Goal: Task Accomplishment & Management: Complete application form

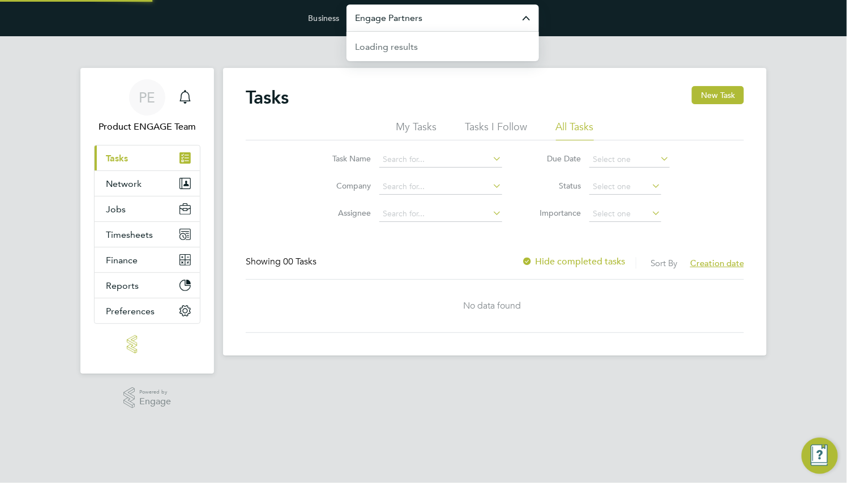
click at [397, 28] on input "Engage Partners" at bounding box center [442, 18] width 192 height 27
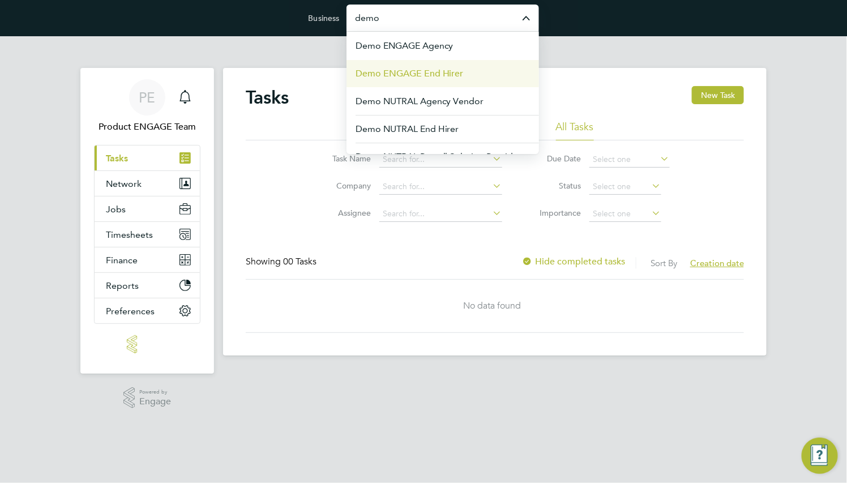
click at [418, 67] on span "Demo ENGAGE End Hirer" at bounding box center [409, 74] width 108 height 14
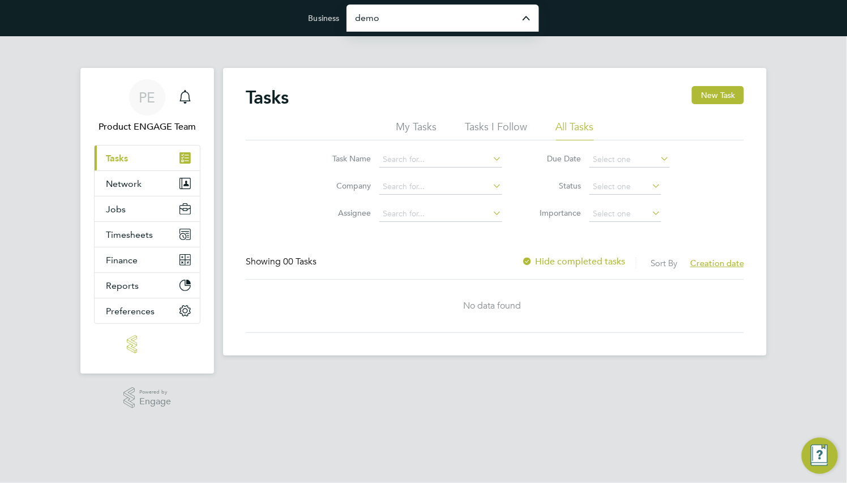
type input "Demo ENGAGE End Hirer"
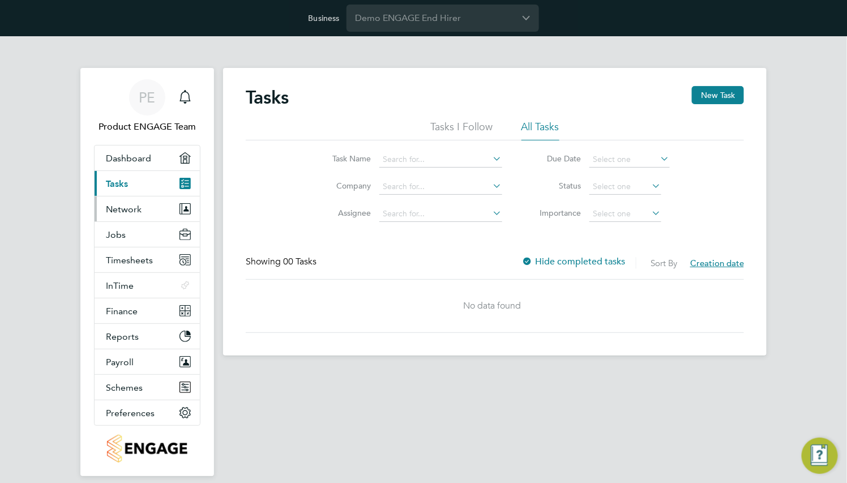
drag, startPoint x: 139, startPoint y: 204, endPoint x: 141, endPoint y: 210, distance: 6.1
click at [139, 204] on span "Network" at bounding box center [124, 209] width 36 height 11
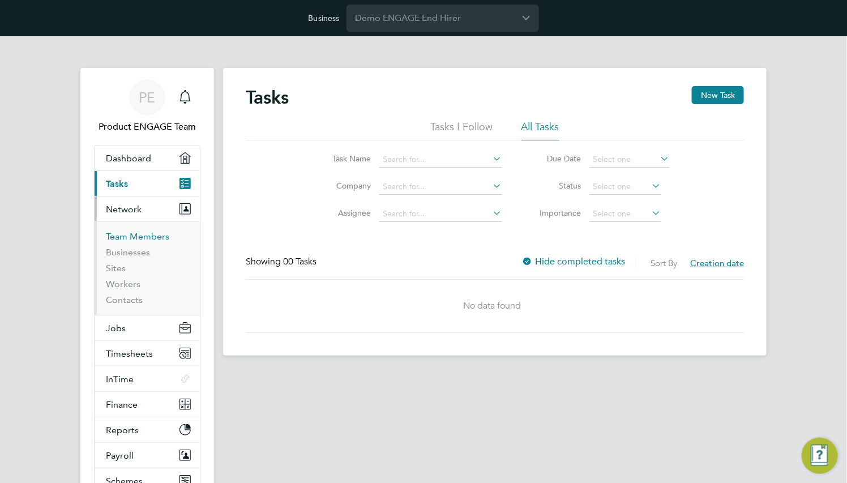
drag, startPoint x: 145, startPoint y: 224, endPoint x: 140, endPoint y: 233, distance: 10.6
click at [141, 231] on ul "Team Members Businesses Sites Workers Contacts" at bounding box center [147, 267] width 105 height 93
click at [140, 233] on link "Team Members" at bounding box center [137, 236] width 63 height 11
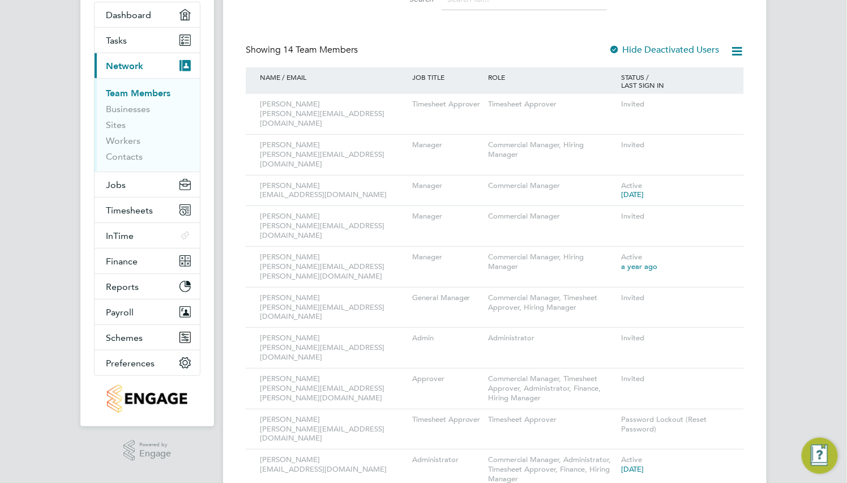
scroll to position [170, 0]
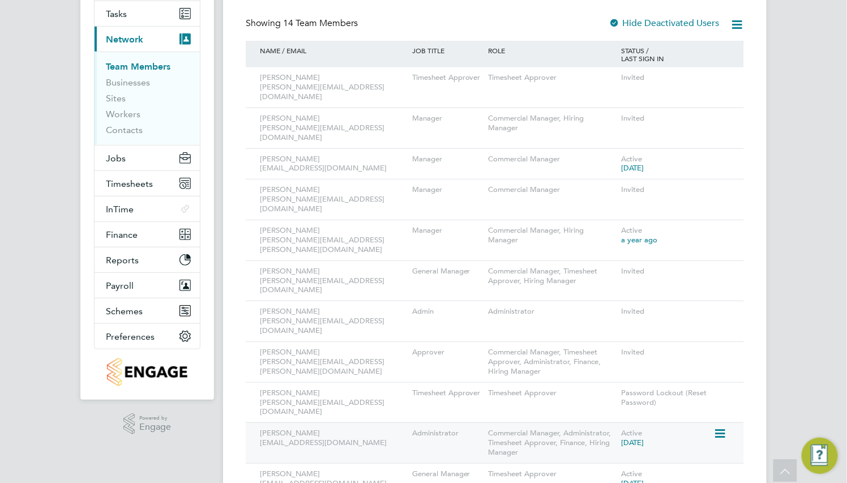
drag, startPoint x: 722, startPoint y: 362, endPoint x: 720, endPoint y: 371, distance: 9.3
click at [722, 427] on icon at bounding box center [718, 434] width 11 height 14
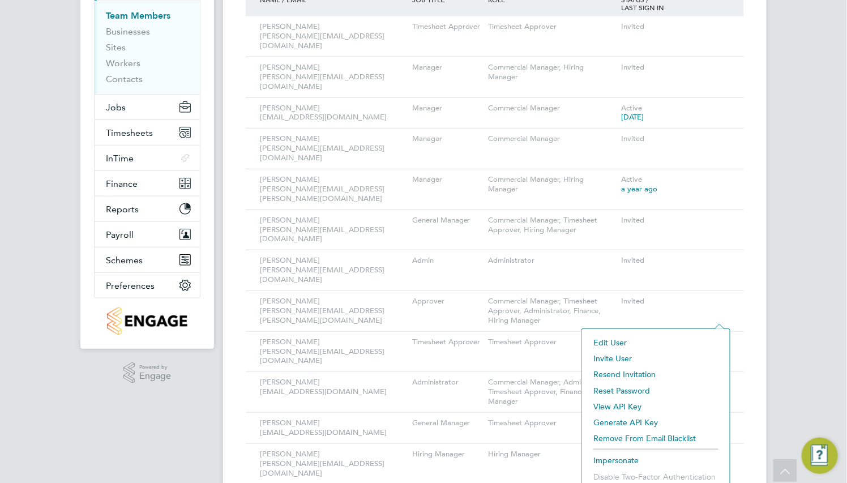
scroll to position [248, 0]
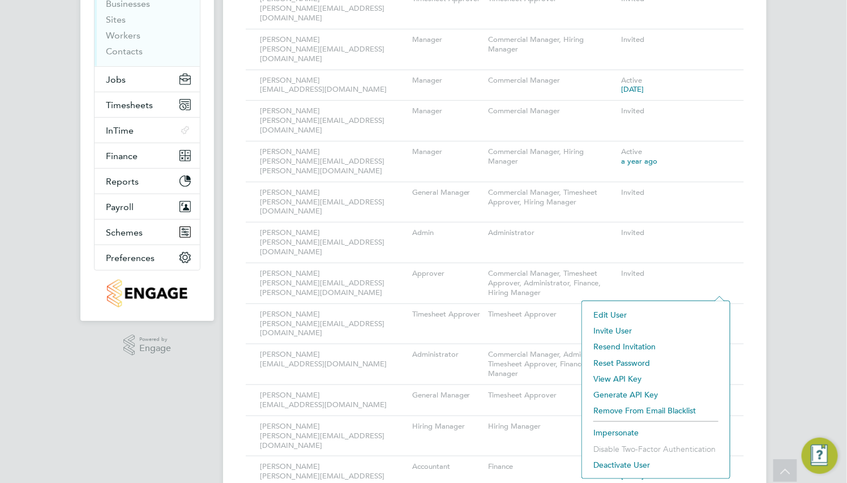
click at [623, 429] on li "Impersonate" at bounding box center [655, 432] width 136 height 16
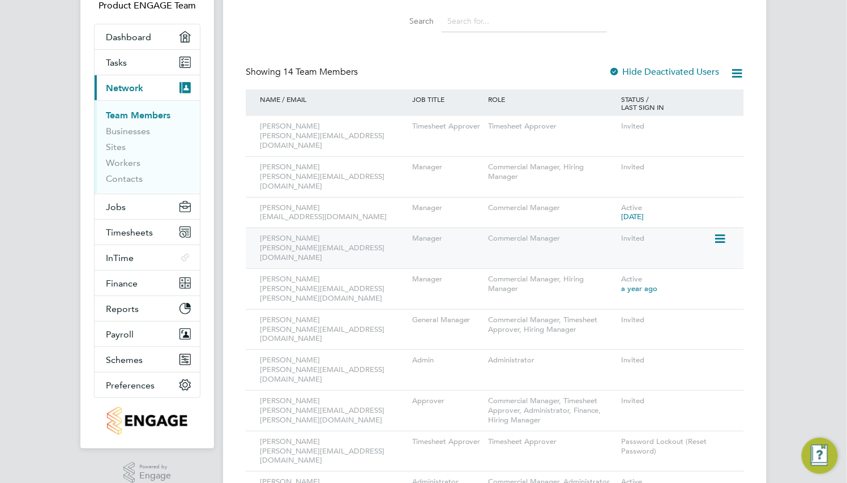
scroll to position [170, 0]
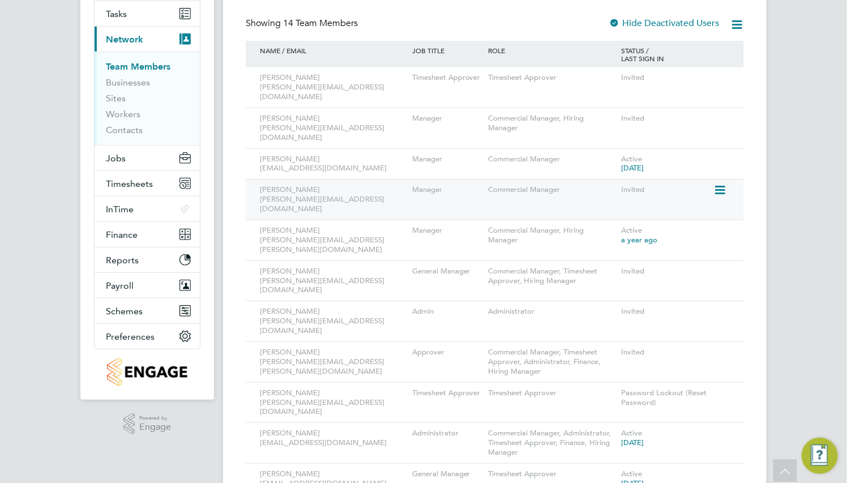
click at [722, 183] on icon at bounding box center [718, 190] width 11 height 14
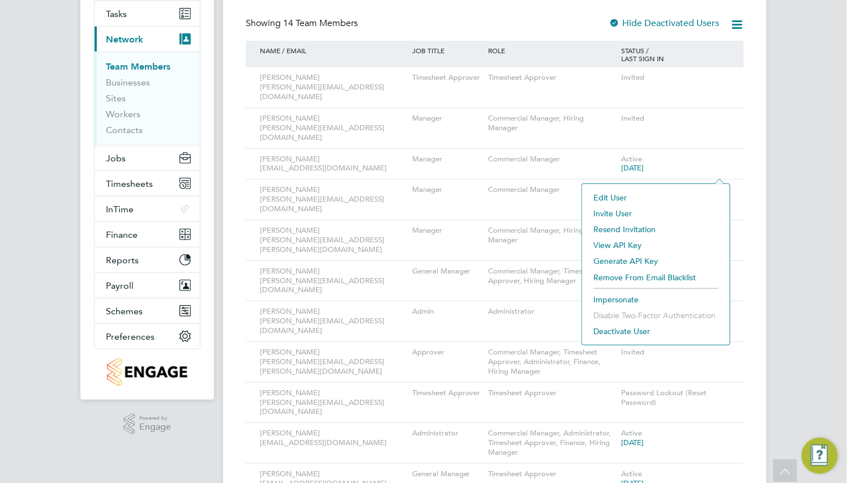
click at [619, 299] on li "Impersonate" at bounding box center [655, 299] width 136 height 16
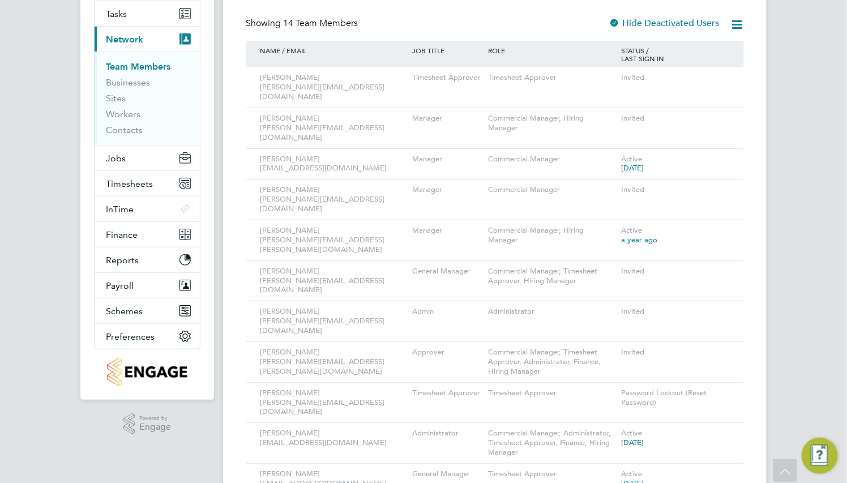
click at [154, 61] on link "Team Members" at bounding box center [138, 66] width 65 height 11
click at [720, 427] on icon at bounding box center [718, 434] width 11 height 14
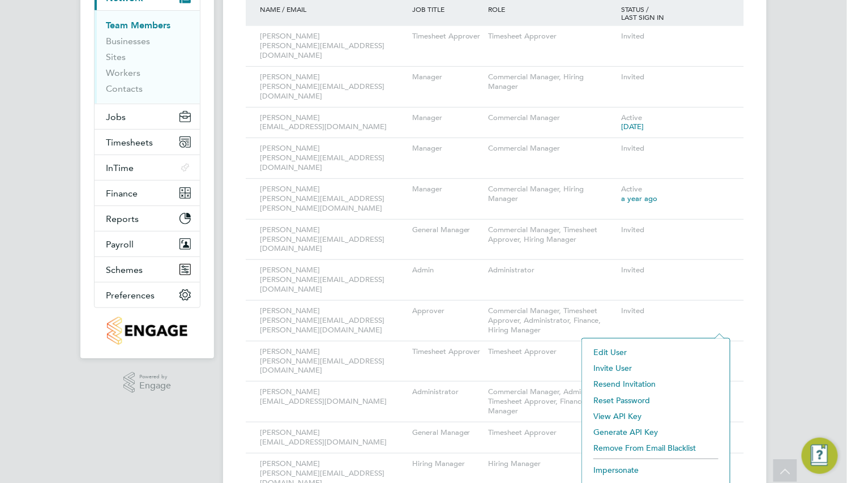
scroll to position [248, 0]
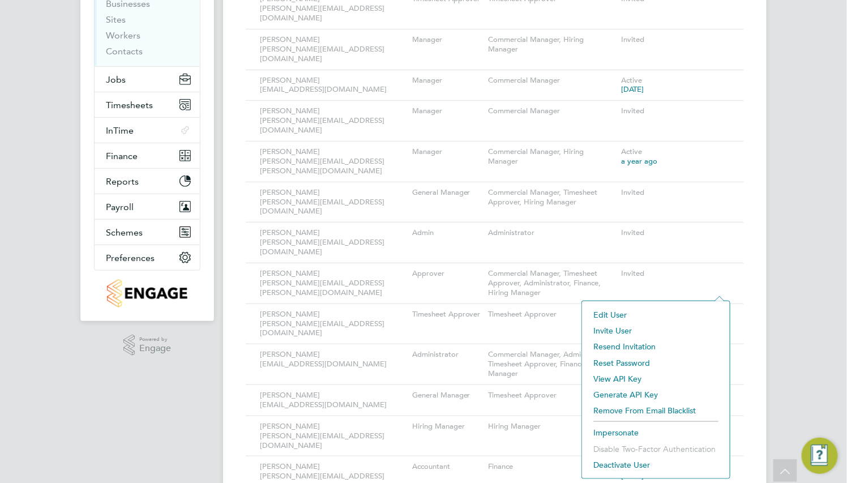
click at [614, 434] on li "Impersonate" at bounding box center [655, 432] width 136 height 16
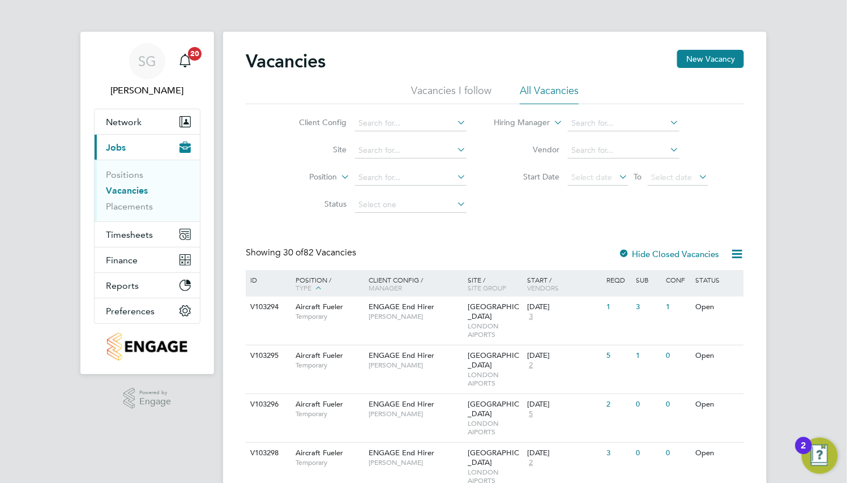
click at [143, 192] on link "Vacancies" at bounding box center [127, 190] width 42 height 11
click at [181, 62] on icon "Main navigation" at bounding box center [184, 59] width 11 height 11
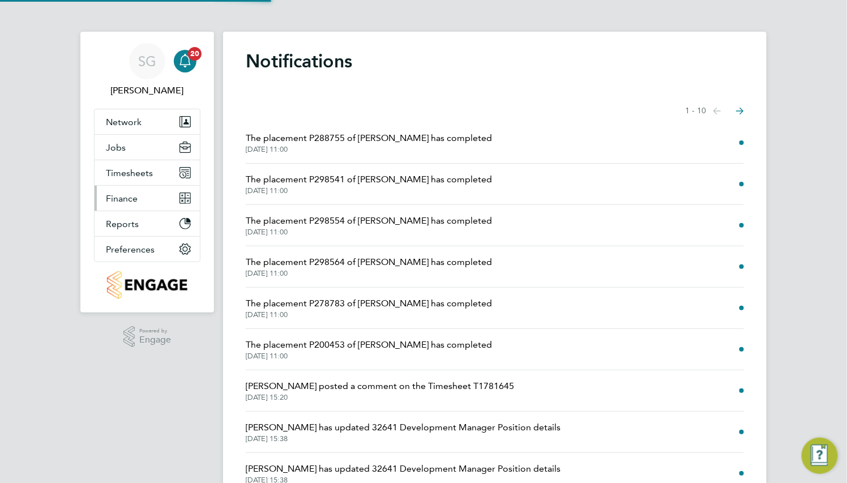
click at [139, 194] on button "Finance" at bounding box center [147, 198] width 105 height 25
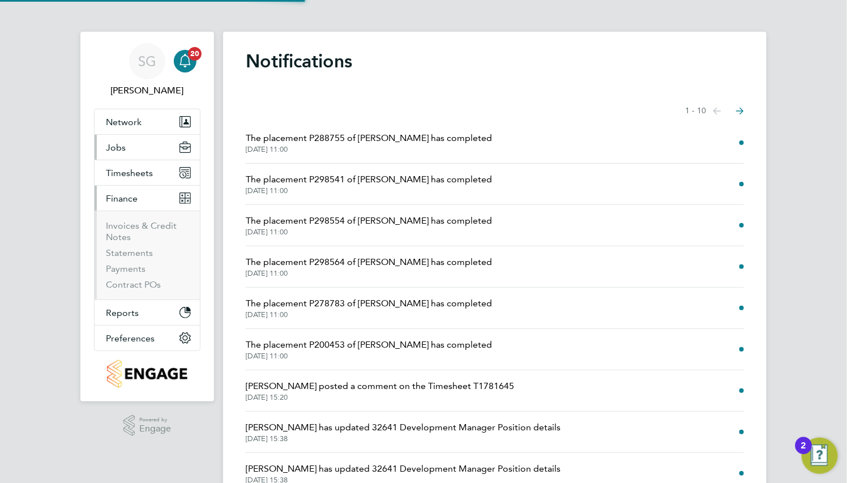
click at [135, 155] on button "Jobs" at bounding box center [147, 147] width 105 height 25
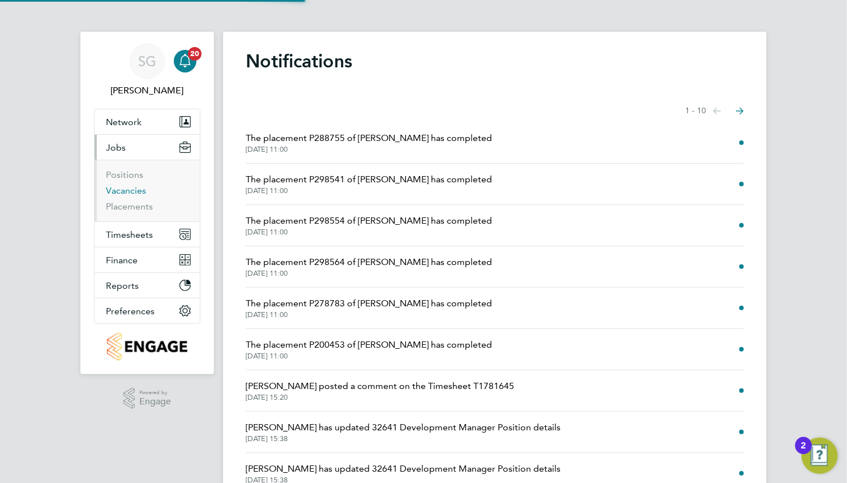
click at [140, 187] on link "Vacancies" at bounding box center [126, 190] width 40 height 11
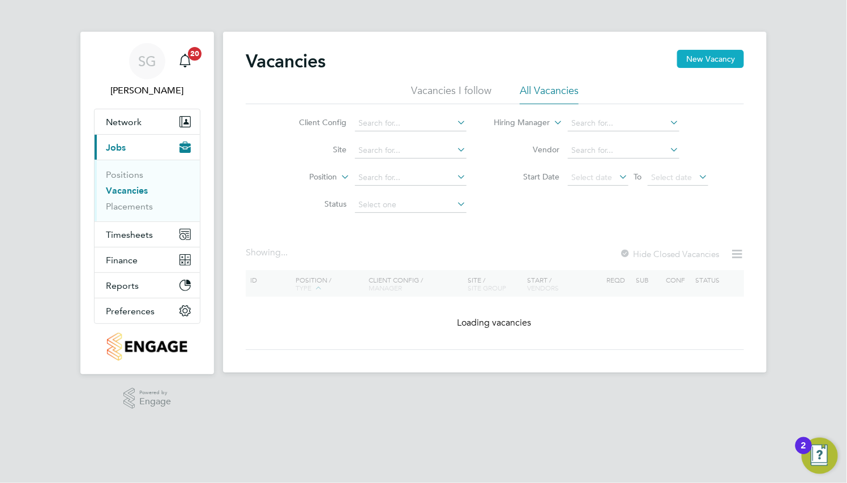
click at [693, 57] on button "New Vacancy" at bounding box center [710, 59] width 67 height 18
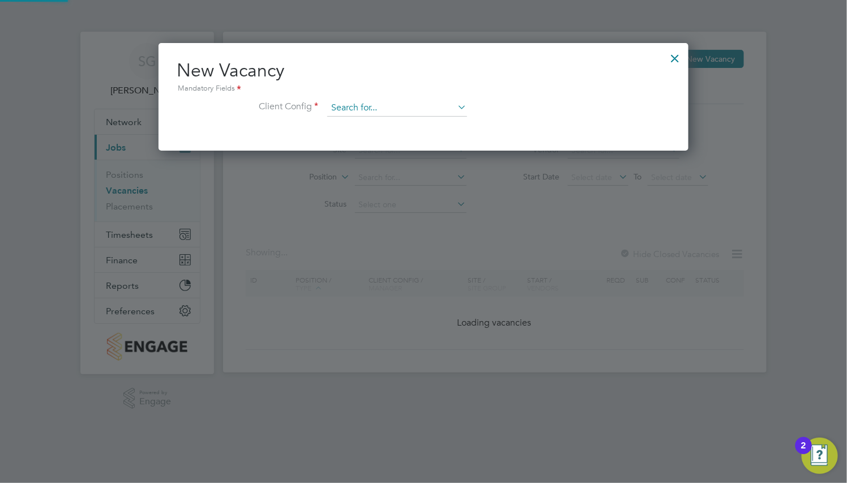
click at [395, 112] on input at bounding box center [397, 108] width 140 height 17
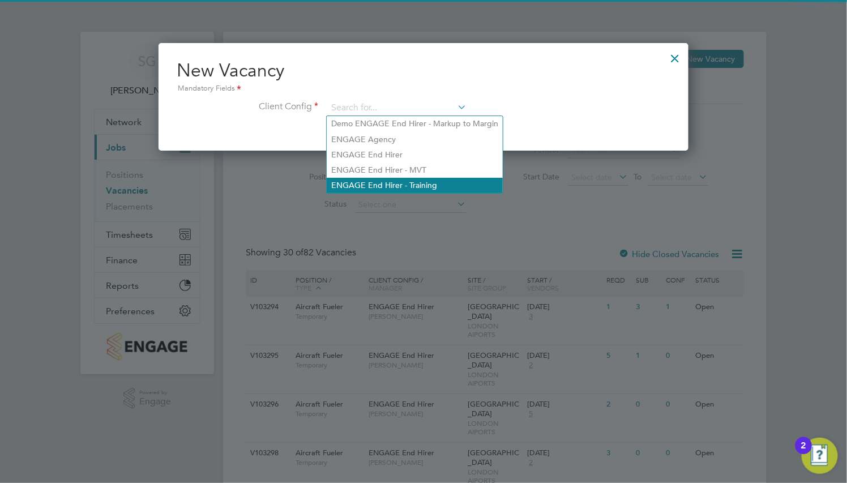
click at [431, 184] on li "ENGAGE End Hirer - Training" at bounding box center [415, 185] width 176 height 15
type input "ENGAGE End Hirer - Training"
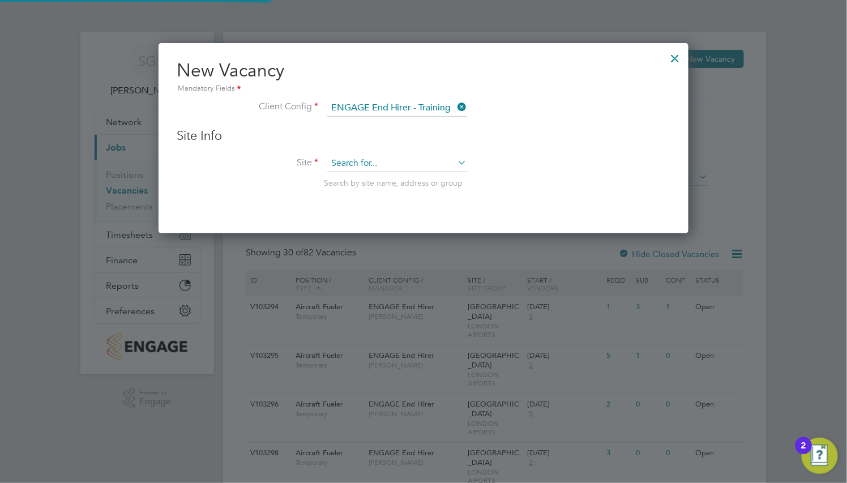
click at [372, 160] on input at bounding box center [397, 163] width 140 height 17
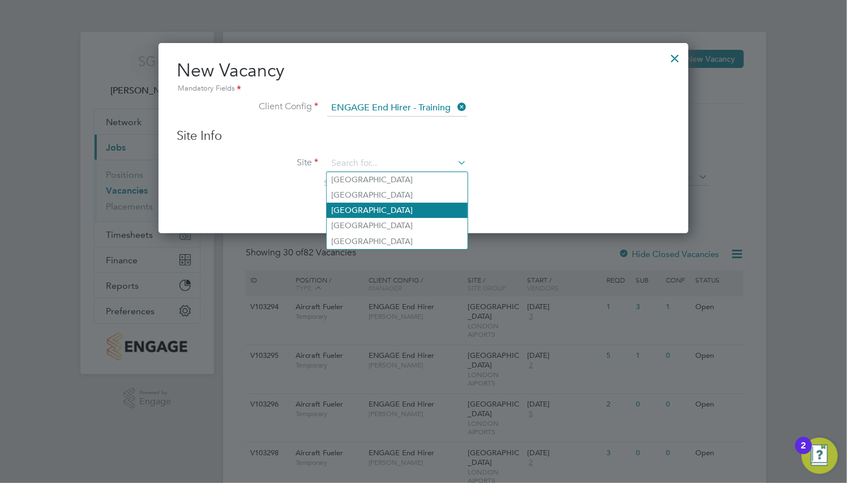
click at [389, 216] on li "[GEOGRAPHIC_DATA]" at bounding box center [397, 210] width 141 height 15
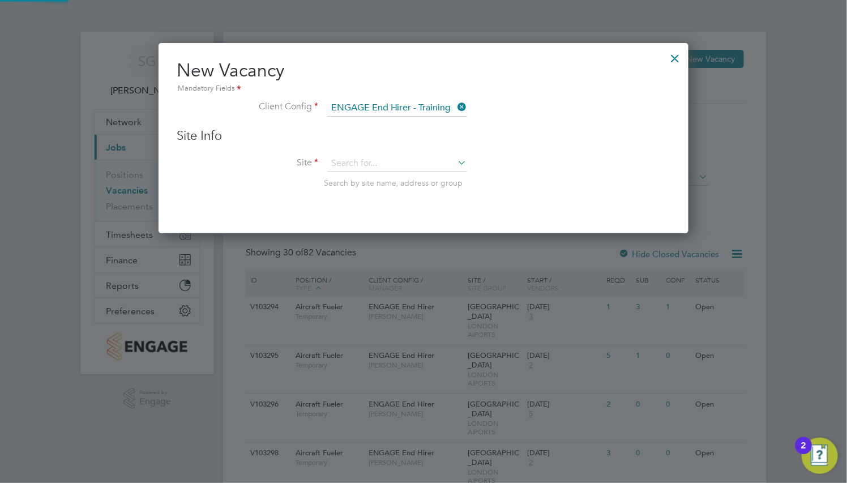
type input "[GEOGRAPHIC_DATA]"
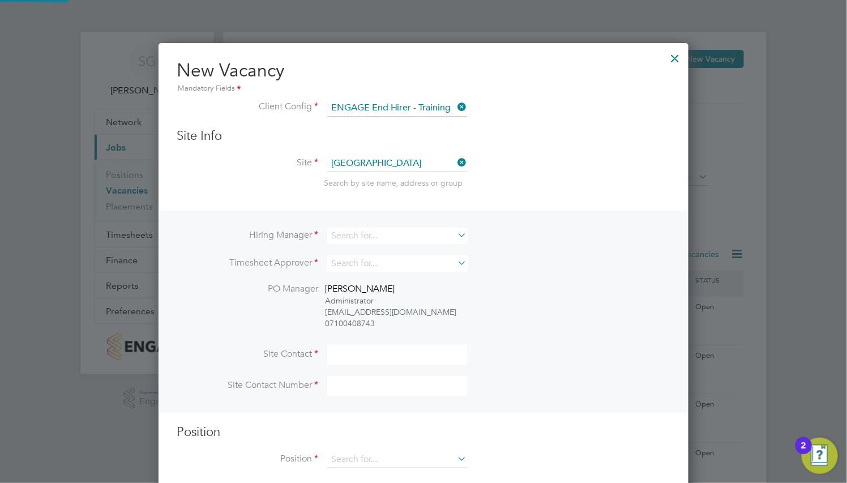
scroll to position [458, 530]
click at [370, 232] on input at bounding box center [397, 236] width 140 height 16
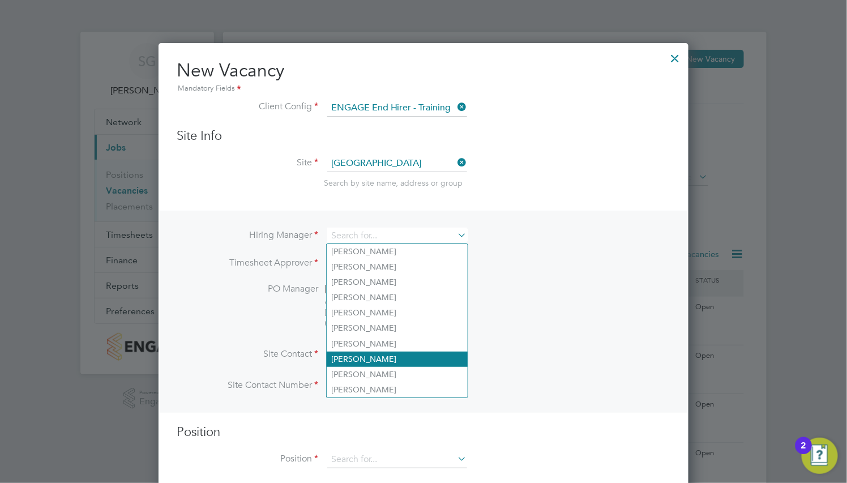
click at [389, 353] on li "[PERSON_NAME]" at bounding box center [397, 358] width 141 height 15
type input "[PERSON_NAME]"
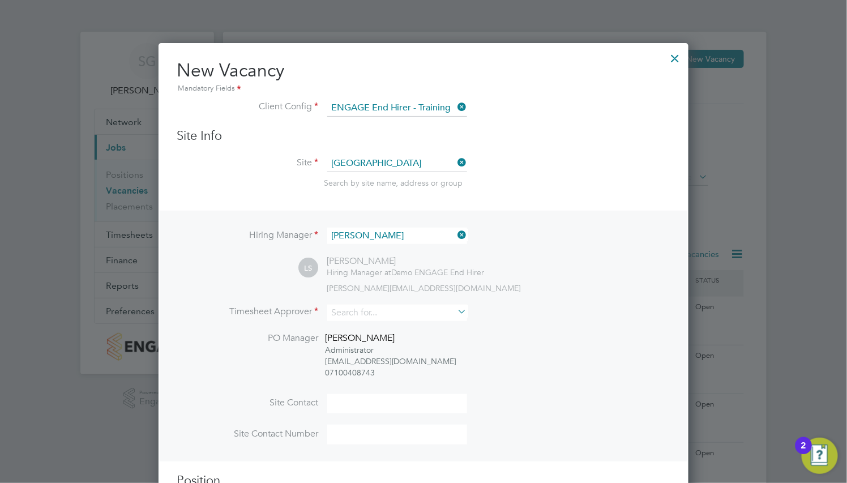
scroll to position [508, 530]
click at [377, 310] on input at bounding box center [397, 312] width 140 height 16
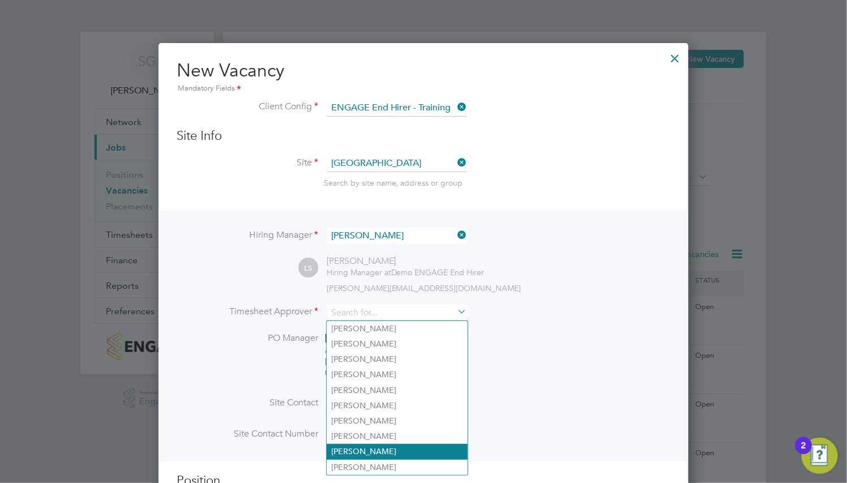
click at [387, 445] on li "[PERSON_NAME]" at bounding box center [397, 451] width 141 height 15
type input "[PERSON_NAME]"
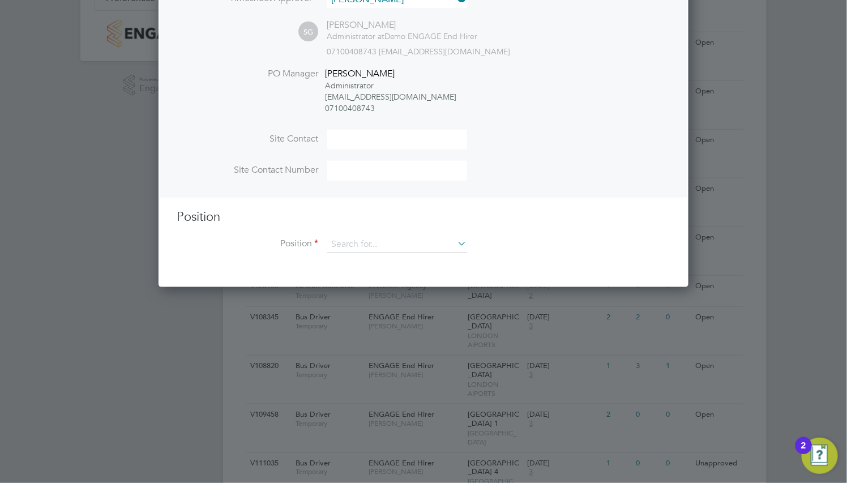
scroll to position [340, 0]
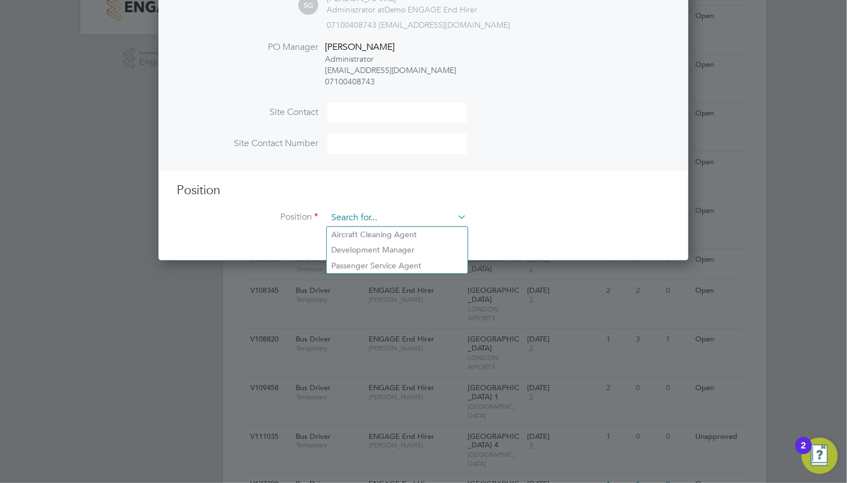
click at [405, 214] on input at bounding box center [397, 217] width 140 height 17
click at [405, 229] on li "Aircraft Cleaning Agent" at bounding box center [397, 234] width 141 height 15
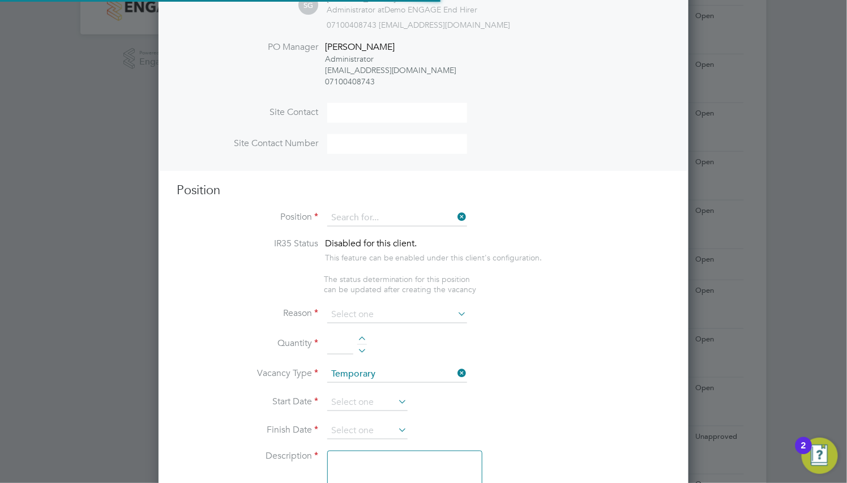
type input "Aircraft Cleaning Agent"
type textarea "- Thoroughly clean and sanitize aircraft interiors, including passenger seating…"
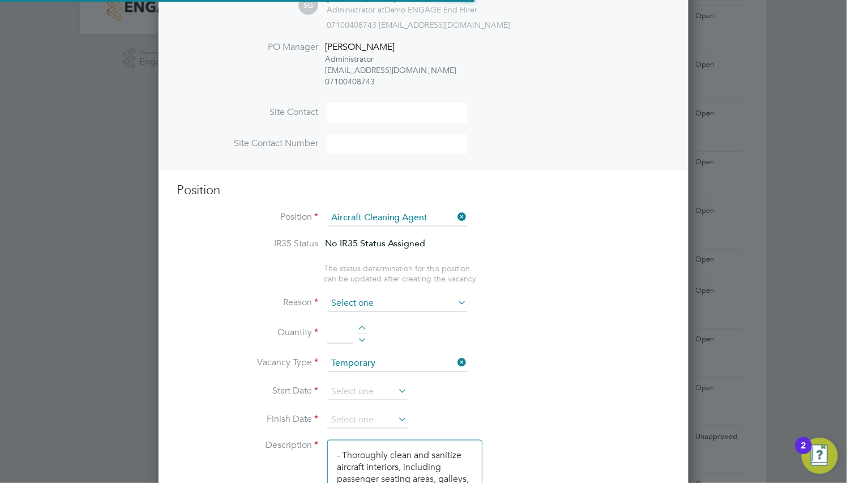
scroll to position [1876, 530]
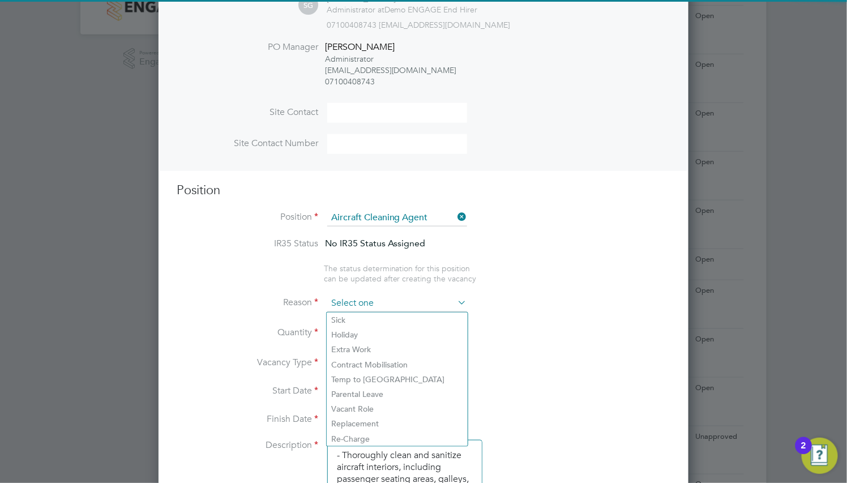
click at [372, 303] on input at bounding box center [397, 303] width 140 height 17
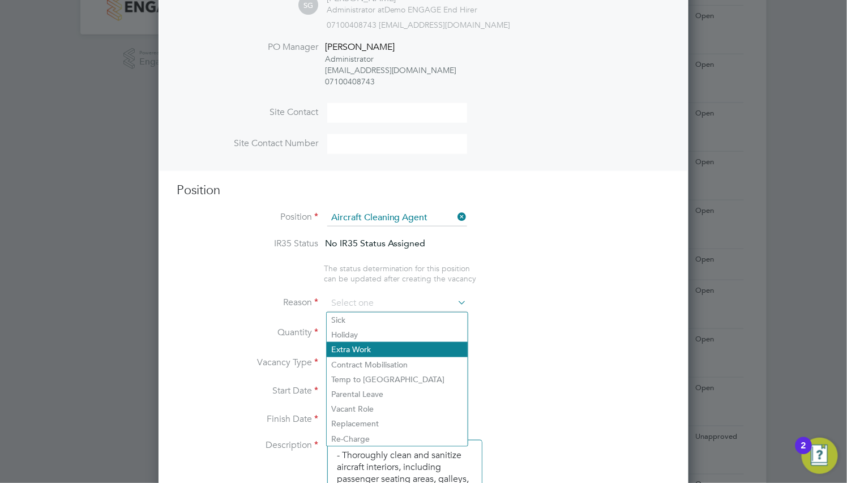
click at [385, 348] on li "Extra Work" at bounding box center [397, 349] width 141 height 15
type input "Extra Work"
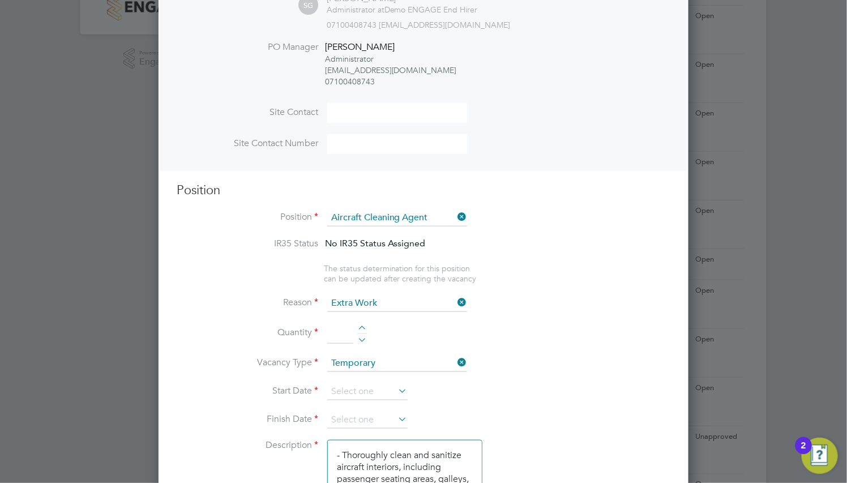
click at [368, 327] on li "Quantity" at bounding box center [423, 339] width 493 height 32
click at [365, 329] on div at bounding box center [362, 329] width 10 height 8
type input "3"
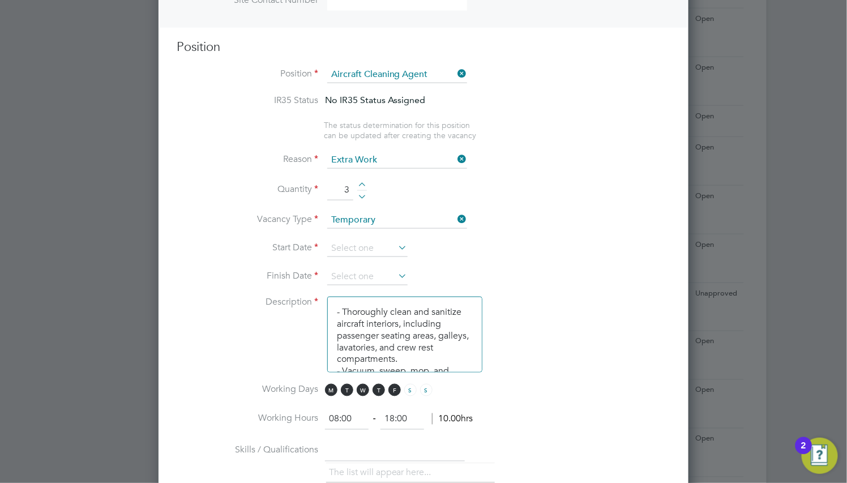
scroll to position [509, 0]
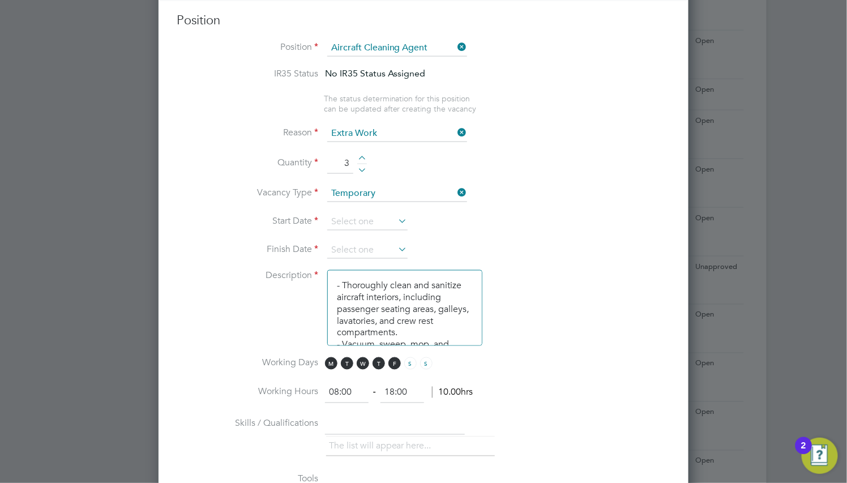
click at [366, 231] on li "Start Date" at bounding box center [423, 227] width 493 height 28
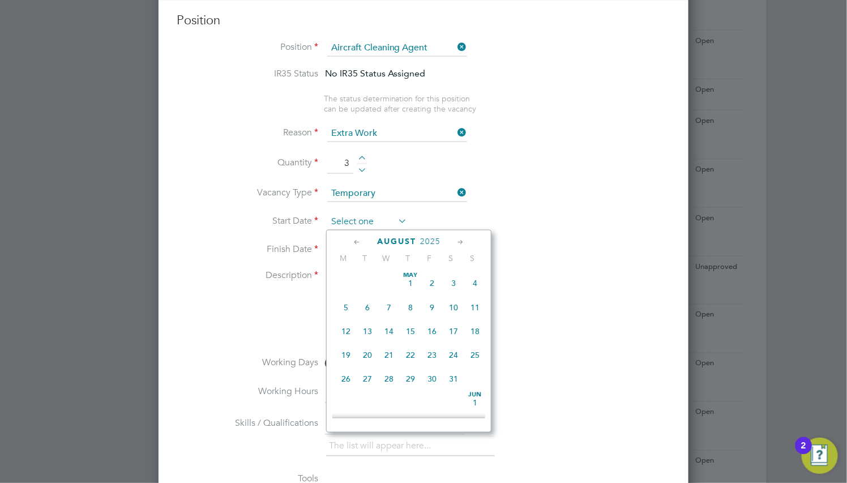
click at [366, 228] on input at bounding box center [367, 221] width 80 height 17
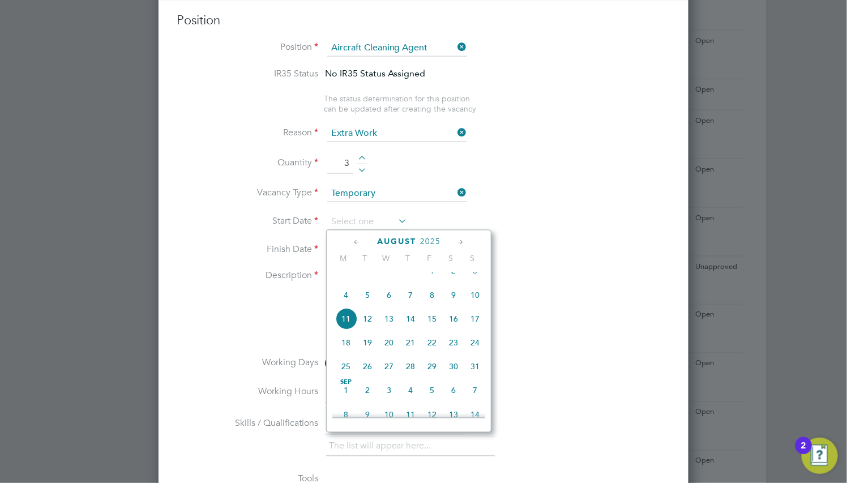
click at [340, 353] on span "18" at bounding box center [346, 343] width 22 height 22
type input "[DATE]"
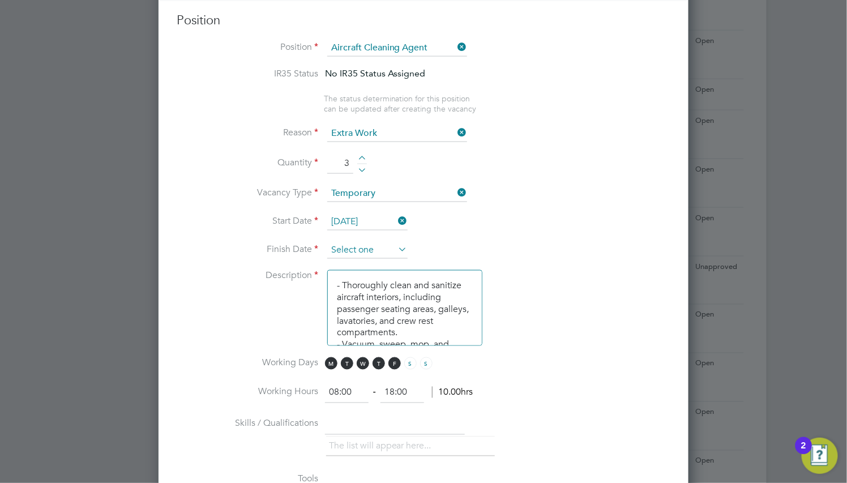
click at [376, 250] on input at bounding box center [367, 250] width 80 height 17
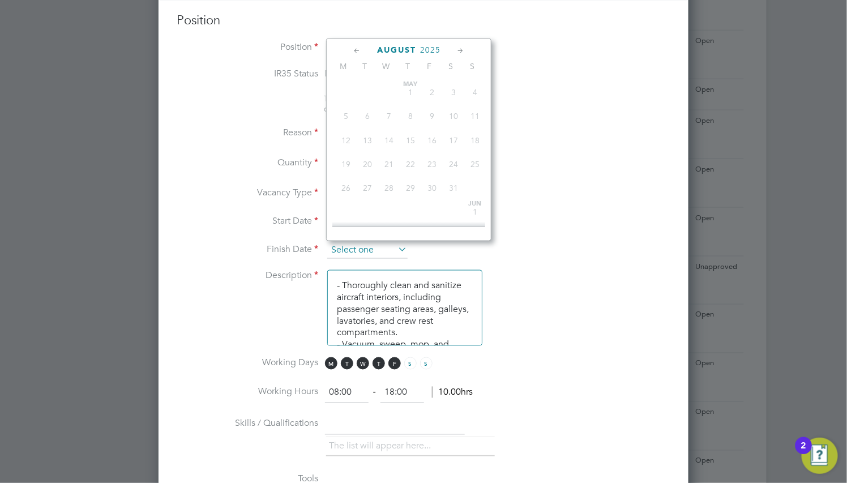
scroll to position [419, 0]
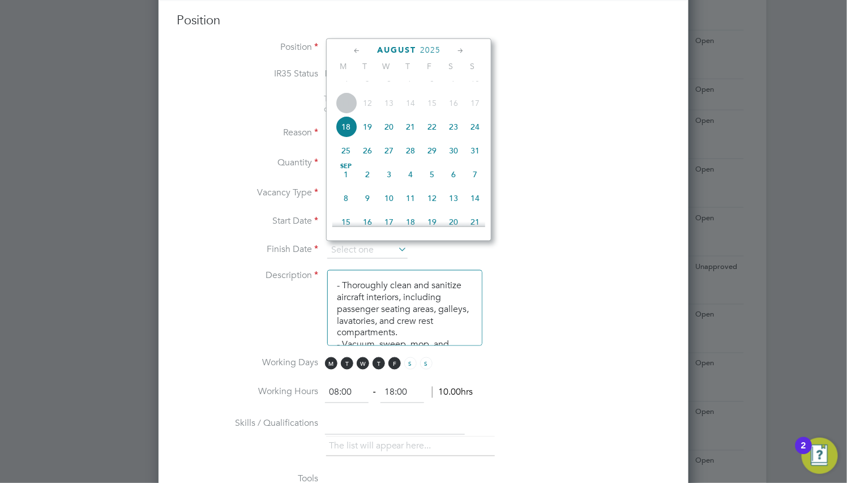
click at [464, 209] on span "14" at bounding box center [475, 198] width 22 height 22
type input "[DATE]"
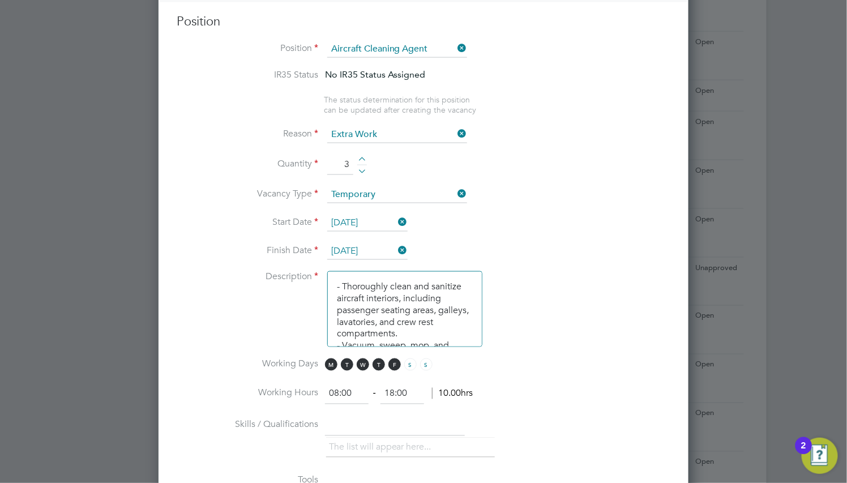
scroll to position [417, 0]
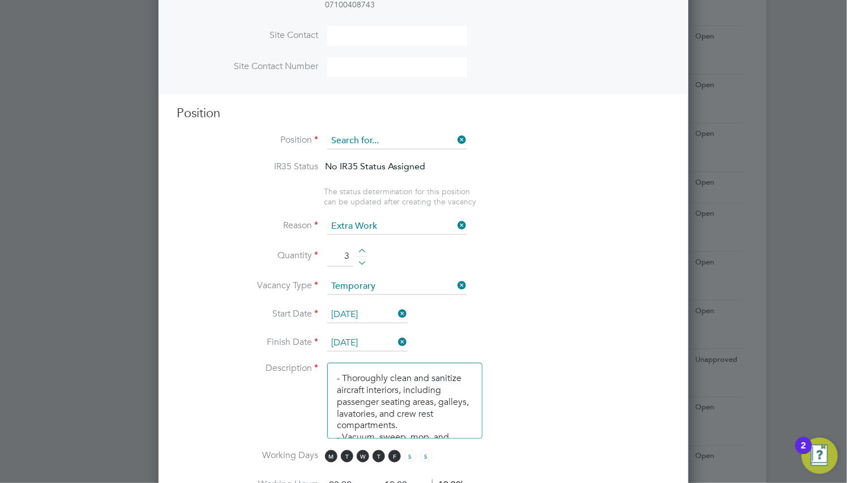
click at [435, 138] on input at bounding box center [397, 140] width 140 height 17
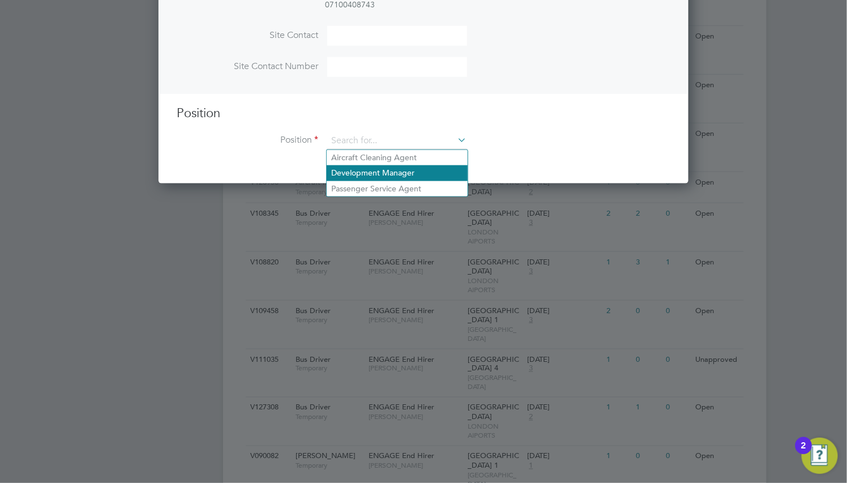
click at [418, 173] on li "Development Manager" at bounding box center [397, 172] width 141 height 15
type input "Development Manager"
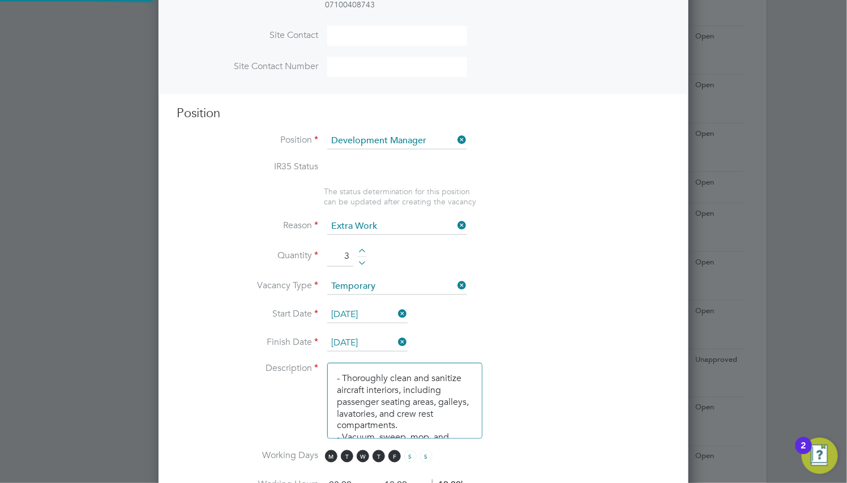
scroll to position [44, 6]
type textarea "Develop and implement clear strategies to deliver reductions on airport spend. …"
type input "Limited Company"
type input "Weekend"
type input "20"
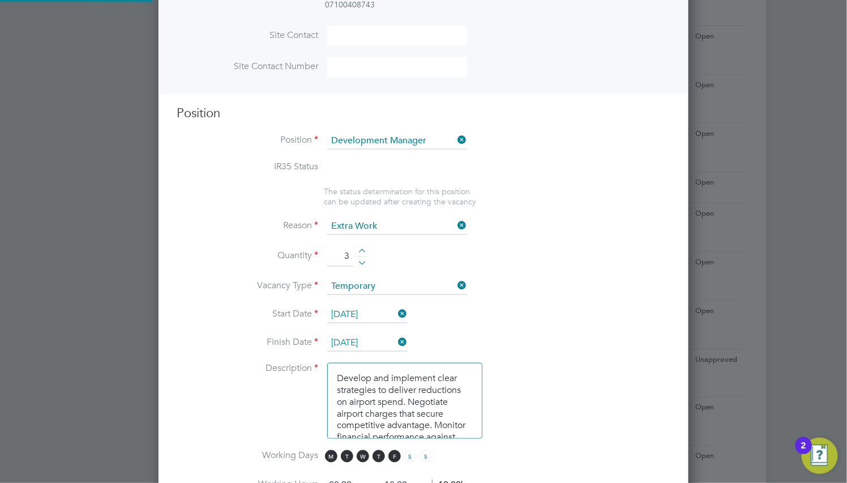
type input "£"
type input "24"
type textarea "Sat-Sun"
type input "Weekday"
type input "18"
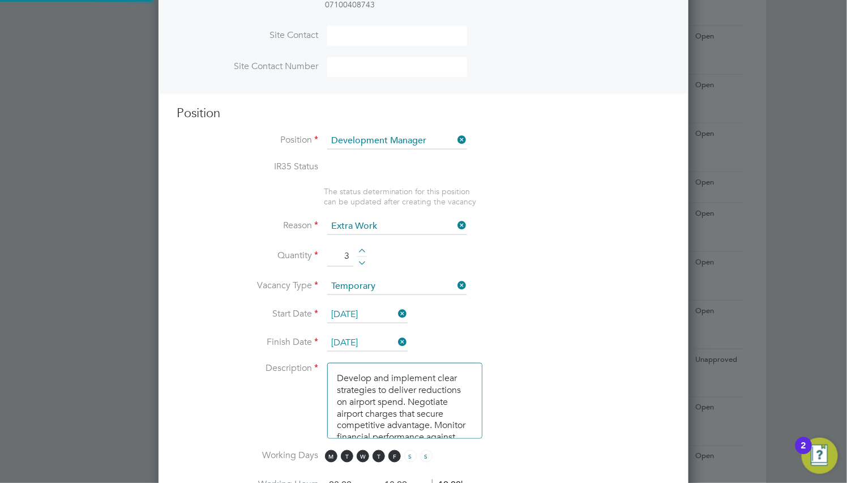
type input "%"
type input "20"
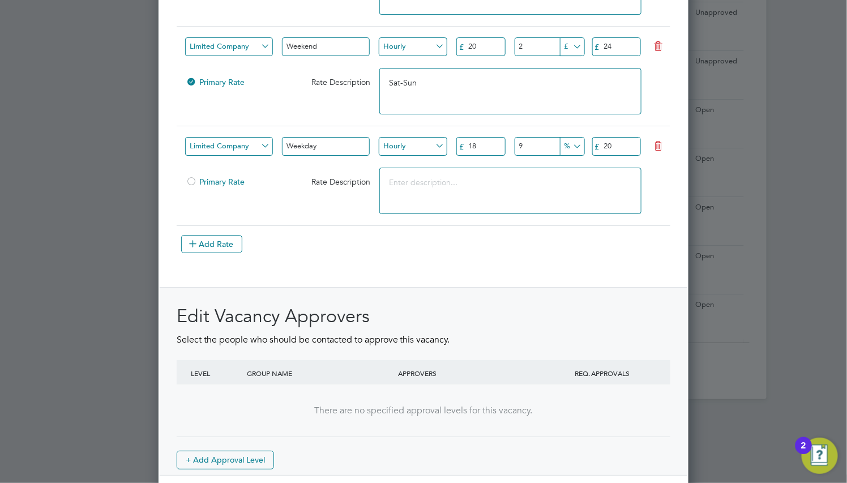
scroll to position [1453, 0]
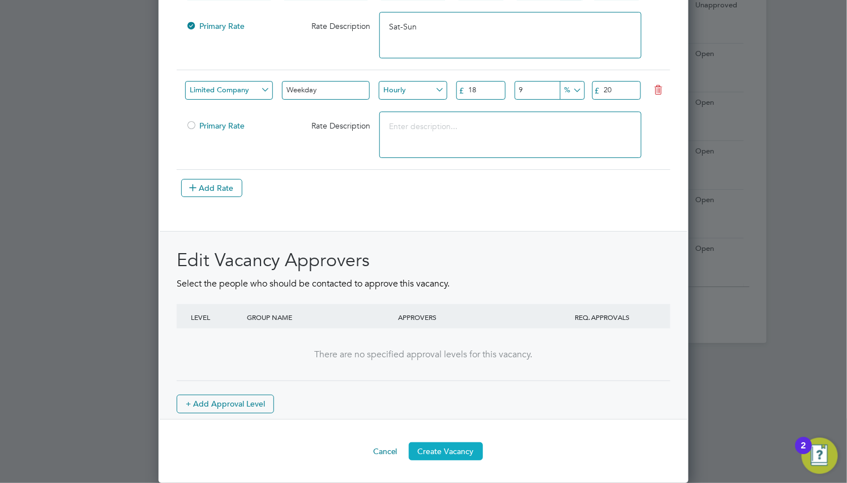
click at [470, 453] on button "Create Vacancy" at bounding box center [446, 451] width 74 height 18
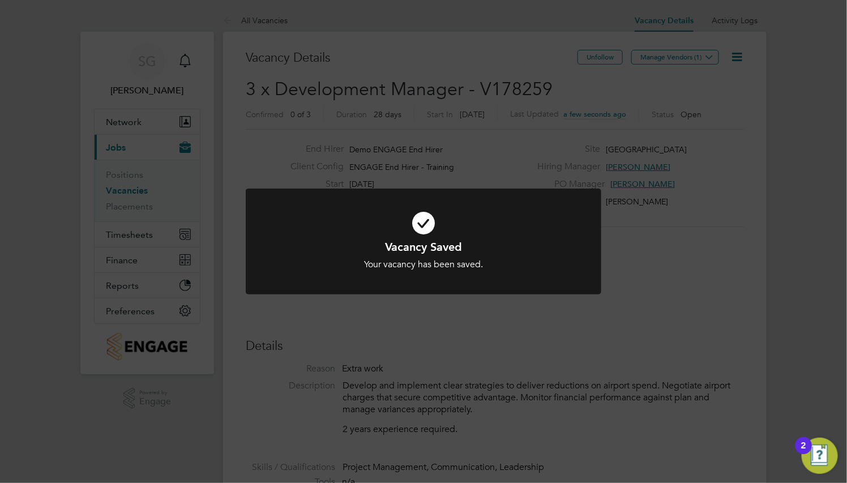
click at [501, 267] on div "Your vacancy has been saved." at bounding box center [423, 265] width 294 height 12
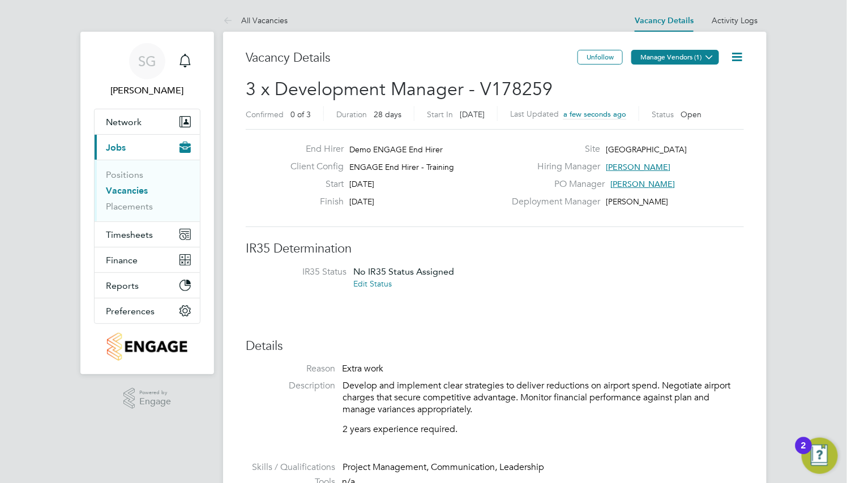
click at [678, 54] on button "Manage Vendors (1)" at bounding box center [675, 57] width 88 height 15
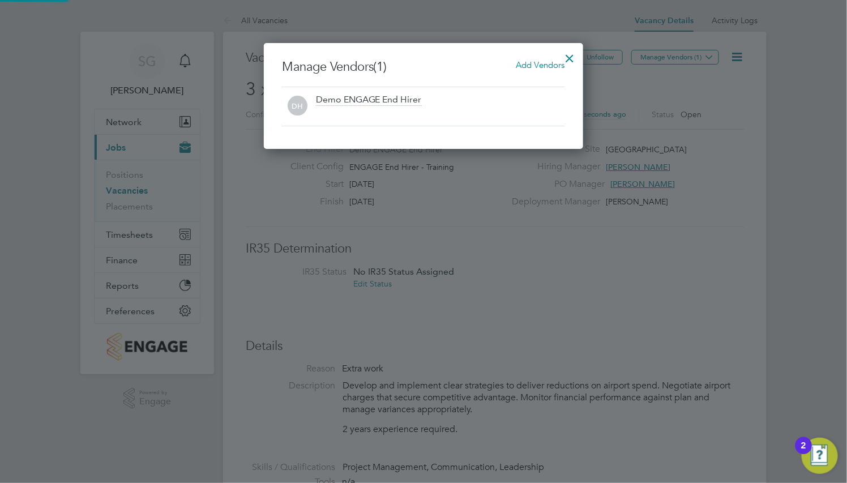
click at [544, 67] on span "Add Vendors" at bounding box center [540, 64] width 49 height 11
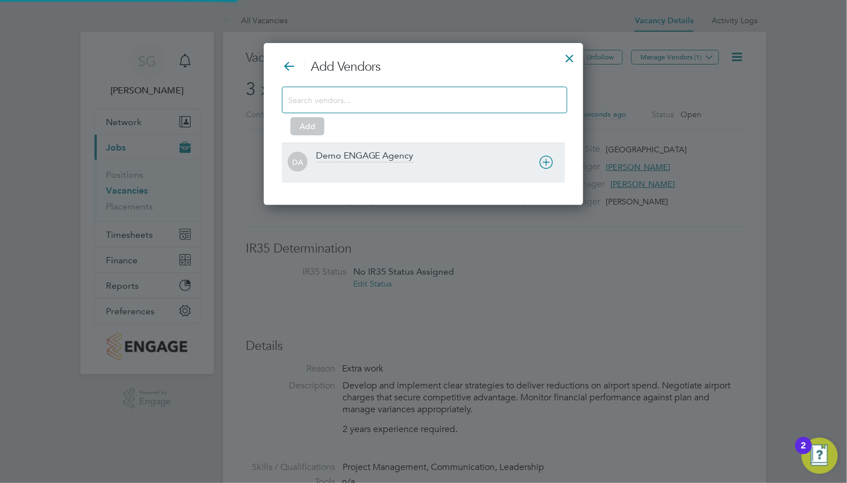
click at [442, 181] on div "DA Demo ENGAGE Agency" at bounding box center [423, 162] width 283 height 39
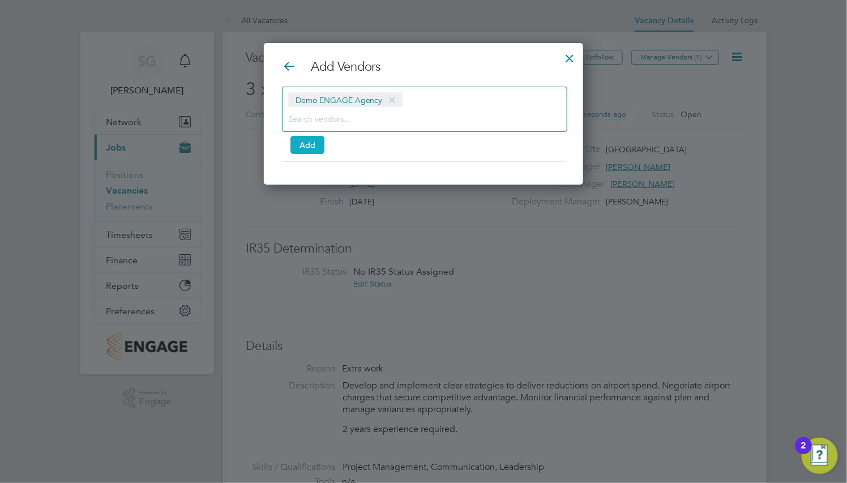
click at [316, 151] on button "Add" at bounding box center [307, 145] width 34 height 18
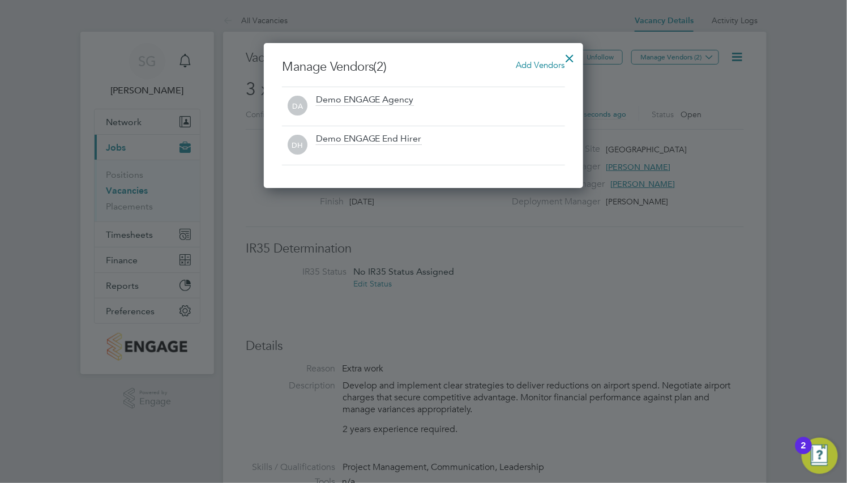
click at [578, 53] on div at bounding box center [570, 55] width 20 height 20
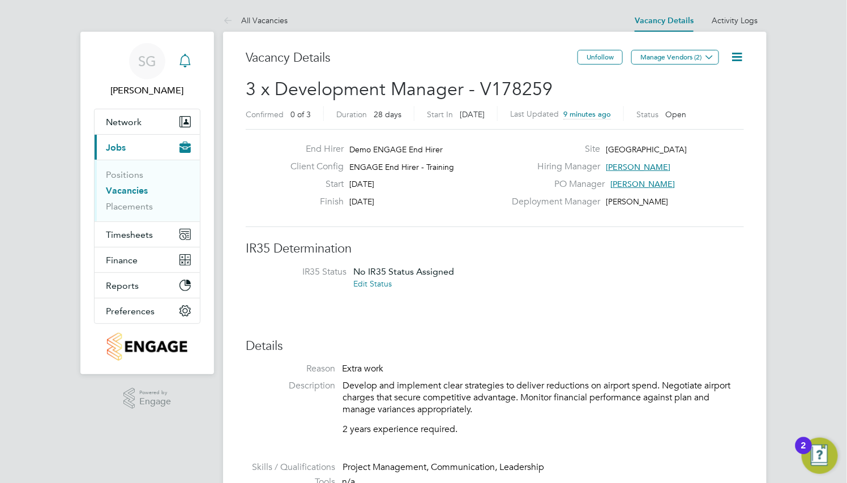
click at [190, 59] on icon "Main navigation" at bounding box center [185, 61] width 14 height 14
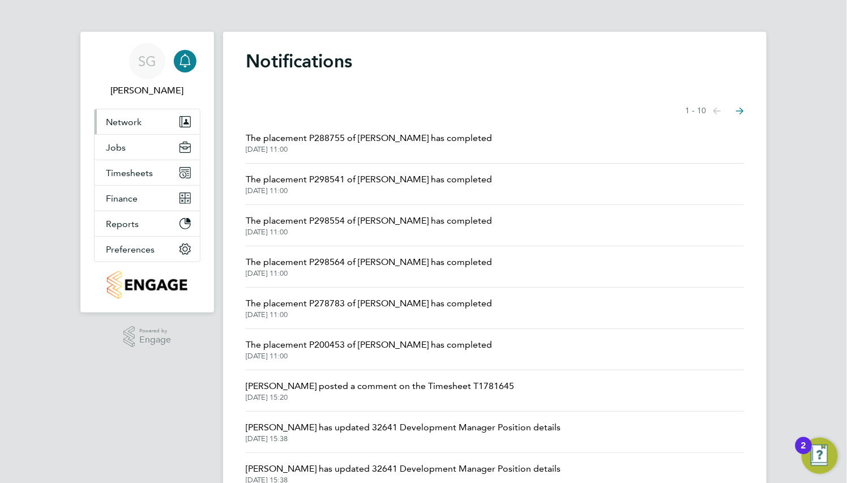
click at [159, 121] on button "Network" at bounding box center [147, 121] width 105 height 25
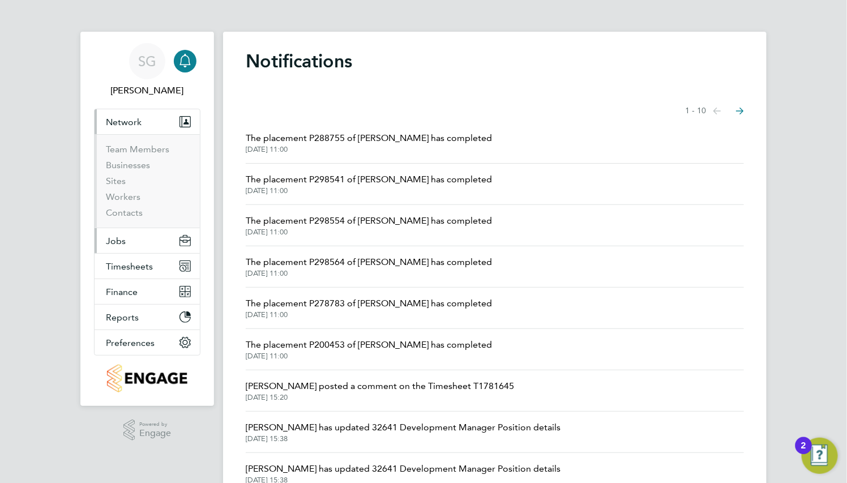
click at [139, 233] on button "Jobs" at bounding box center [147, 240] width 105 height 25
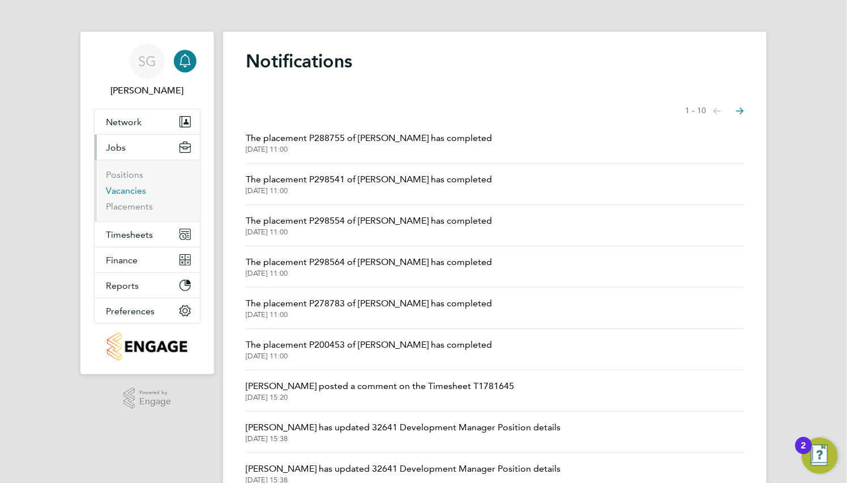
click at [139, 186] on link "Vacancies" at bounding box center [126, 190] width 40 height 11
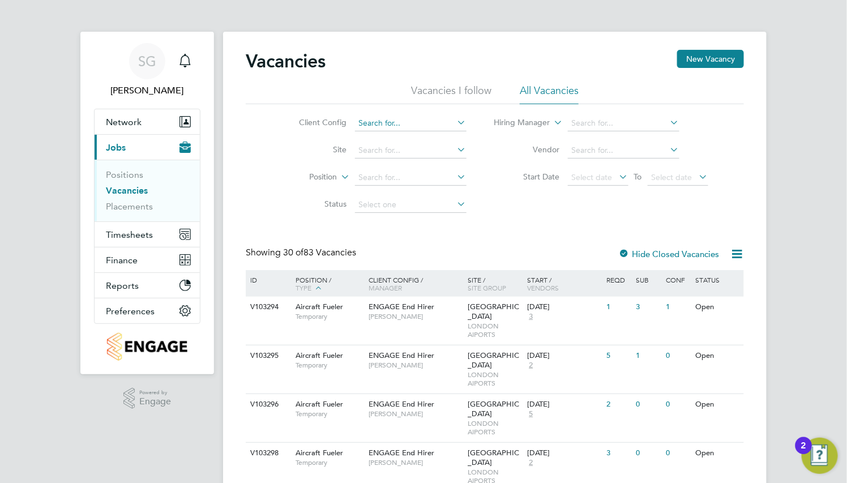
click at [397, 125] on input at bounding box center [410, 123] width 111 height 16
click at [420, 199] on li "ENGAGE End Hirer - Training" at bounding box center [442, 199] width 176 height 15
type input "ENGAGE End Hirer - Training"
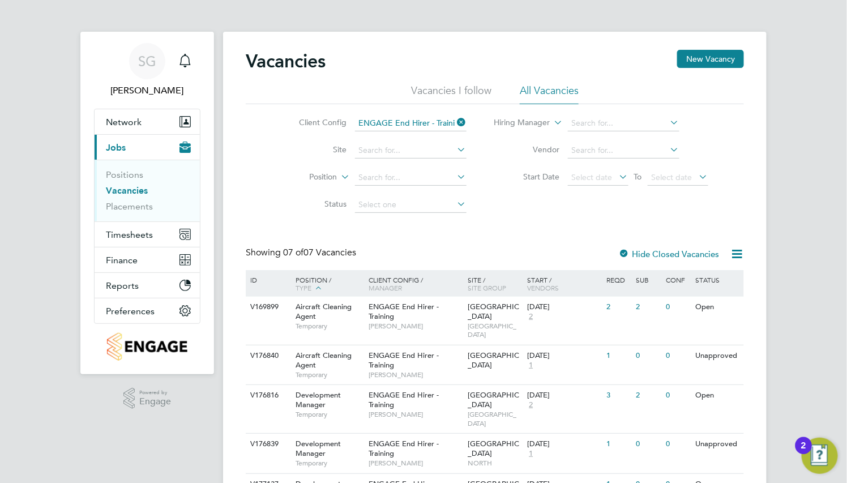
click at [408, 161] on li "Site" at bounding box center [374, 150] width 213 height 27
click at [408, 153] on input at bounding box center [410, 151] width 111 height 16
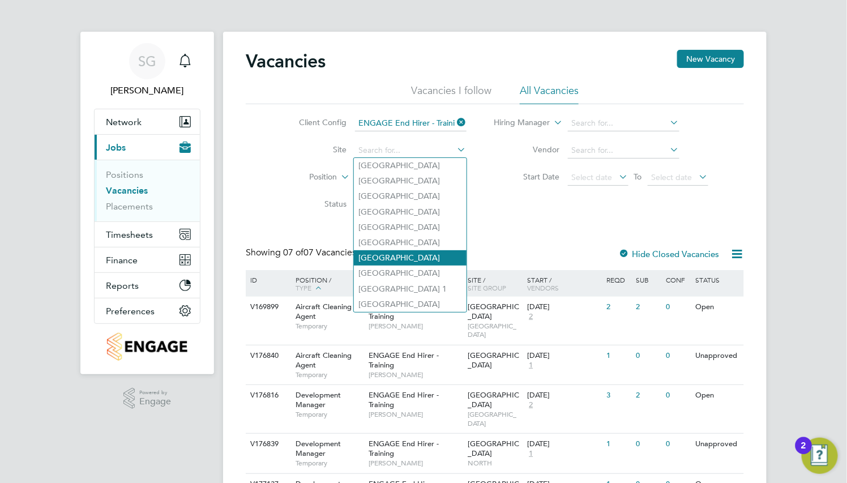
click at [433, 259] on li "[GEOGRAPHIC_DATA]" at bounding box center [410, 257] width 113 height 15
type input "[GEOGRAPHIC_DATA]"
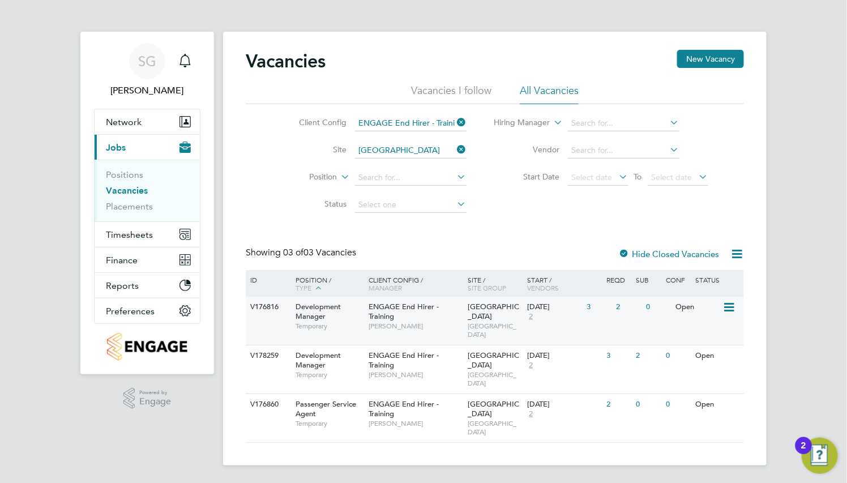
click at [476, 310] on span "[GEOGRAPHIC_DATA]" at bounding box center [494, 311] width 52 height 19
click at [444, 352] on div "ENGAGE End Hirer - Training Lindsay Smith" at bounding box center [415, 364] width 99 height 39
click at [179, 65] on icon "Main navigation" at bounding box center [185, 61] width 14 height 14
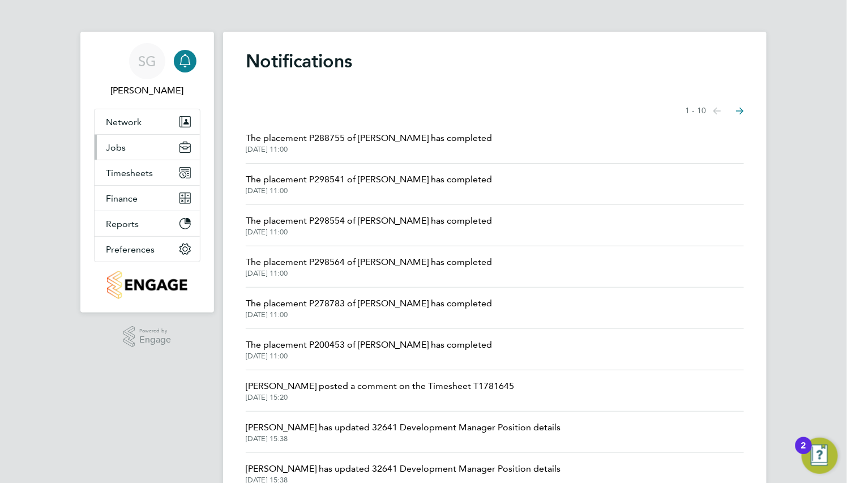
click at [141, 146] on button "Jobs" at bounding box center [147, 147] width 105 height 25
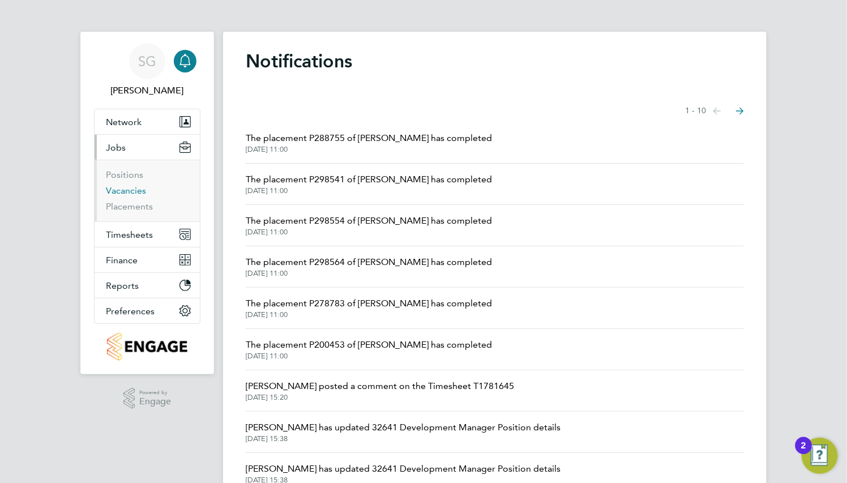
click at [139, 190] on link "Vacancies" at bounding box center [126, 190] width 40 height 11
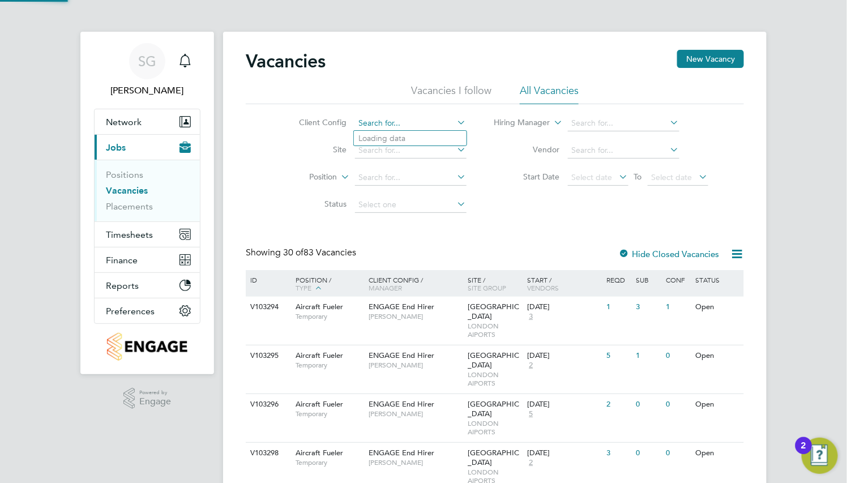
click at [372, 119] on input at bounding box center [410, 123] width 111 height 16
click at [410, 196] on li "ENGAGE End Hirer - Training" at bounding box center [442, 199] width 176 height 15
type input "ENGAGE End Hirer - Training"
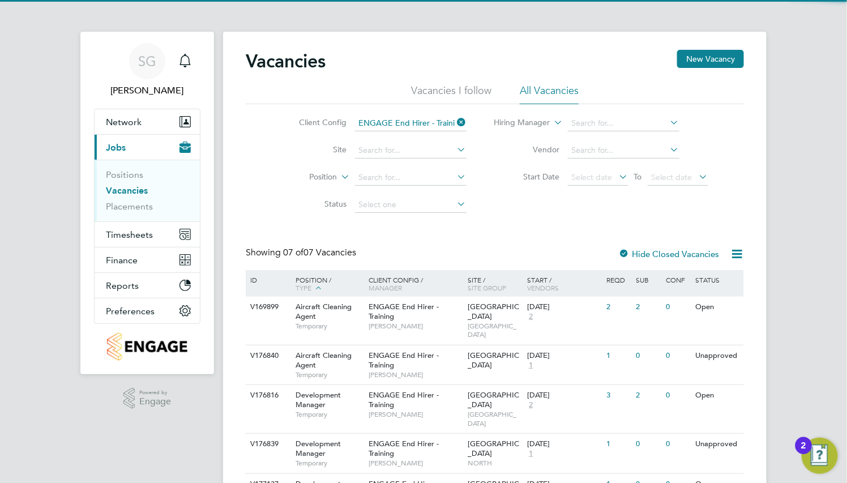
click at [455, 123] on icon at bounding box center [455, 122] width 0 height 16
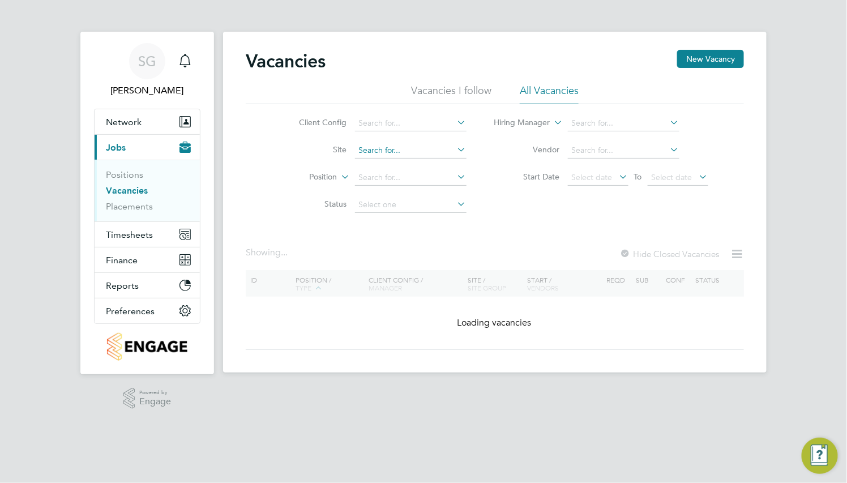
click at [413, 144] on input at bounding box center [410, 151] width 111 height 16
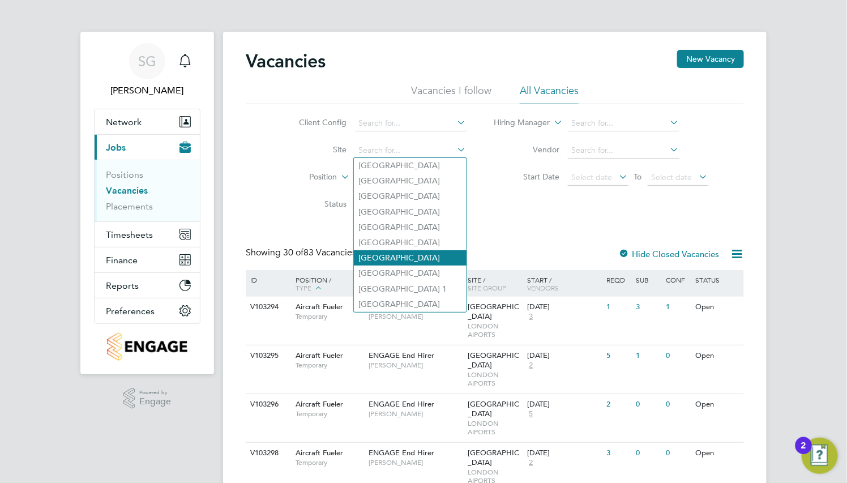
click at [427, 254] on li "[GEOGRAPHIC_DATA]" at bounding box center [410, 257] width 113 height 15
type input "[GEOGRAPHIC_DATA]"
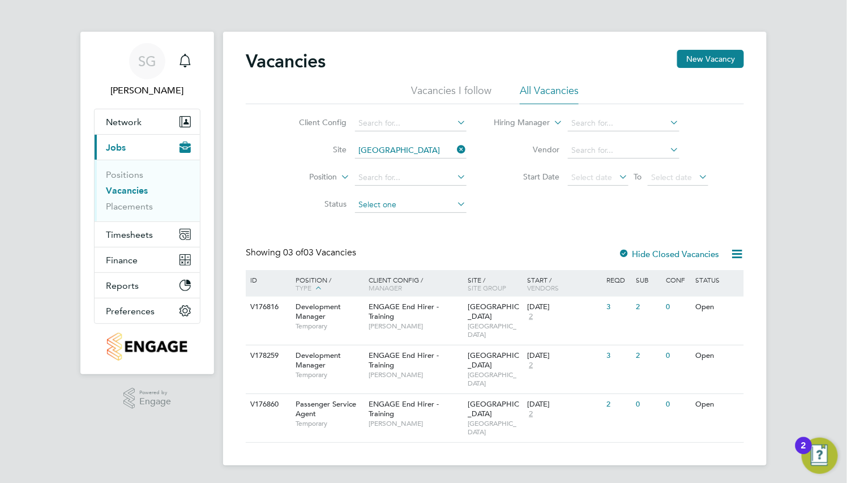
click at [421, 208] on input at bounding box center [410, 205] width 111 height 16
click at [414, 246] on li "Open" at bounding box center [410, 249] width 113 height 15
type input "Open"
click at [725, 306] on icon at bounding box center [727, 308] width 11 height 14
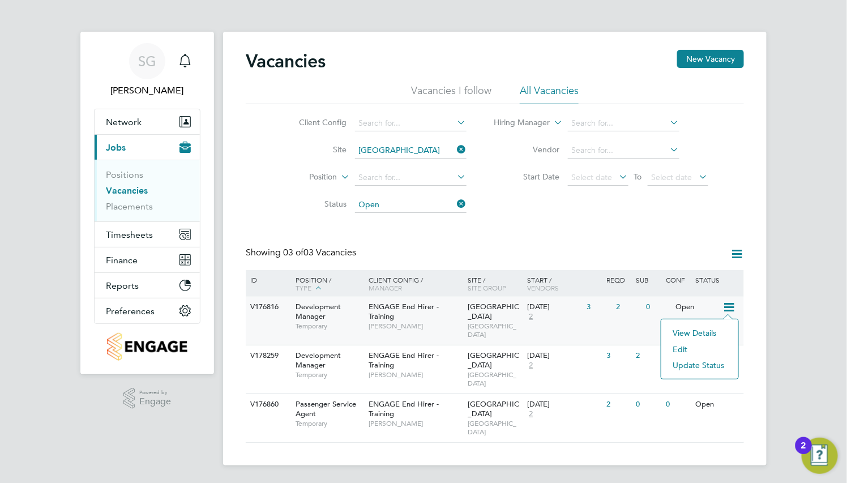
click at [690, 363] on li "Update Status" at bounding box center [700, 365] width 66 height 16
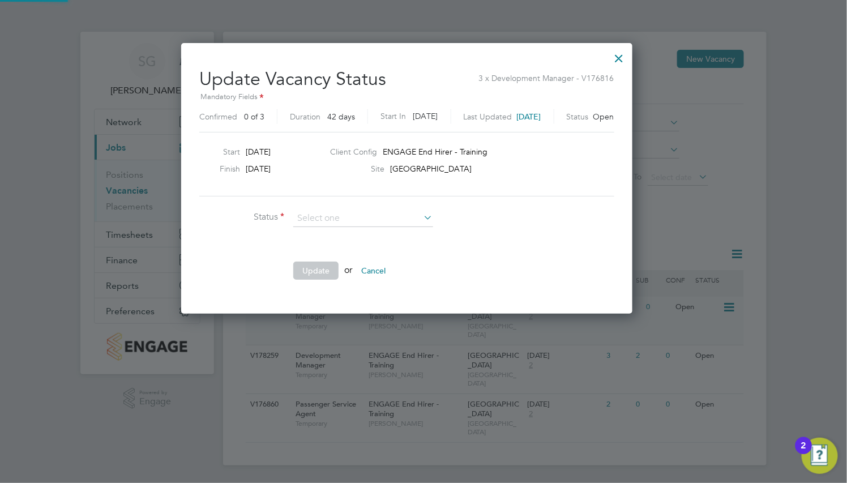
scroll to position [270, 484]
click at [344, 236] on li "Completed" at bounding box center [363, 233] width 141 height 15
type input "Completed"
click at [328, 271] on button "Update" at bounding box center [315, 270] width 45 height 18
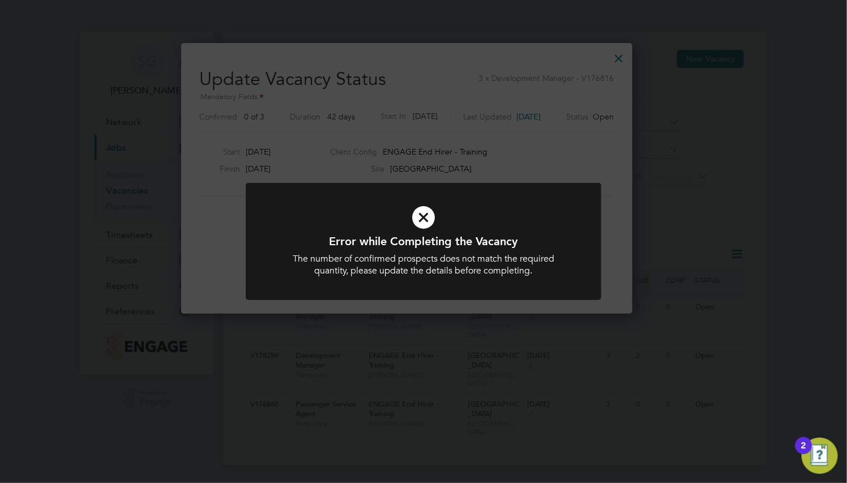
click at [542, 278] on div at bounding box center [423, 242] width 355 height 118
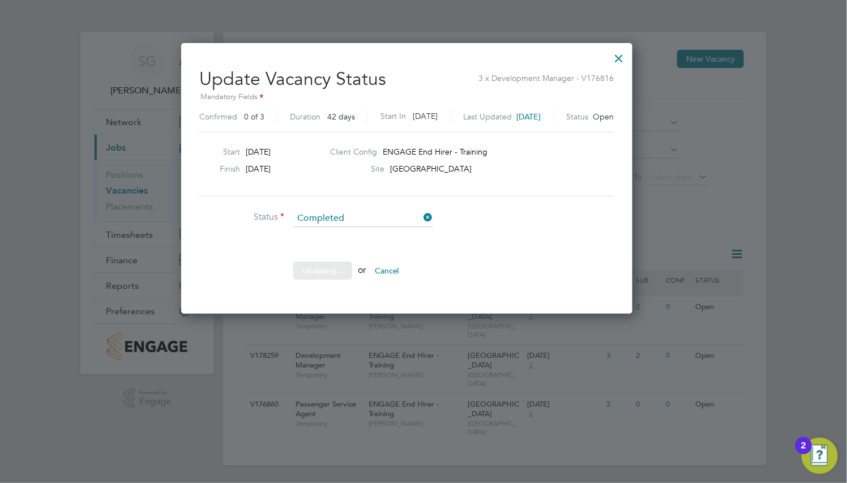
click at [379, 214] on div "Sorry, we are having problems connecting to our services." at bounding box center [494, 249] width 543 height 434
click at [440, 212] on div "Sorry, we are having problems connecting to our services." at bounding box center [494, 249] width 543 height 434
click at [422, 216] on icon at bounding box center [422, 217] width 0 height 16
click at [393, 223] on input at bounding box center [363, 218] width 140 height 17
click at [391, 259] on li "Cancelled" at bounding box center [363, 263] width 141 height 15
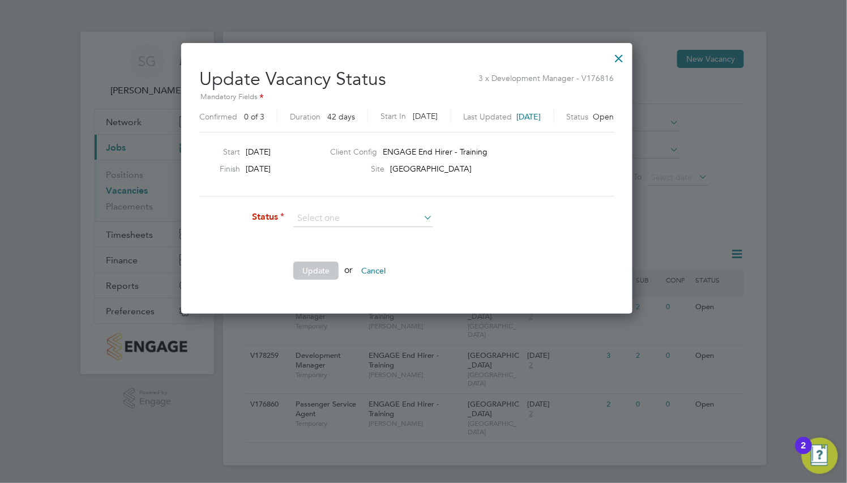
type input "Cancelled"
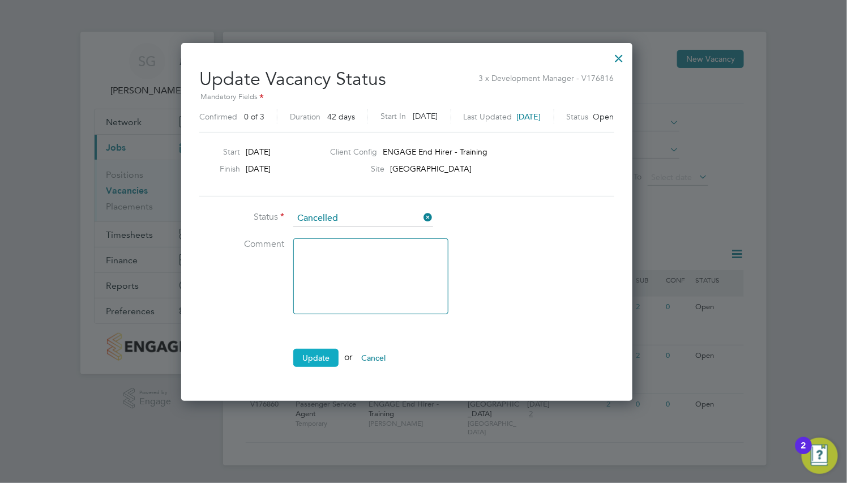
click at [314, 358] on button "Update" at bounding box center [315, 358] width 45 height 18
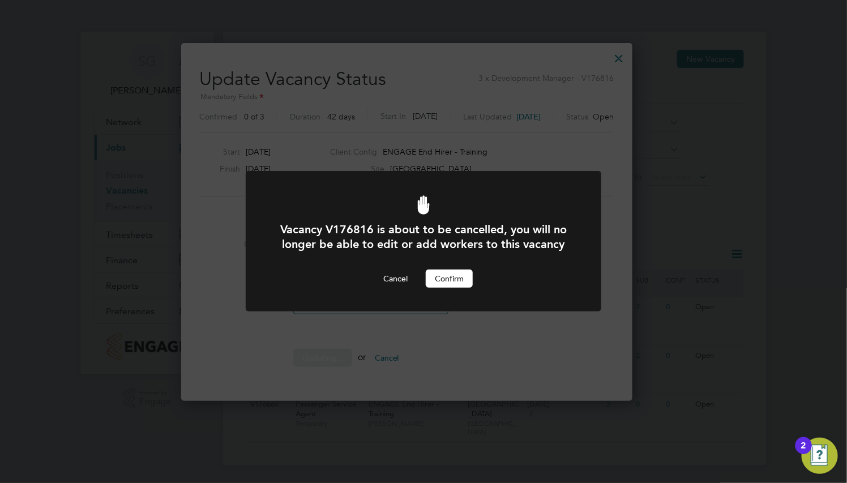
click at [448, 284] on button "Confirm" at bounding box center [449, 278] width 47 height 18
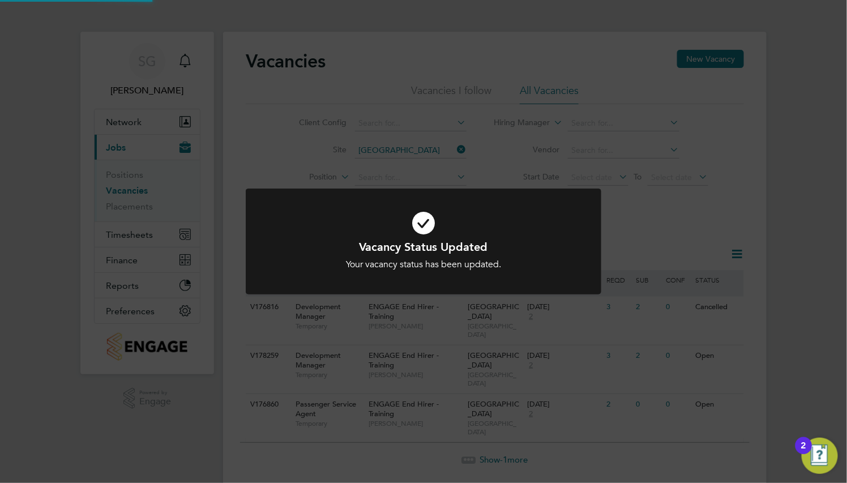
click at [567, 304] on div "Vacancy Status Updated Your vacancy status has been updated. Cancel Okay" at bounding box center [423, 247] width 355 height 119
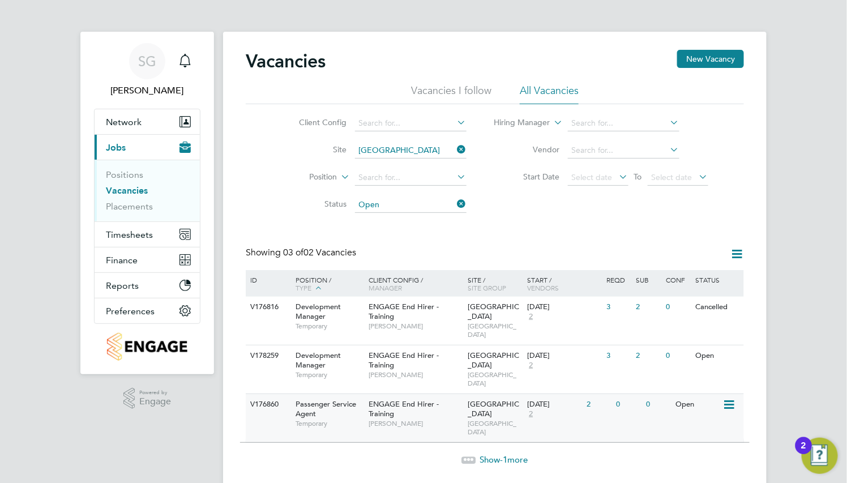
click at [728, 398] on icon at bounding box center [727, 405] width 11 height 14
click at [685, 443] on li "Update Status" at bounding box center [700, 445] width 66 height 16
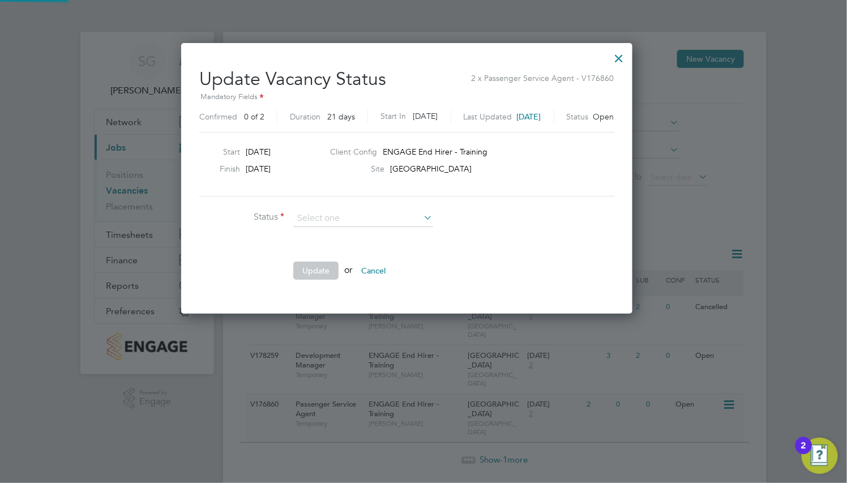
scroll to position [270, 484]
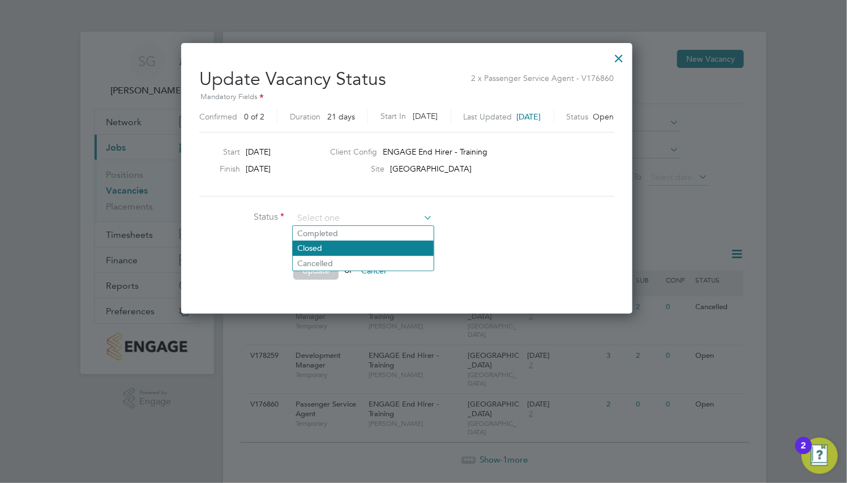
click at [366, 250] on li "Closed" at bounding box center [363, 248] width 141 height 15
type input "Closed"
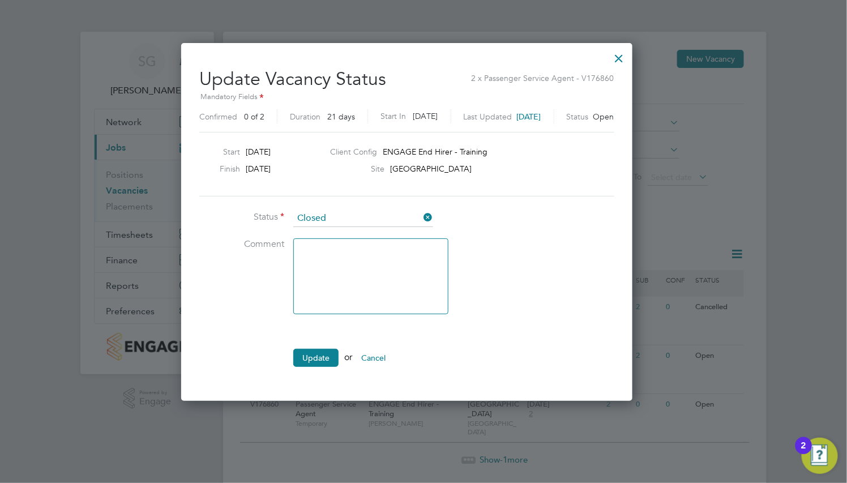
scroll to position [357, 484]
click at [329, 367] on li "Update or Cancel" at bounding box center [369, 363] width 340 height 29
click at [328, 360] on button "Update" at bounding box center [315, 358] width 45 height 18
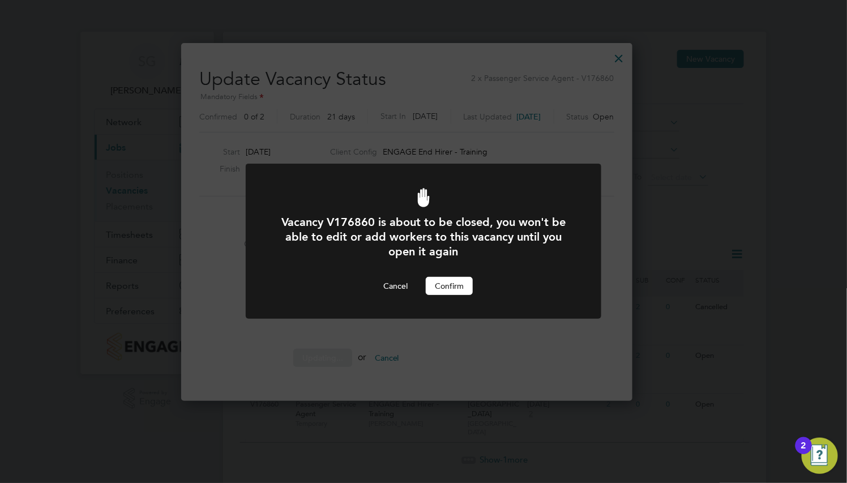
click at [460, 285] on button "Confirm" at bounding box center [449, 286] width 47 height 18
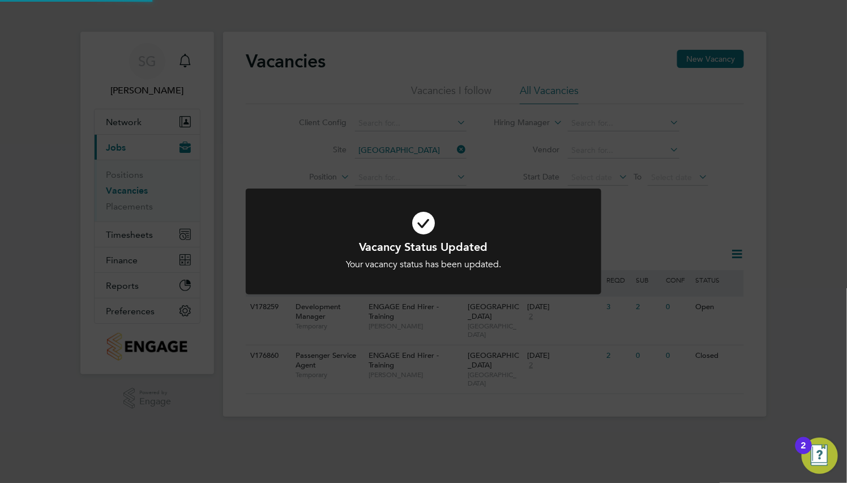
click at [592, 287] on div at bounding box center [423, 241] width 355 height 106
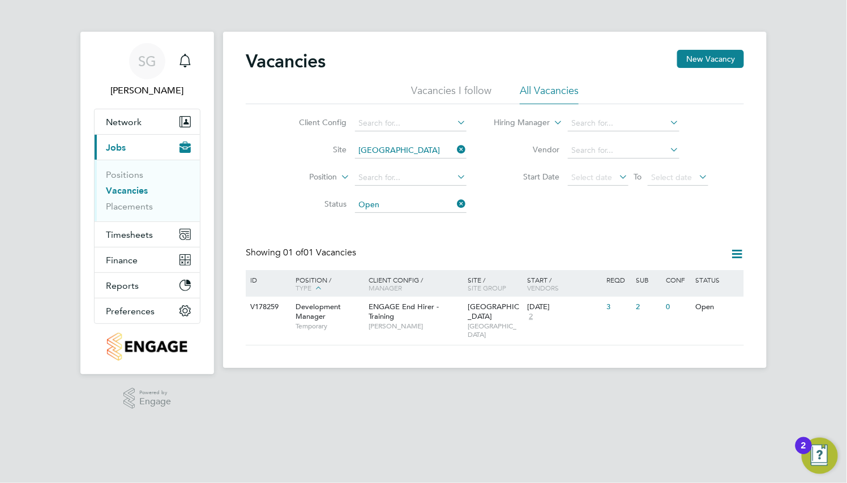
click at [455, 201] on icon at bounding box center [455, 204] width 0 height 16
click at [676, 255] on label "Hide Closed Vacancies" at bounding box center [668, 253] width 101 height 11
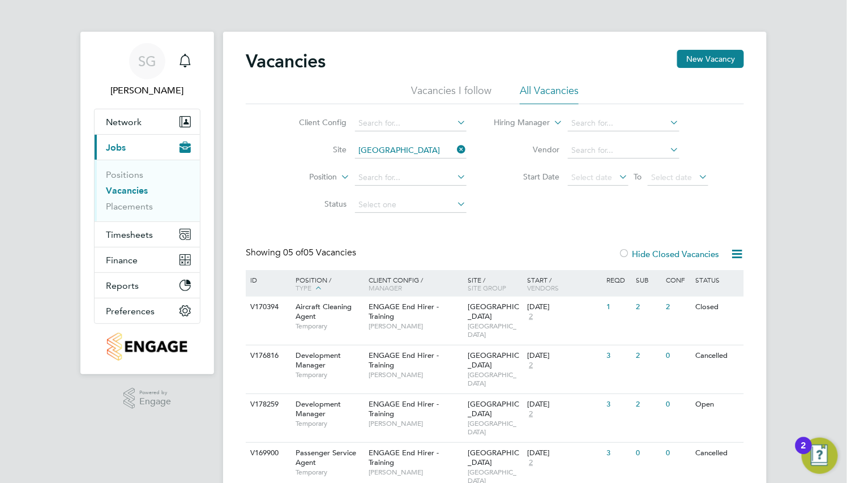
click at [455, 147] on icon at bounding box center [455, 149] width 0 height 16
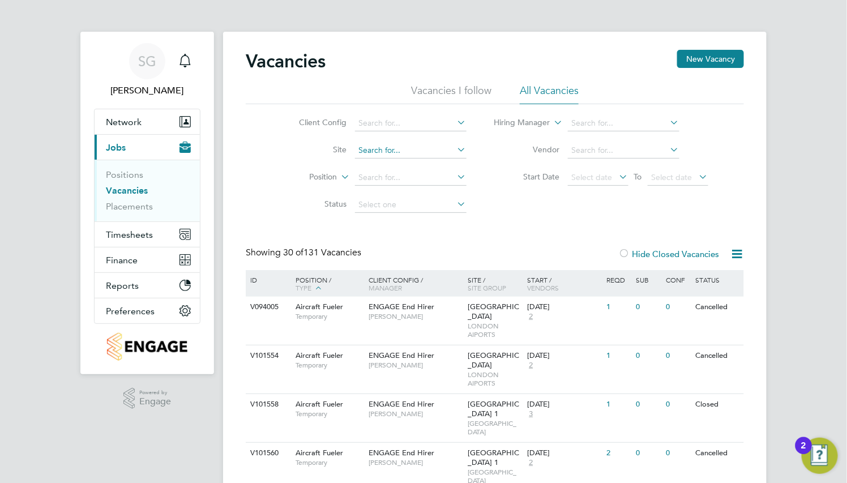
click at [381, 155] on input at bounding box center [410, 151] width 111 height 16
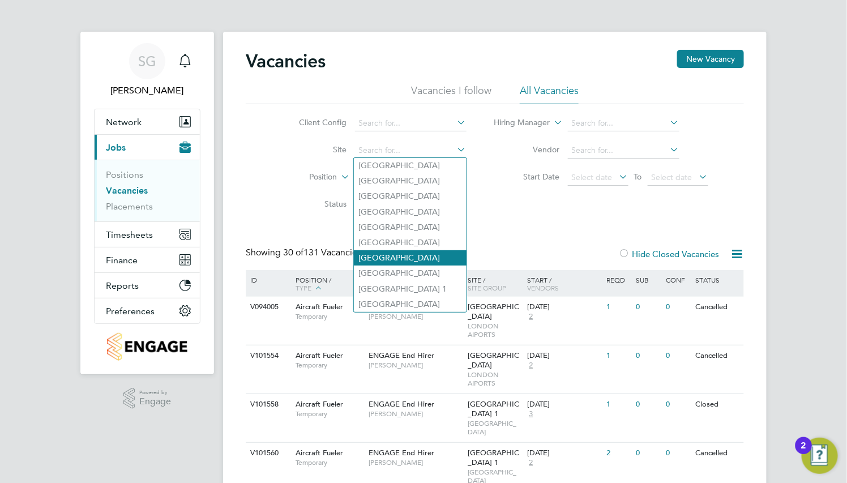
click at [408, 255] on li "[GEOGRAPHIC_DATA]" at bounding box center [410, 257] width 113 height 15
type input "[GEOGRAPHIC_DATA]"
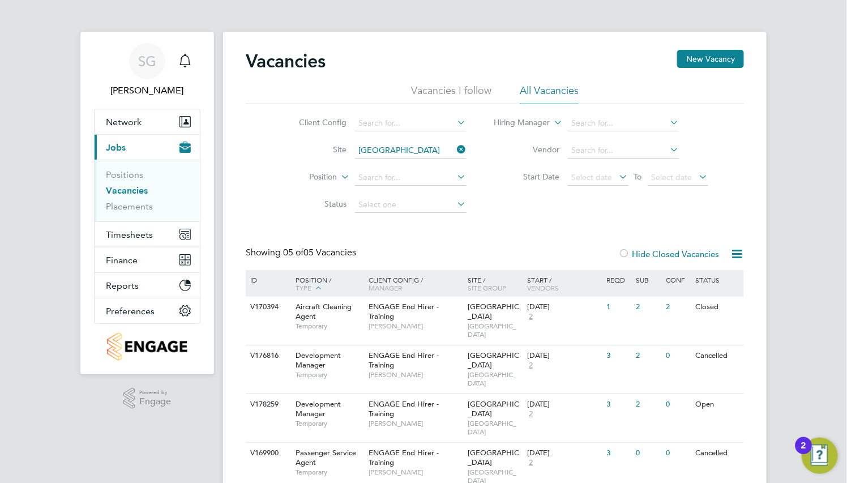
click at [405, 194] on li "Status" at bounding box center [374, 204] width 213 height 27
click at [405, 196] on li "Status" at bounding box center [374, 204] width 213 height 27
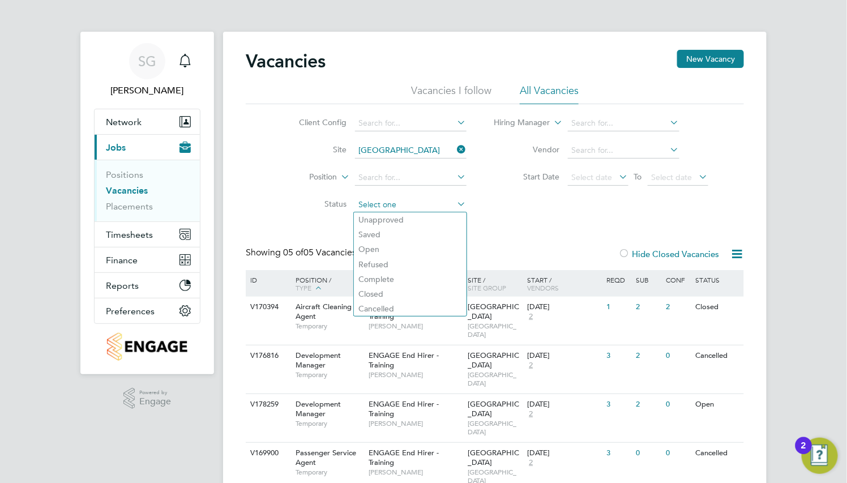
click at [404, 200] on input at bounding box center [410, 205] width 111 height 16
click at [402, 248] on li "Open" at bounding box center [410, 249] width 113 height 15
type input "Open"
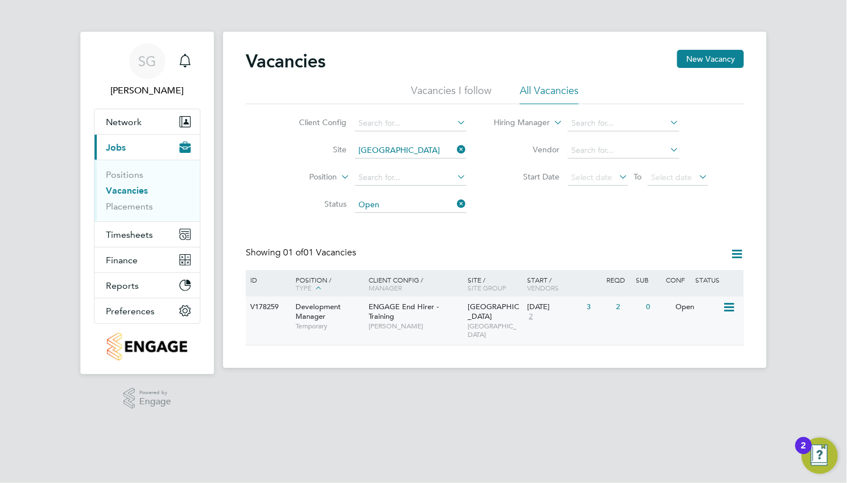
click at [385, 314] on span "ENGAGE End Hirer - Training" at bounding box center [404, 311] width 70 height 19
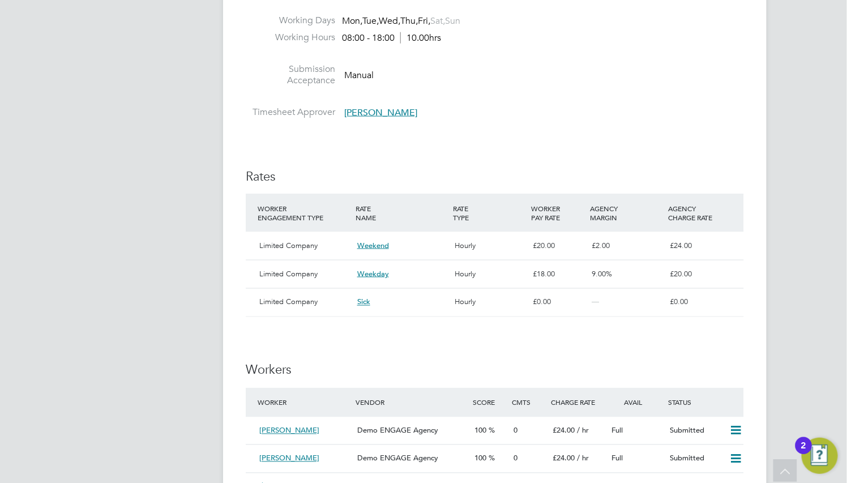
scroll to position [679, 0]
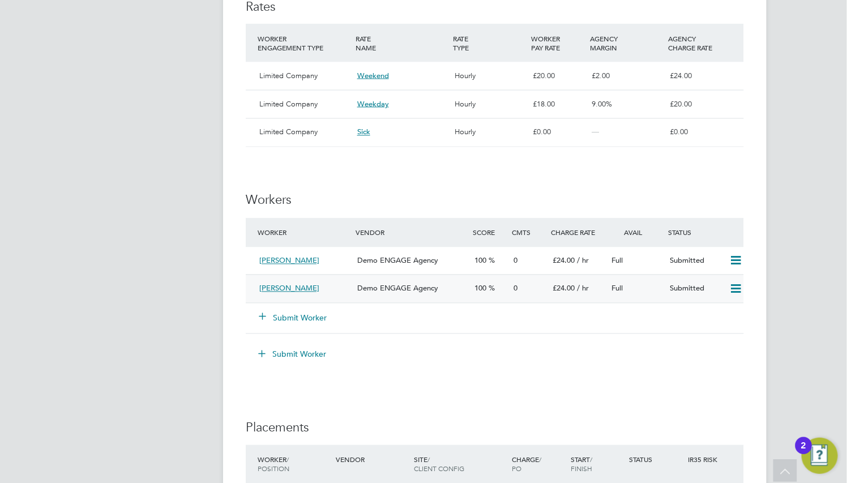
click at [440, 281] on div "Demo ENGAGE Agency" at bounding box center [411, 289] width 117 height 19
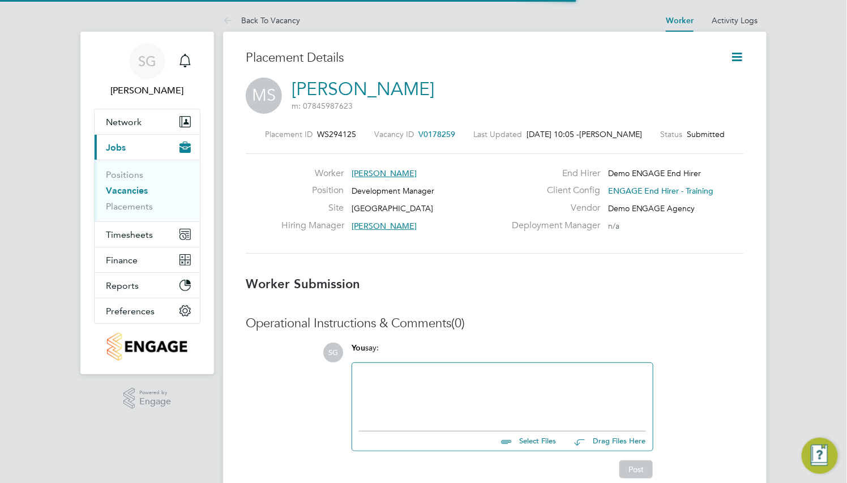
scroll to position [5, 5]
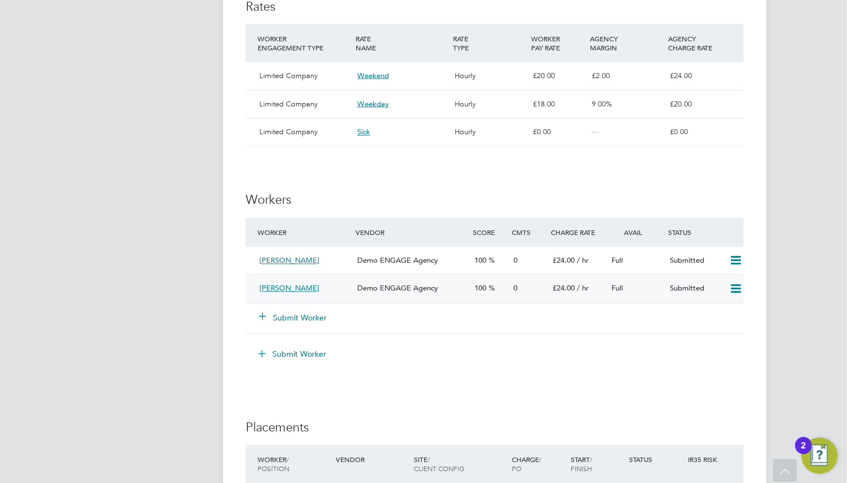
click at [359, 284] on div "Demo ENGAGE Agency" at bounding box center [411, 289] width 117 height 19
click at [415, 281] on div "Demo ENGAGE Agency" at bounding box center [411, 289] width 117 height 19
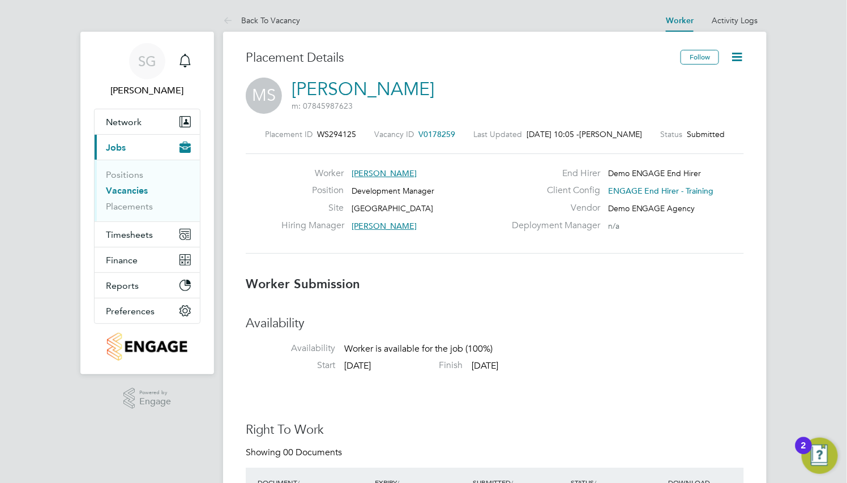
click at [364, 93] on link "[PERSON_NAME]" at bounding box center [362, 89] width 143 height 22
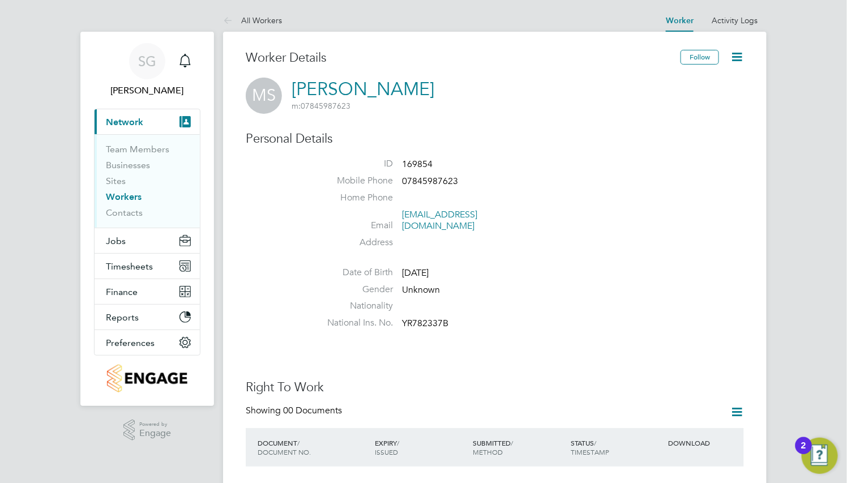
scroll to position [170, 0]
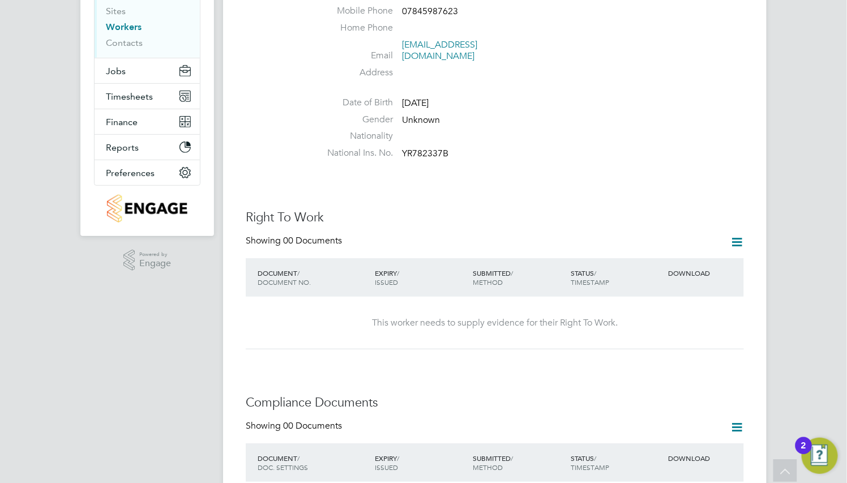
click at [732, 235] on icon at bounding box center [736, 242] width 14 height 14
click at [691, 256] on li "Add Right To Work Document" at bounding box center [674, 258] width 136 height 16
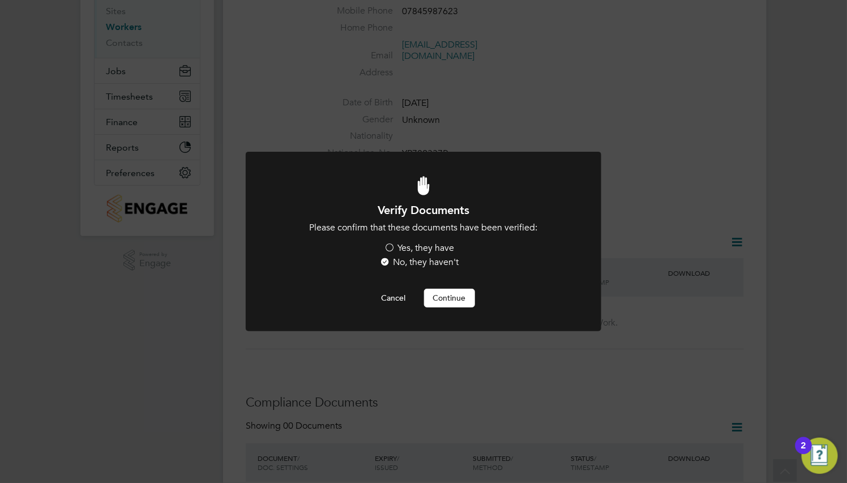
scroll to position [0, 0]
click at [419, 248] on label "Yes, they have" at bounding box center [419, 248] width 70 height 12
click at [0, 0] on input "Yes, they have" at bounding box center [0, 0] width 0 height 0
click at [448, 299] on button "Continue" at bounding box center [449, 298] width 51 height 18
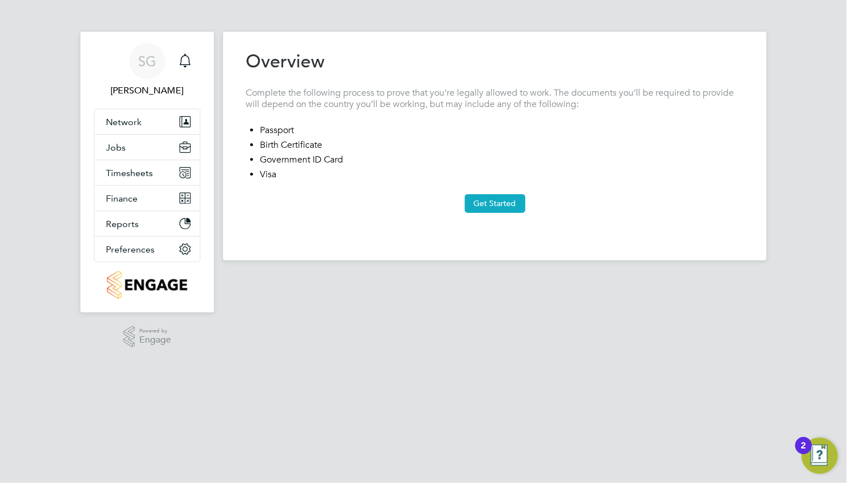
click at [490, 195] on button "Get Started" at bounding box center [495, 203] width 61 height 18
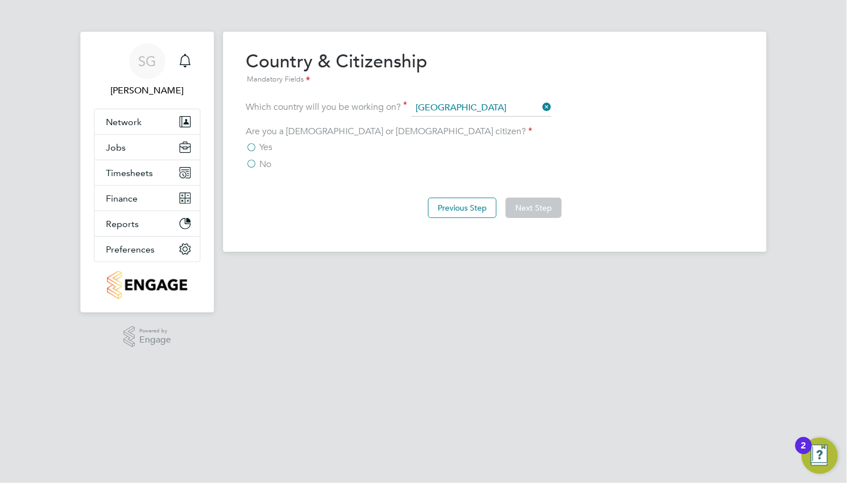
click at [256, 150] on label "Yes" at bounding box center [259, 146] width 27 height 11
click at [0, 0] on input "Yes" at bounding box center [0, 0] width 0 height 0
click at [545, 204] on button "Next Step" at bounding box center [533, 208] width 56 height 20
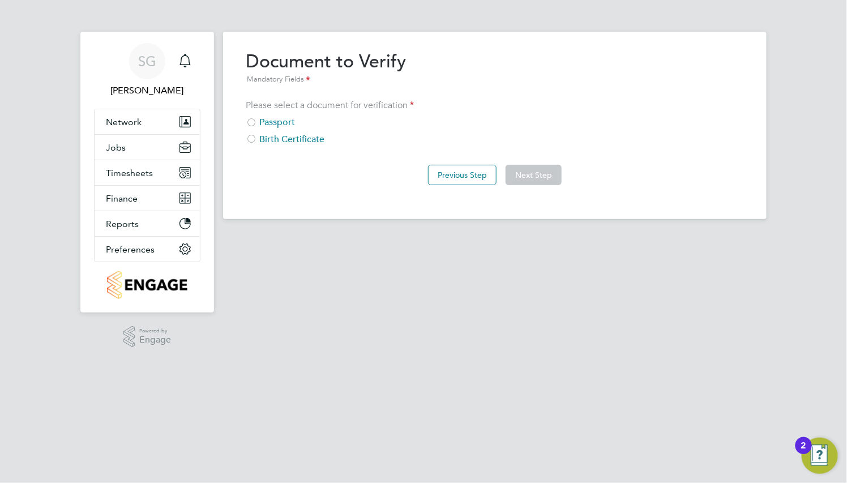
click at [287, 118] on div "Passport" at bounding box center [495, 123] width 498 height 12
click at [540, 173] on button "Next Step" at bounding box center [533, 175] width 56 height 20
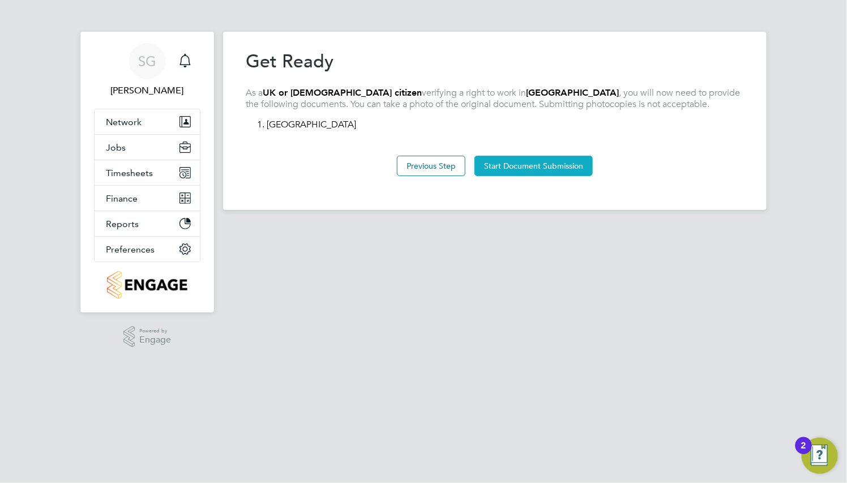
click at [539, 169] on button "Start Document Submission" at bounding box center [533, 166] width 118 height 20
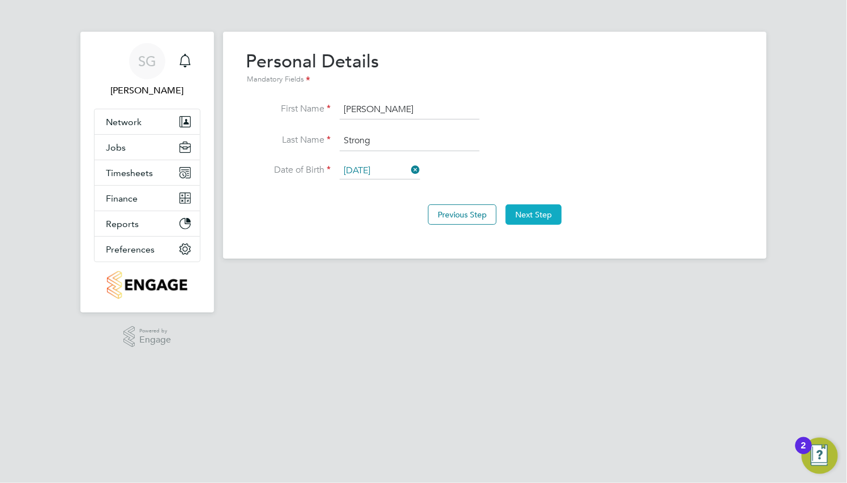
click at [540, 217] on button "Next Step" at bounding box center [533, 214] width 56 height 20
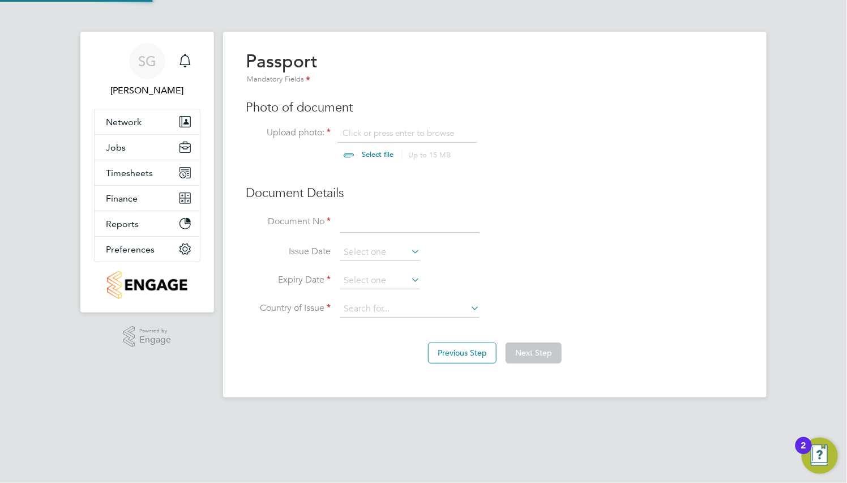
scroll to position [15, 140]
click at [357, 152] on input "file" at bounding box center [388, 144] width 178 height 34
type input "C:\fakepath\passport.png"
click at [404, 231] on input at bounding box center [410, 223] width 140 height 20
type input "1676563"
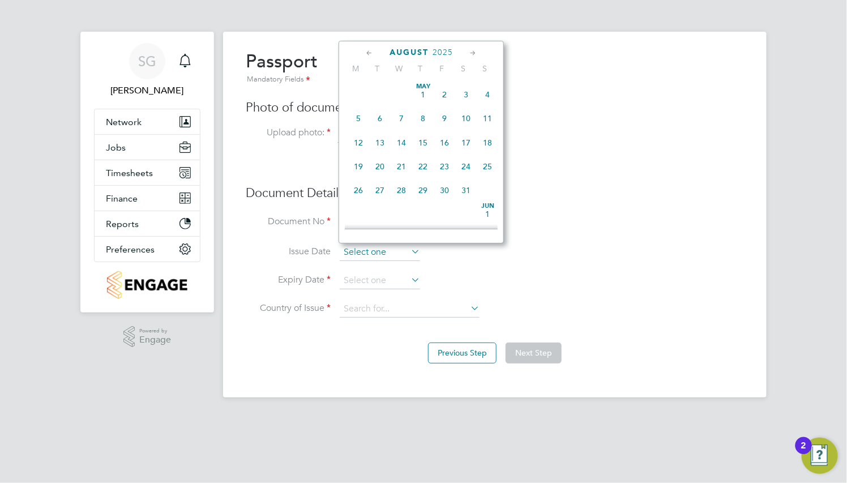
click at [398, 250] on input at bounding box center [380, 252] width 80 height 17
click at [439, 51] on span "2025" at bounding box center [442, 53] width 20 height 10
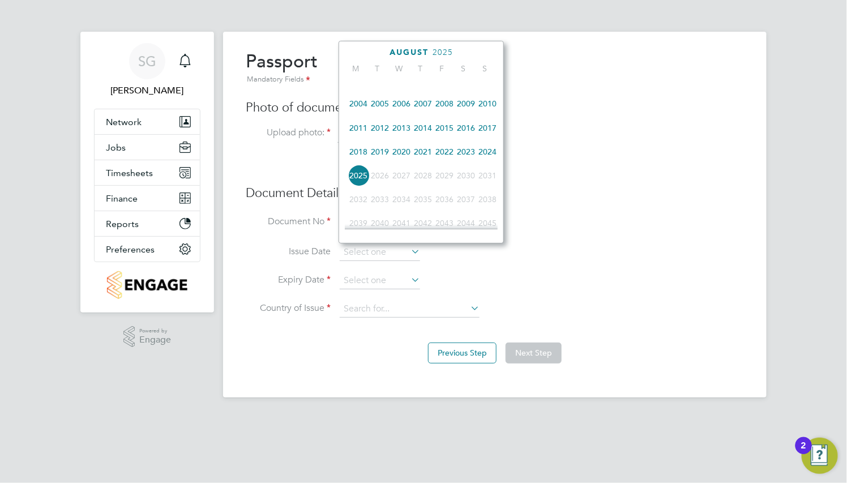
scroll to position [303, 0]
click at [360, 88] on span "2004" at bounding box center [358, 78] width 22 height 22
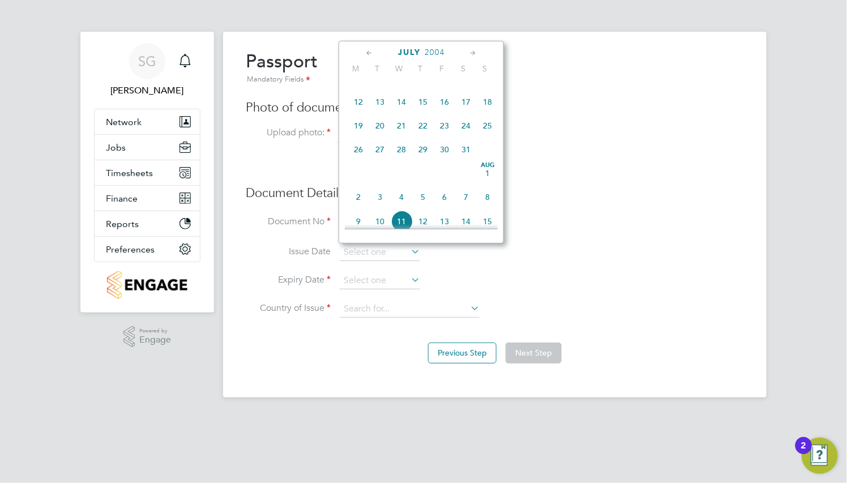
click at [435, 45] on div "July 2004 M T W T F S S May 1 2 3 4 5 6 7 8 9 10 11 12 13 14 15 16 17 18 19 20 …" at bounding box center [420, 142] width 165 height 203
click at [441, 53] on span "2004" at bounding box center [434, 53] width 20 height 10
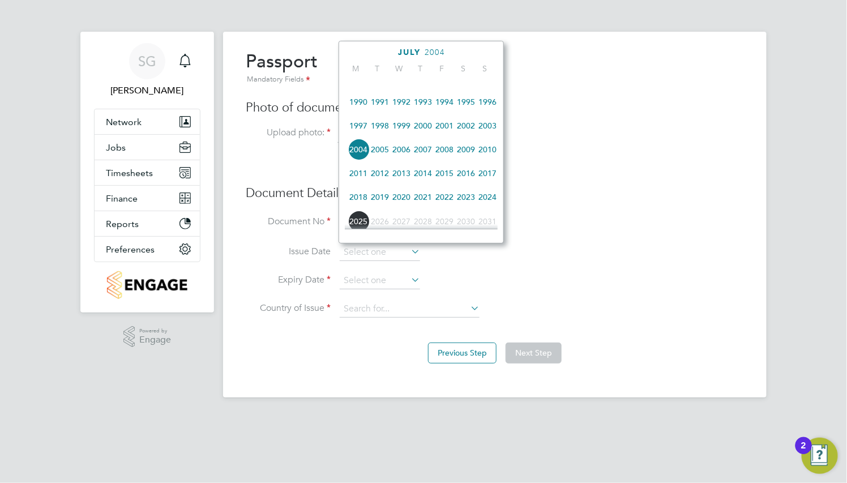
click at [401, 136] on span "1999" at bounding box center [401, 126] width 22 height 22
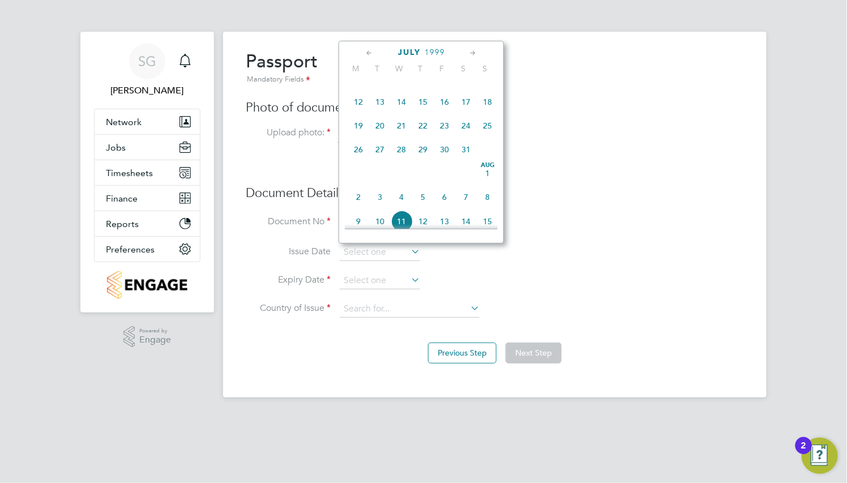
click at [470, 53] on icon at bounding box center [472, 53] width 11 height 12
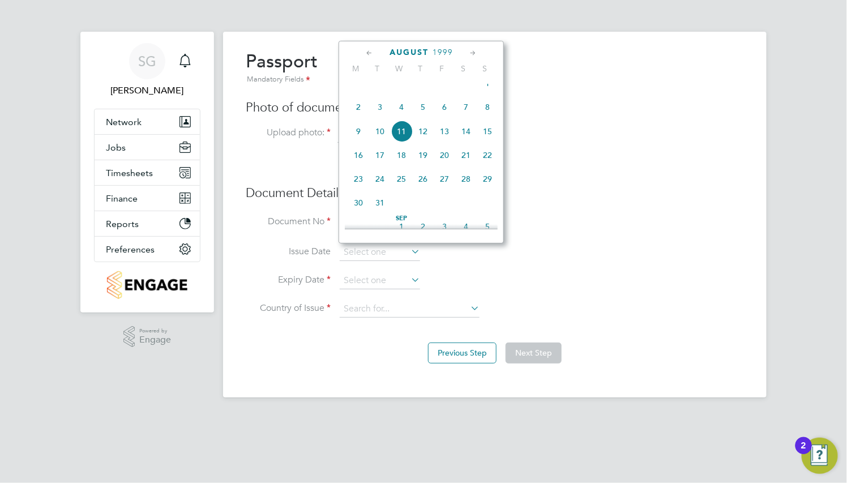
click at [470, 53] on icon at bounding box center [472, 53] width 11 height 12
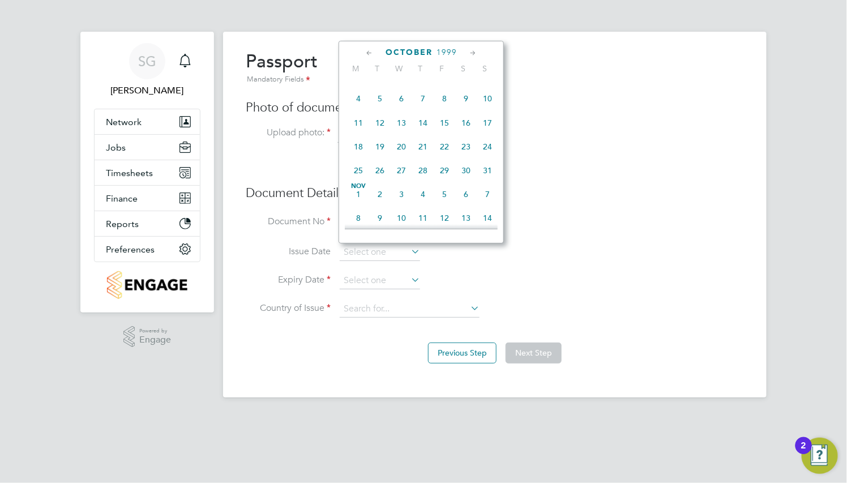
click at [470, 53] on icon at bounding box center [472, 53] width 11 height 12
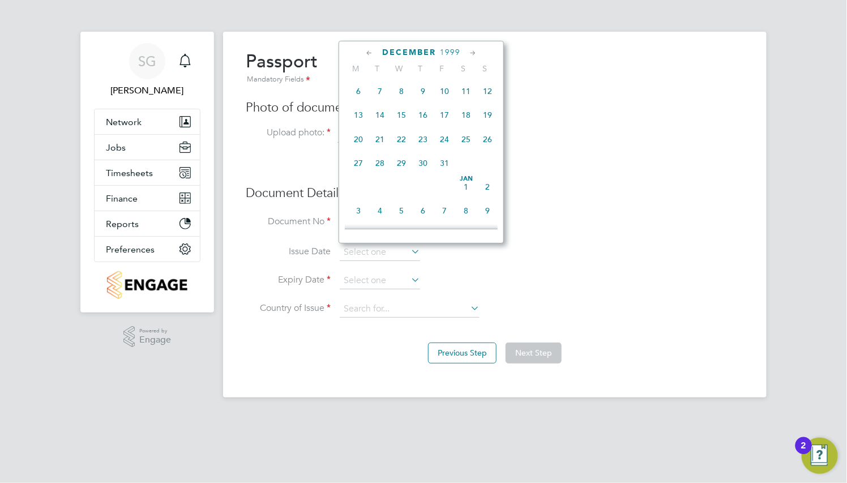
click at [470, 53] on icon at bounding box center [472, 53] width 11 height 12
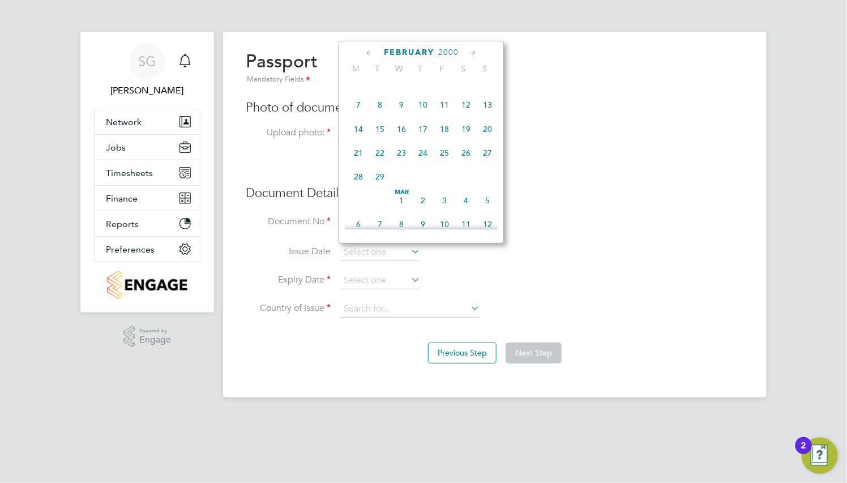
click at [453, 53] on span "2000" at bounding box center [448, 53] width 20 height 10
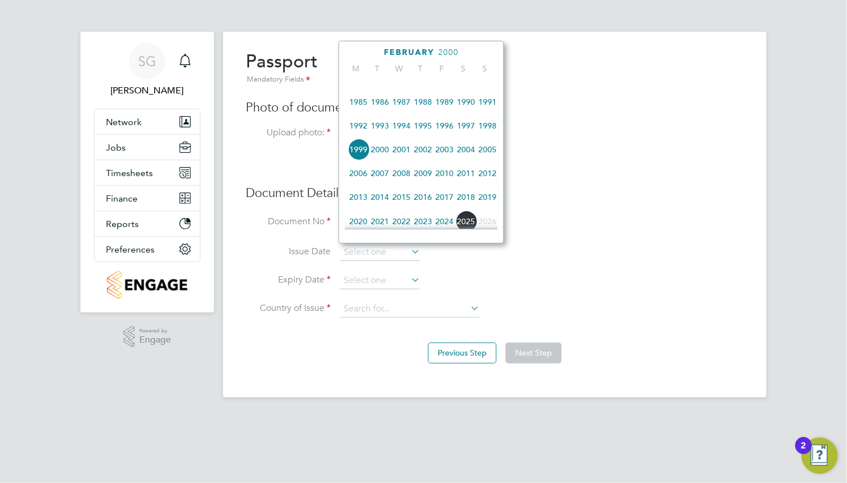
click at [490, 208] on span "2019" at bounding box center [488, 197] width 22 height 22
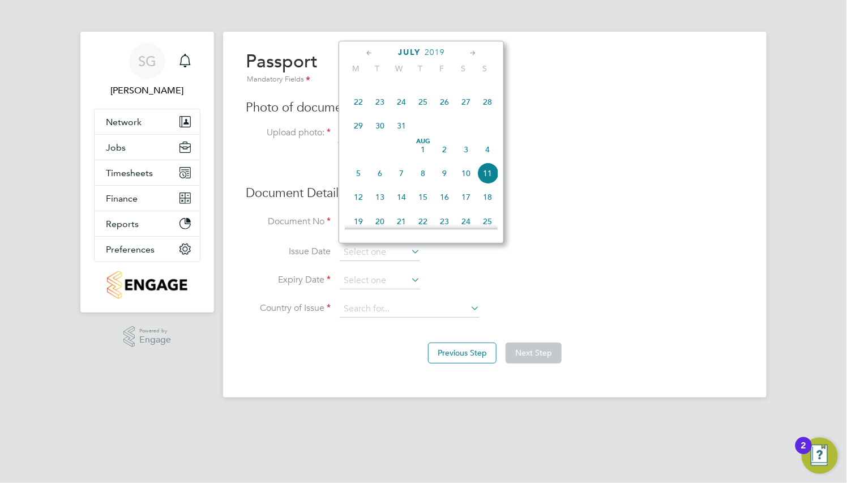
click at [364, 53] on icon at bounding box center [369, 53] width 11 height 12
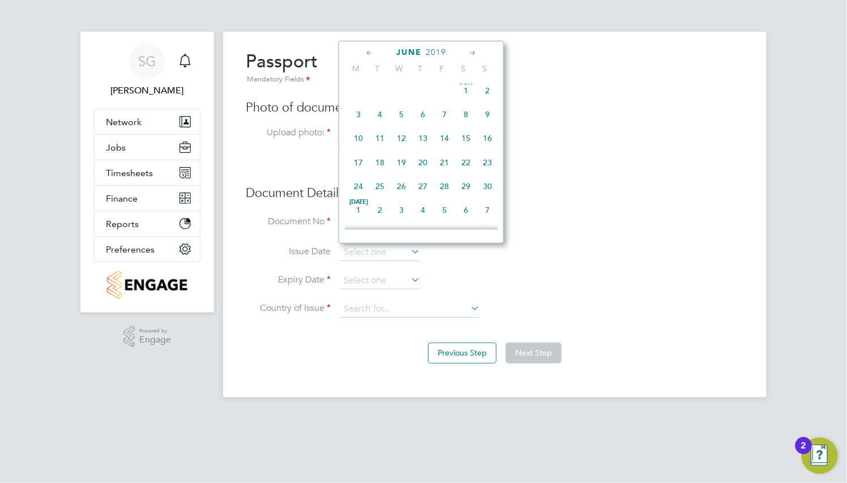
click at [365, 53] on icon at bounding box center [369, 53] width 11 height 12
click at [359, 122] on span "8" at bounding box center [358, 119] width 22 height 22
type input "08 Apr 2019"
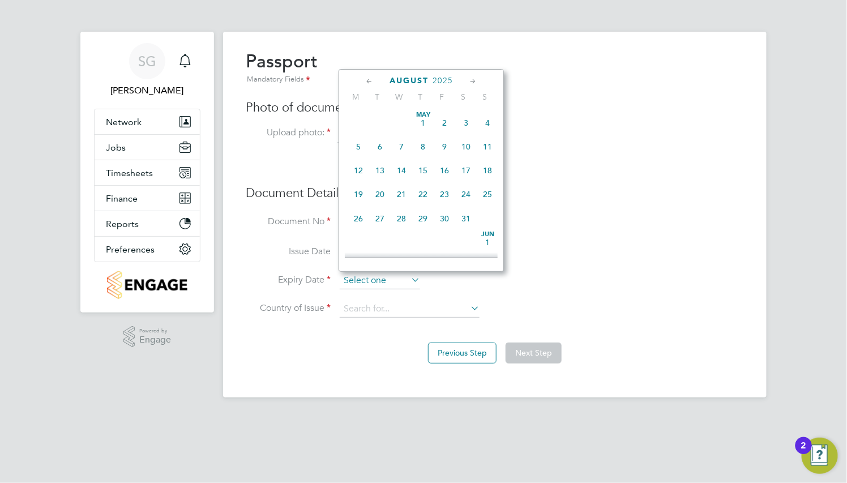
scroll to position [395, 0]
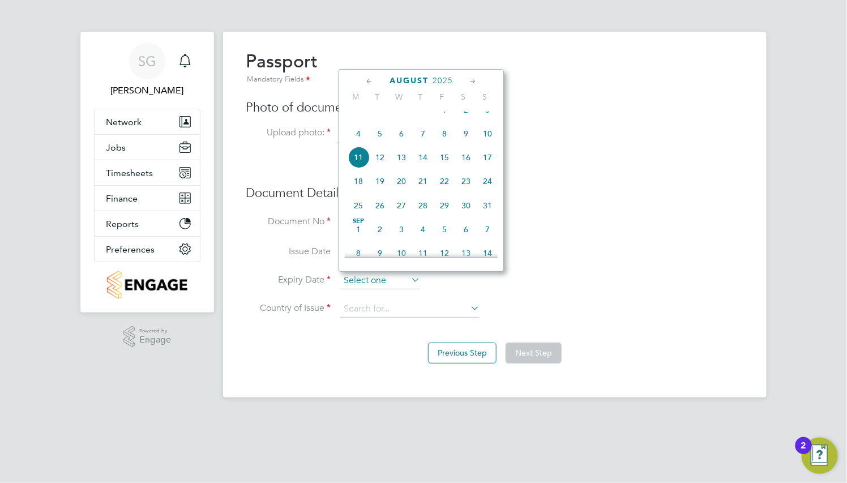
click at [376, 286] on input at bounding box center [380, 280] width 80 height 17
click at [438, 81] on span "2025" at bounding box center [442, 81] width 20 height 10
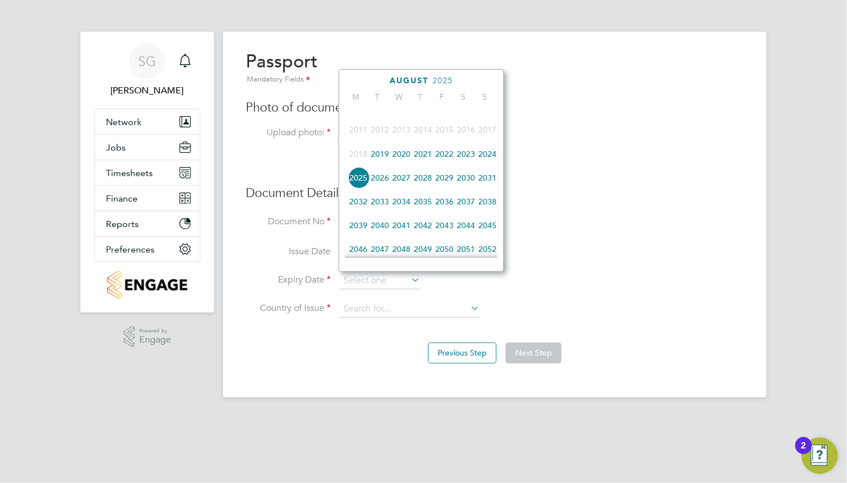
click at [447, 188] on span "2029" at bounding box center [445, 178] width 22 height 22
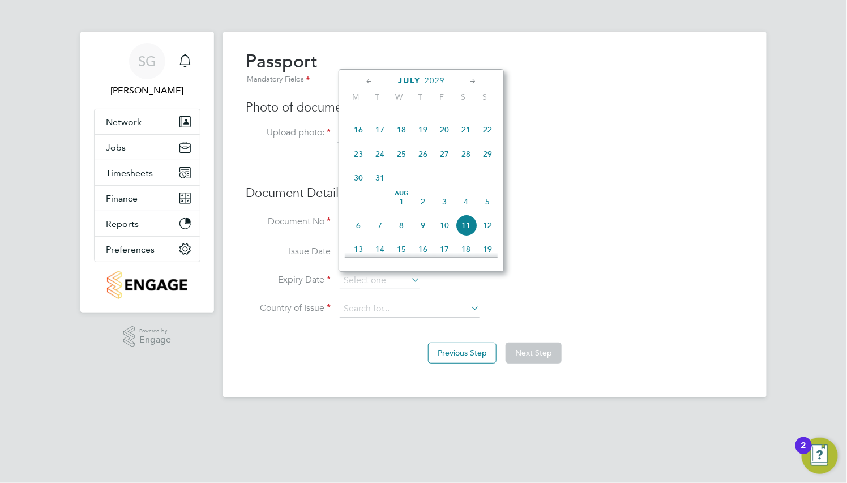
click at [371, 82] on icon at bounding box center [369, 81] width 11 height 12
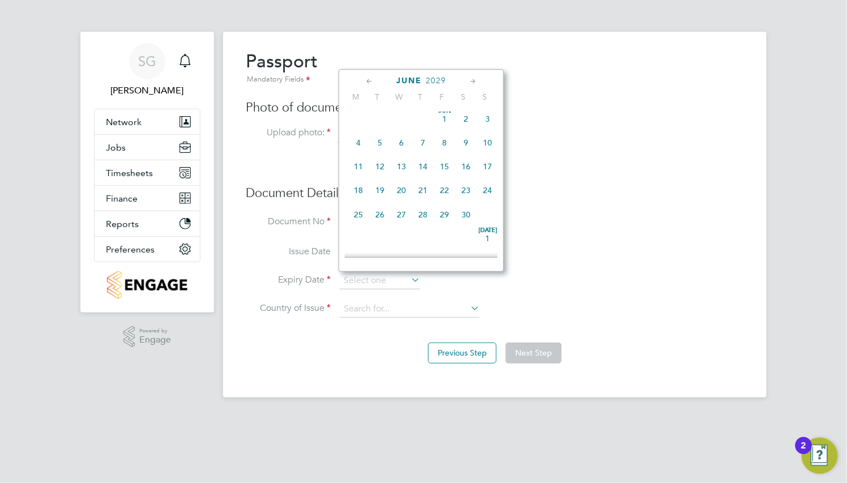
click at [371, 82] on icon at bounding box center [369, 81] width 11 height 12
click at [354, 164] on span "9" at bounding box center [358, 171] width 22 height 22
click at [389, 286] on input "09 Apr 2029" at bounding box center [380, 280] width 80 height 17
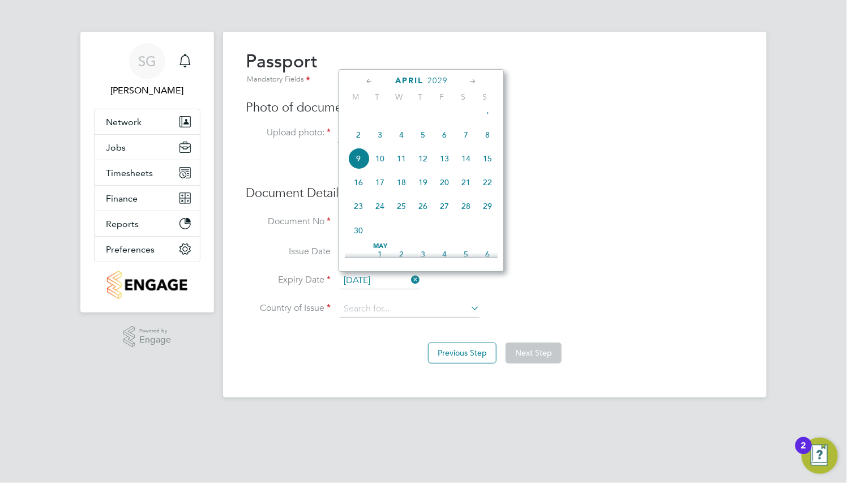
click at [479, 145] on span "8" at bounding box center [488, 135] width 22 height 22
type input "08 Apr 2029"
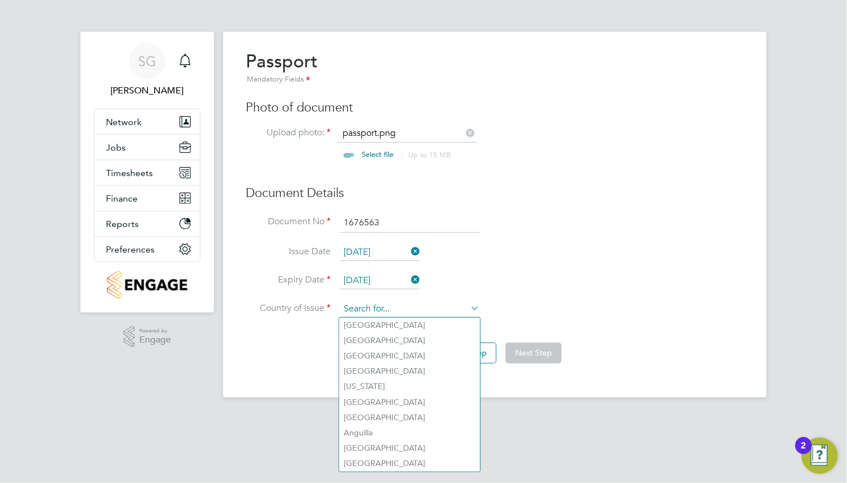
click at [400, 304] on input at bounding box center [410, 309] width 140 height 17
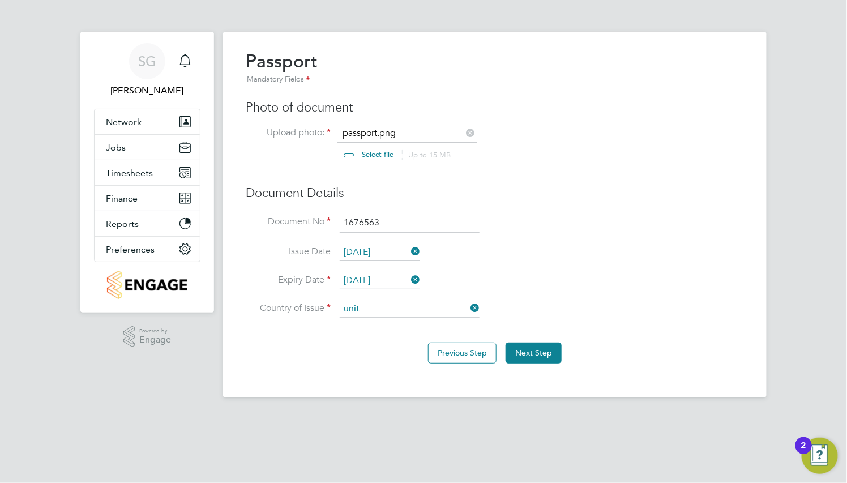
click at [389, 354] on li "Unit ed Kingdom" at bounding box center [419, 355] width 161 height 15
type input "United Kingdom"
click at [541, 357] on button "Next Step" at bounding box center [533, 352] width 56 height 20
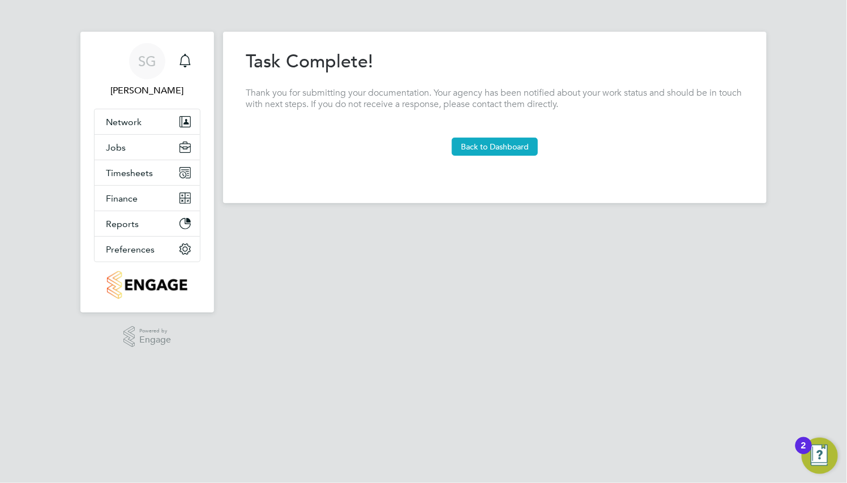
click at [503, 140] on button "Back to Dashboard" at bounding box center [495, 147] width 86 height 18
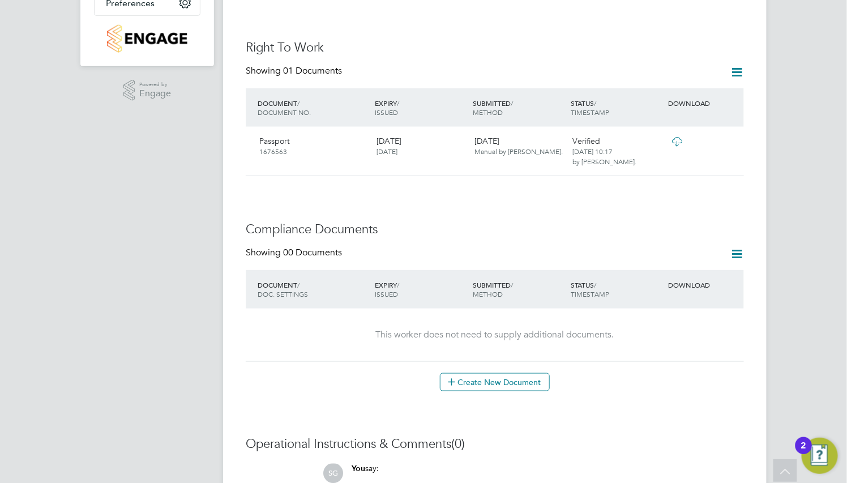
scroll to position [477, 0]
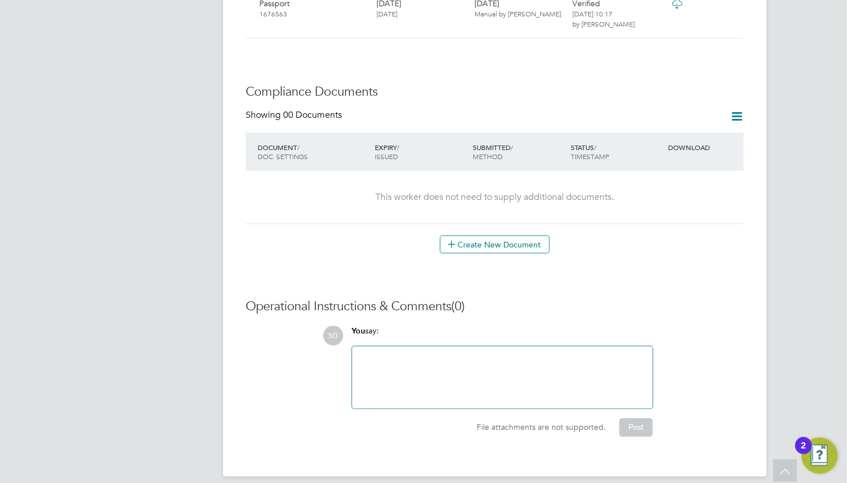
click at [731, 109] on icon at bounding box center [736, 116] width 14 height 14
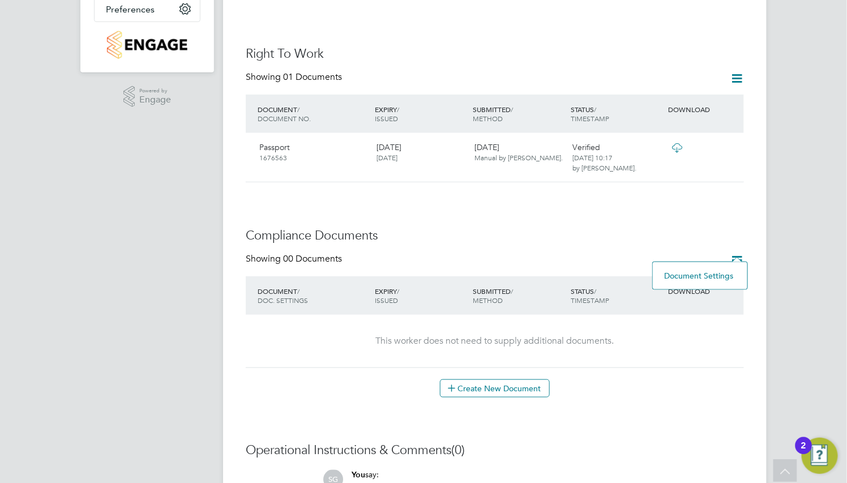
scroll to position [307, 0]
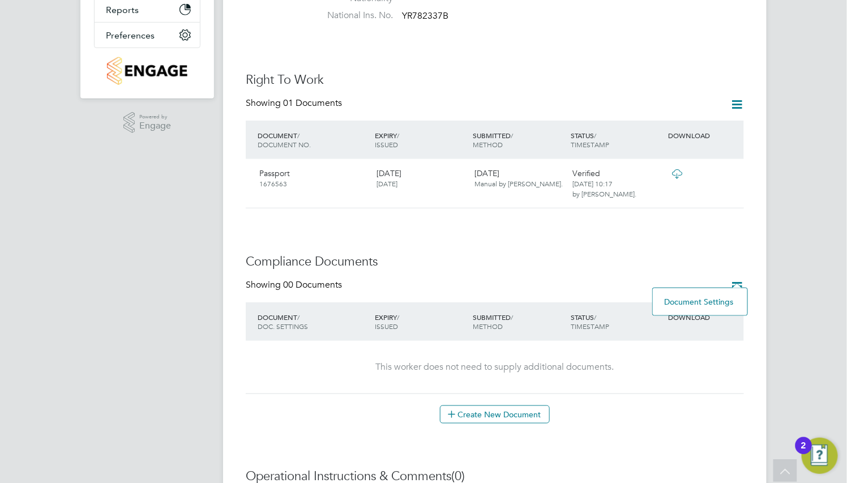
click at [528, 254] on h3 "Compliance Documents" at bounding box center [495, 262] width 498 height 16
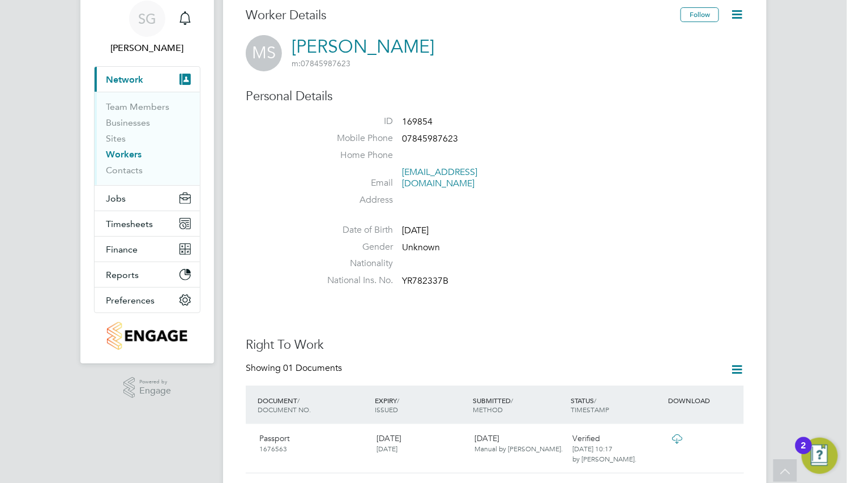
scroll to position [0, 0]
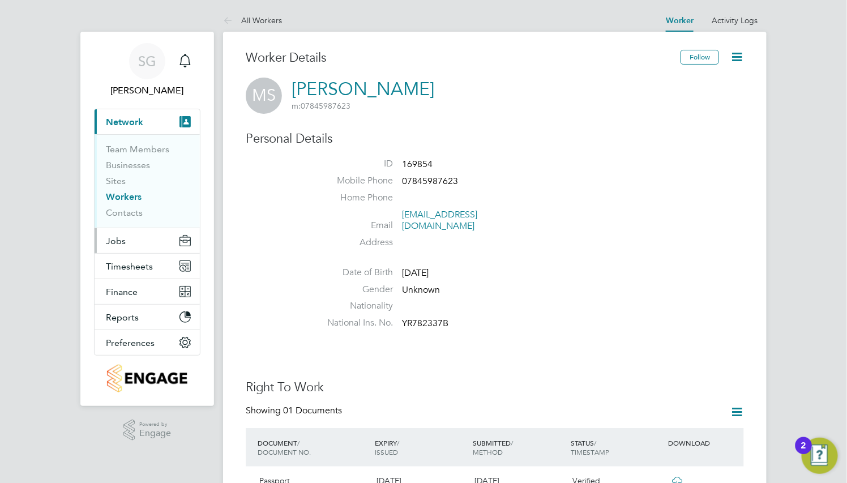
click at [134, 241] on button "Jobs" at bounding box center [147, 240] width 105 height 25
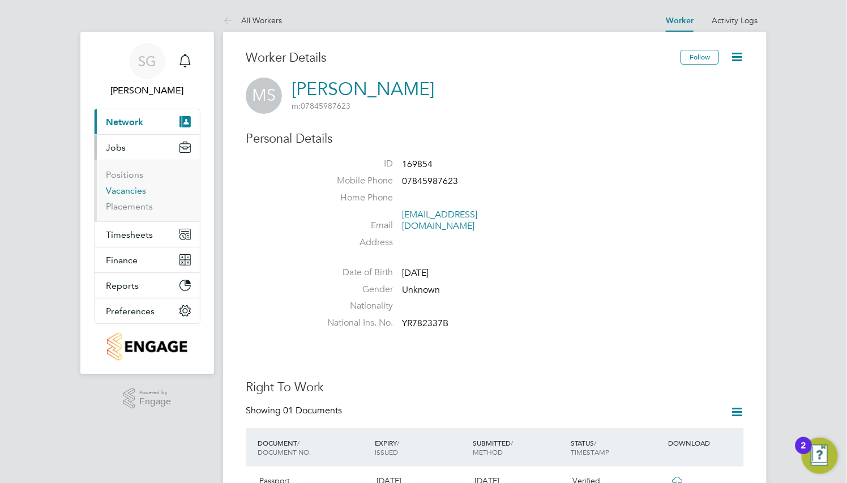
click at [136, 192] on link "Vacancies" at bounding box center [126, 190] width 40 height 11
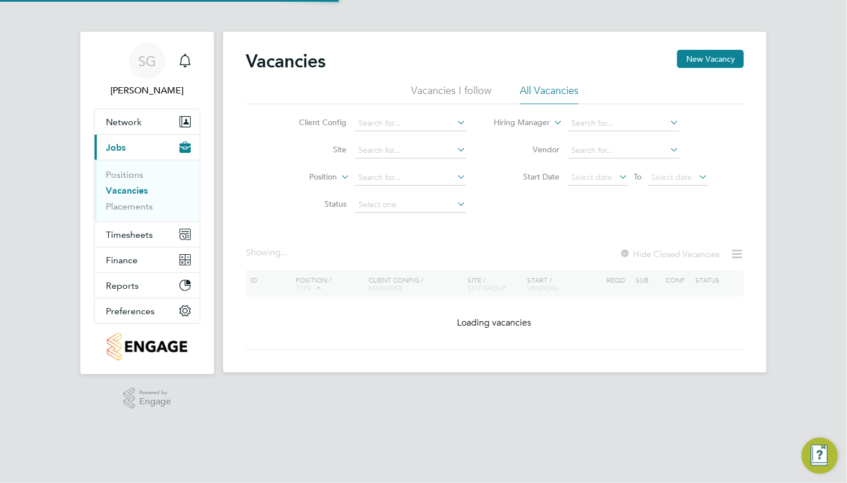
click at [124, 216] on ul "Positions Vacancies Placements" at bounding box center [147, 191] width 105 height 62
click at [125, 209] on link "Placements" at bounding box center [129, 206] width 47 height 11
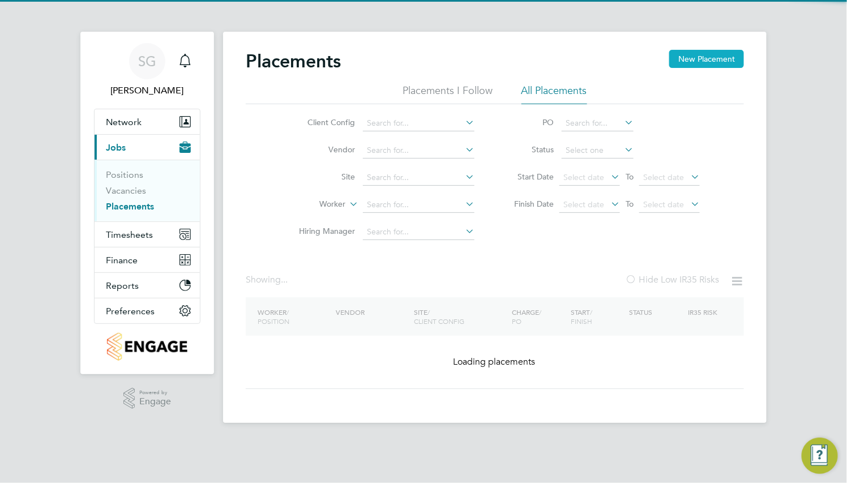
click at [681, 52] on button "New Placement" at bounding box center [706, 59] width 75 height 18
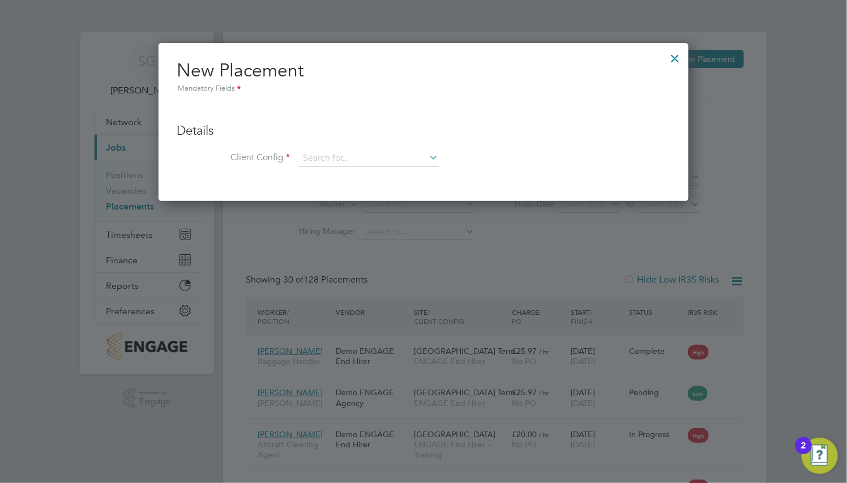
click at [333, 149] on ul "Details Client Config Hiring Manager Worker Position Placement Type Worker Work…" at bounding box center [423, 139] width 493 height 79
click at [342, 164] on input at bounding box center [369, 158] width 140 height 17
drag, startPoint x: 395, startPoint y: 238, endPoint x: 385, endPoint y: 237, distance: 10.2
click at [394, 238] on li "ENGAGE End Hirer - Training" at bounding box center [386, 236] width 176 height 15
type input "ENGAGE End Hirer - Training"
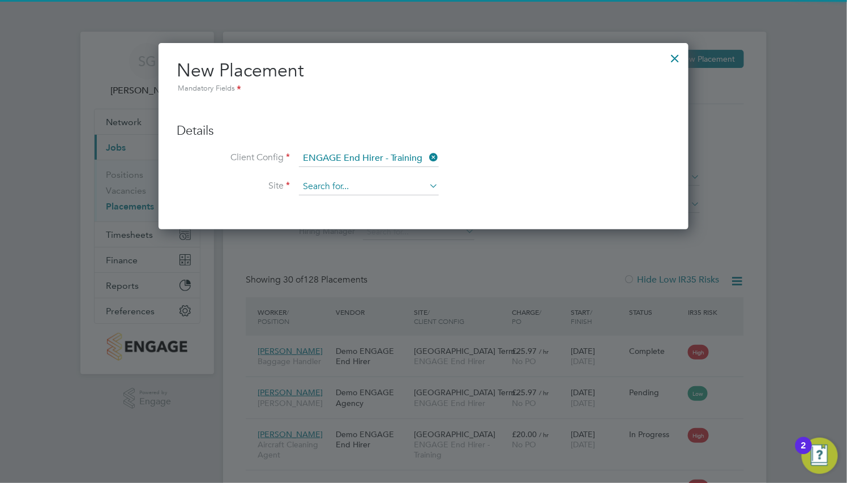
click at [330, 190] on input at bounding box center [369, 186] width 140 height 17
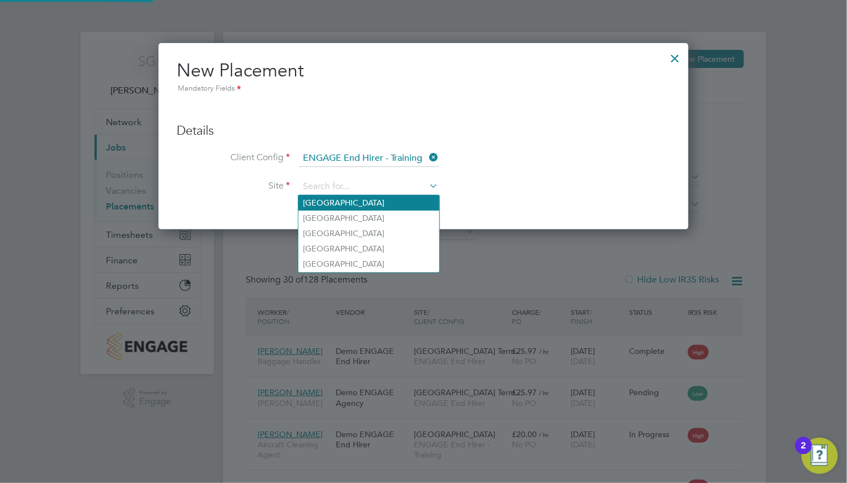
click at [340, 204] on li "Bristol Airport" at bounding box center [368, 202] width 141 height 15
type input "Bristol Airport"
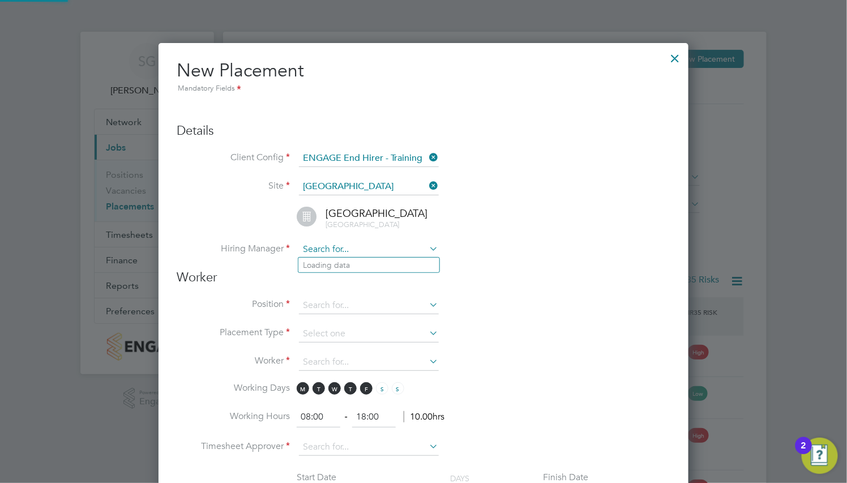
click at [344, 245] on input at bounding box center [369, 249] width 140 height 17
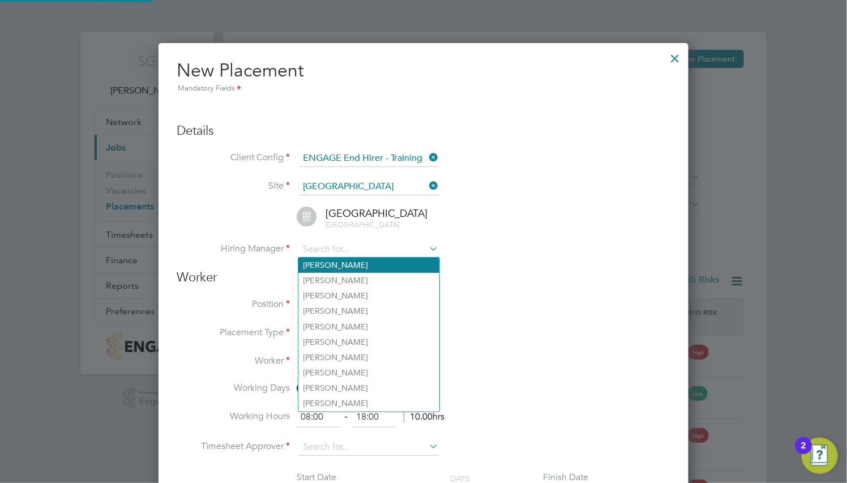
click at [351, 268] on li "Oliver Phillips" at bounding box center [368, 265] width 141 height 15
type input "Oliver Phillips"
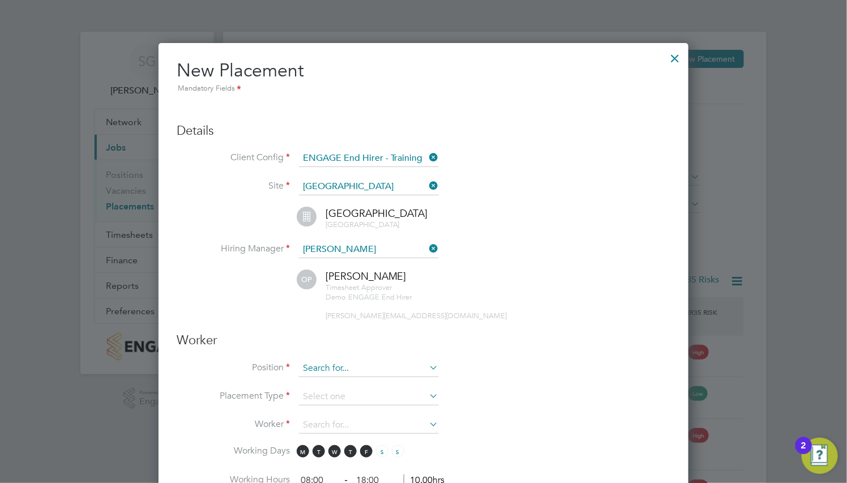
click at [349, 371] on input at bounding box center [369, 368] width 140 height 17
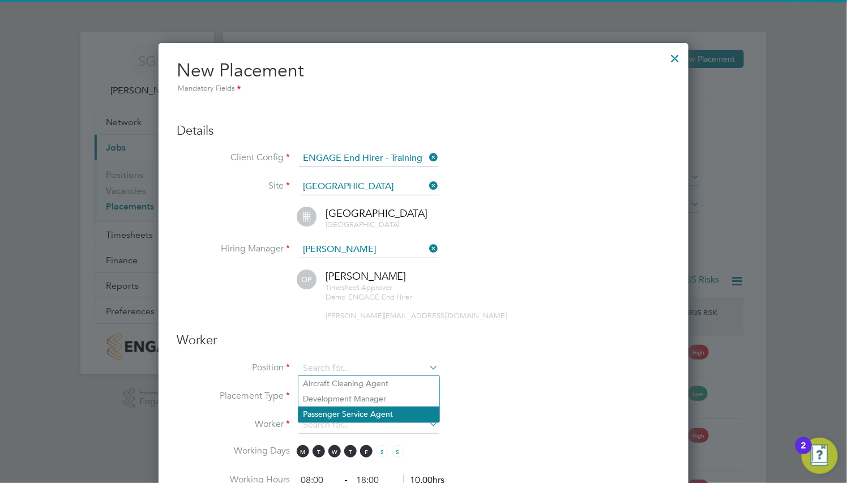
click at [362, 413] on li "Passenger Service Agent" at bounding box center [368, 413] width 141 height 15
type input "Passenger Service Agent"
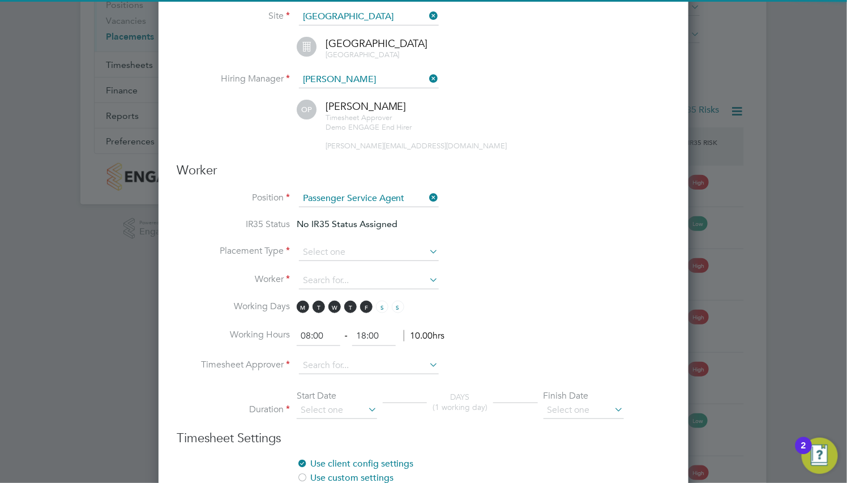
click at [340, 238] on li "IR35 Status No IR35 Status Assigned" at bounding box center [423, 230] width 493 height 25
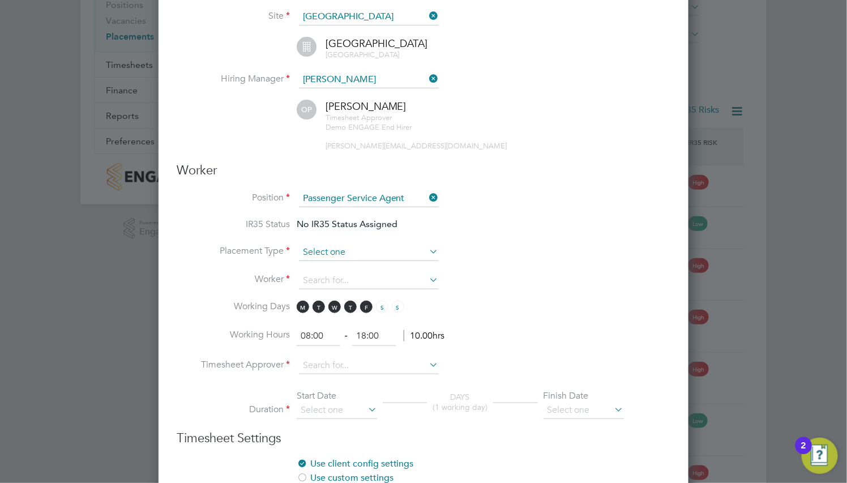
click at [340, 245] on input at bounding box center [369, 252] width 140 height 17
click at [349, 266] on li "Temporary" at bounding box center [368, 267] width 141 height 15
type input "Temporary"
click at [346, 284] on input at bounding box center [369, 280] width 140 height 17
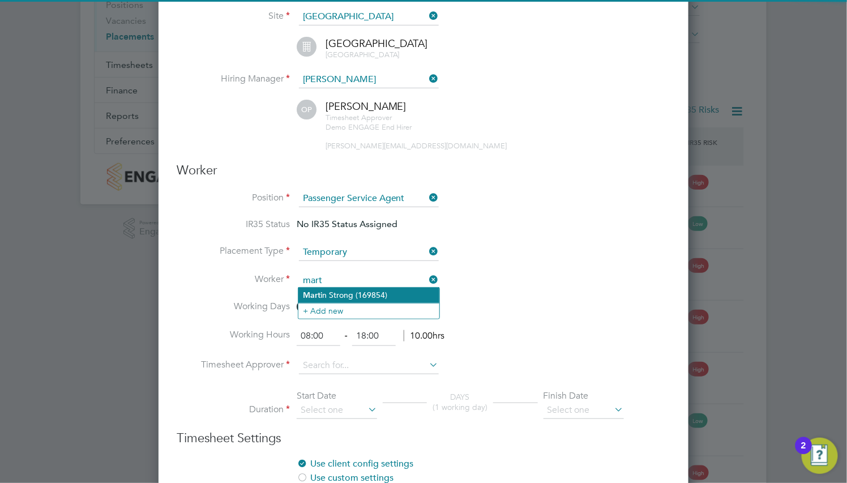
click at [359, 299] on li "Mart in Strong (169854)" at bounding box center [368, 294] width 141 height 15
type input "Martin Strong (169854)"
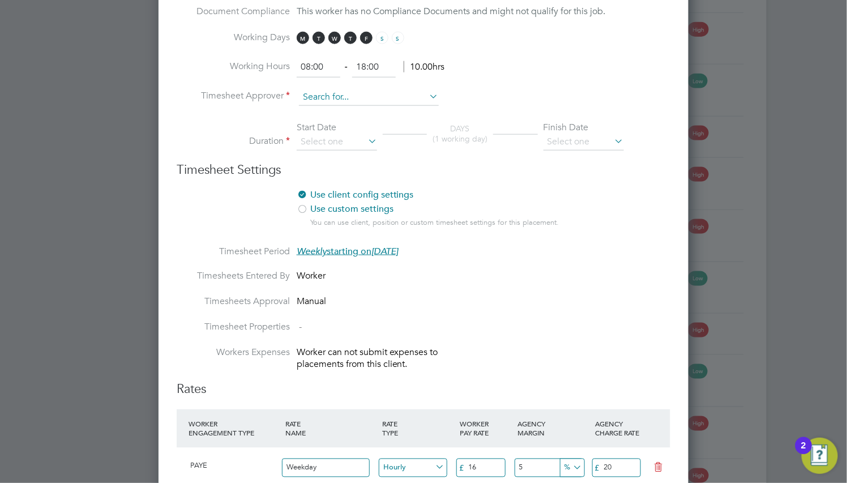
click at [343, 97] on input at bounding box center [369, 97] width 140 height 17
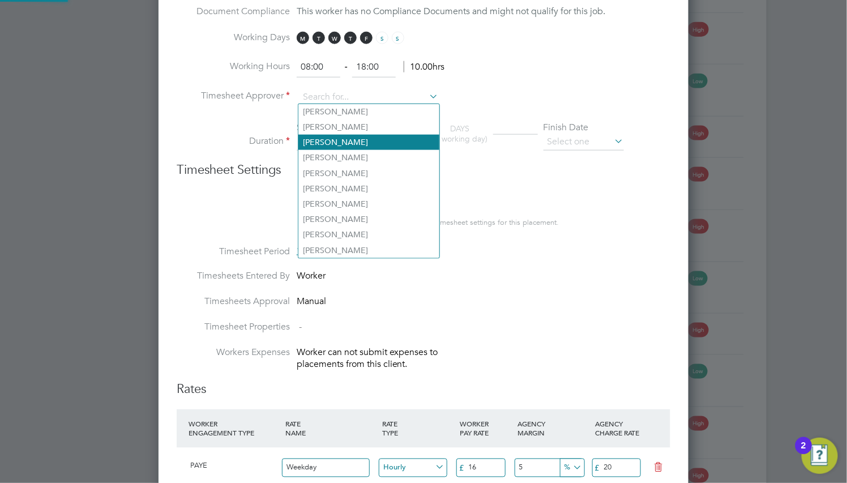
click at [351, 138] on li "Lorelle Evans" at bounding box center [368, 142] width 141 height 15
type input "Lorelle Evans"
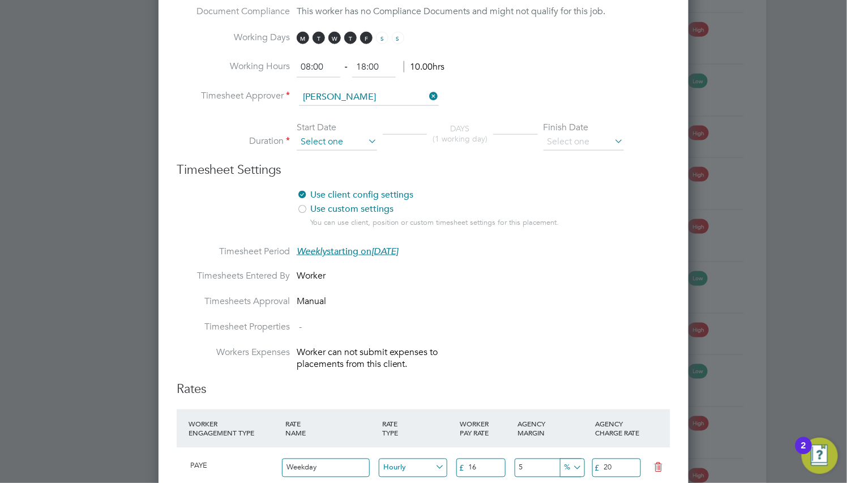
click at [323, 135] on input at bounding box center [337, 142] width 80 height 17
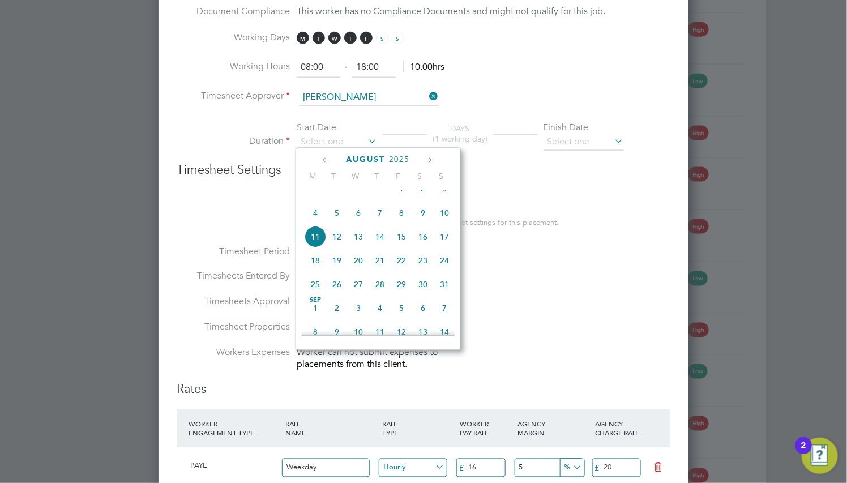
click at [315, 162] on div "August 2025" at bounding box center [378, 159] width 153 height 11
click at [319, 160] on div "August 2025" at bounding box center [378, 159] width 153 height 11
click at [322, 160] on icon at bounding box center [326, 160] width 11 height 12
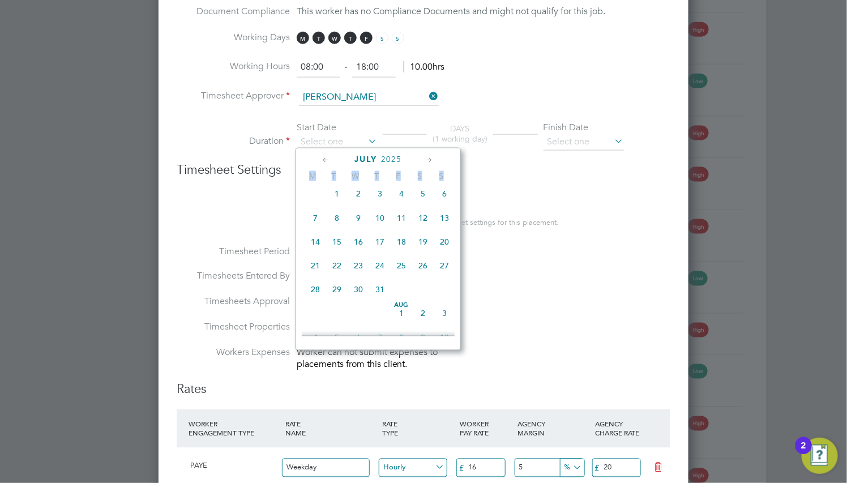
click at [325, 160] on icon at bounding box center [326, 160] width 11 height 12
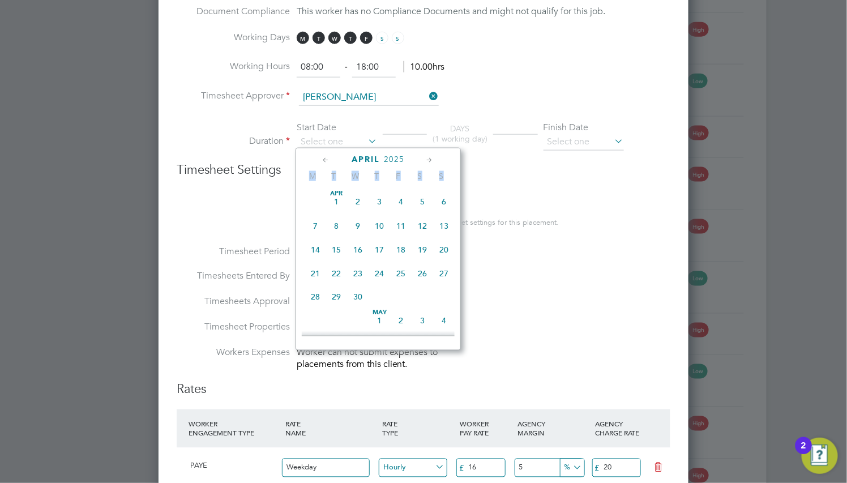
click at [325, 160] on icon at bounding box center [326, 160] width 11 height 12
click at [316, 218] on span "3" at bounding box center [315, 226] width 22 height 22
type input "03 Feb 2025"
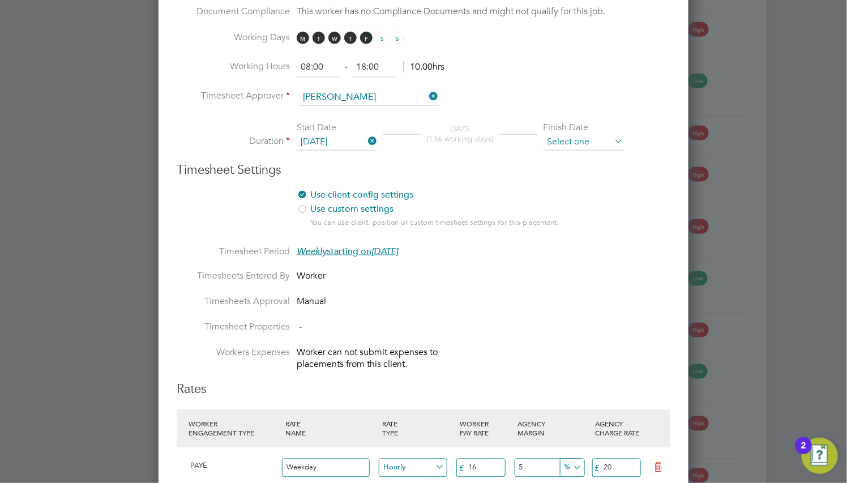
click at [598, 145] on input at bounding box center [583, 142] width 80 height 17
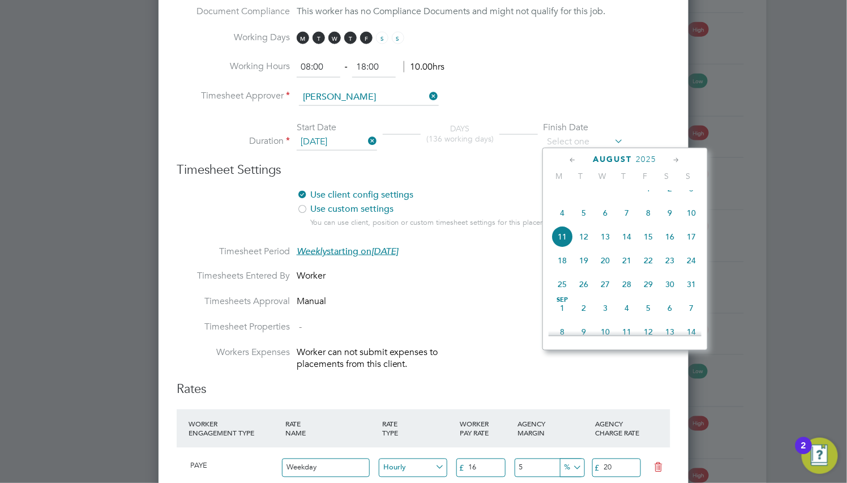
drag, startPoint x: 573, startPoint y: 156, endPoint x: 577, endPoint y: 168, distance: 11.8
click at [573, 157] on icon at bounding box center [573, 160] width 11 height 12
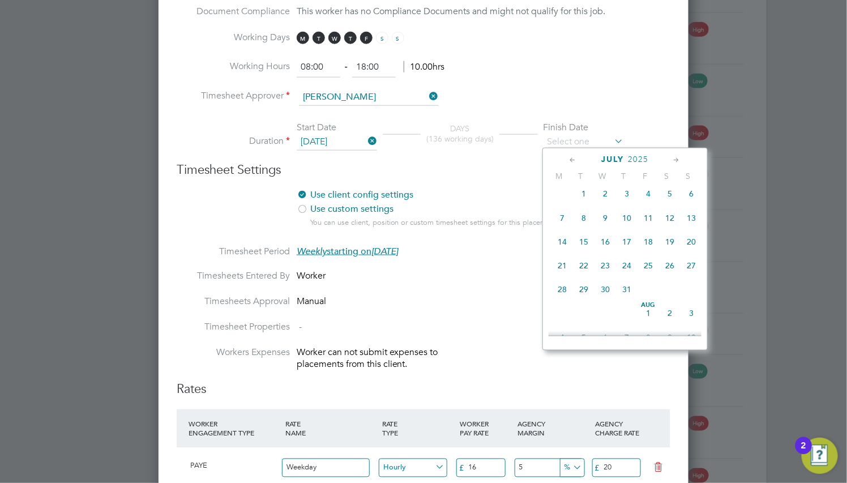
click at [573, 156] on icon at bounding box center [573, 160] width 11 height 12
click at [571, 160] on icon at bounding box center [573, 160] width 11 height 12
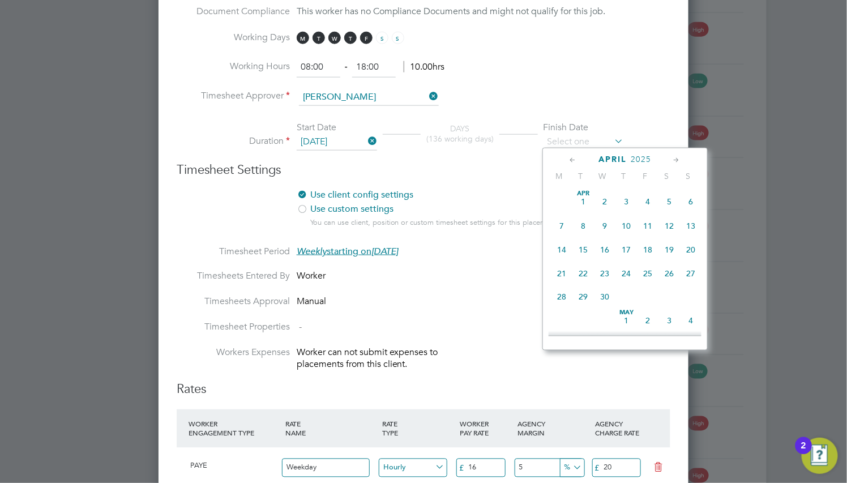
click at [571, 160] on icon at bounding box center [573, 160] width 11 height 12
click at [690, 198] on span "2" at bounding box center [691, 202] width 22 height 22
type input "02 Mar 2025"
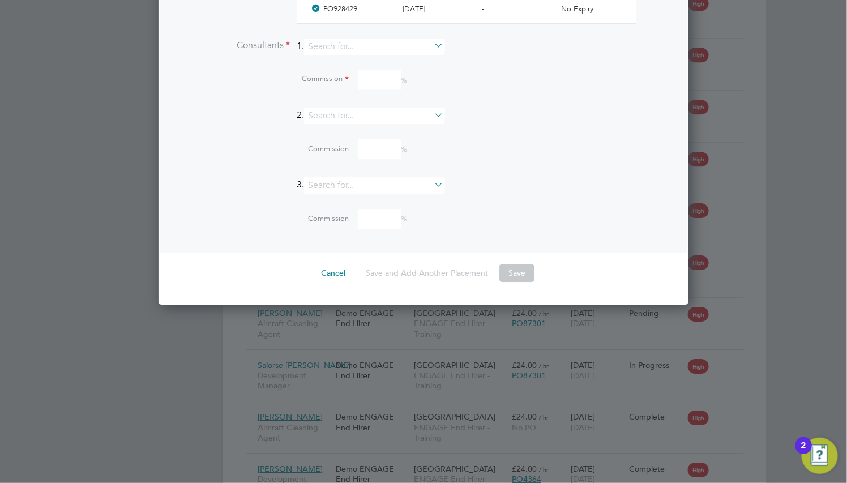
click at [504, 272] on button "Save" at bounding box center [516, 273] width 35 height 18
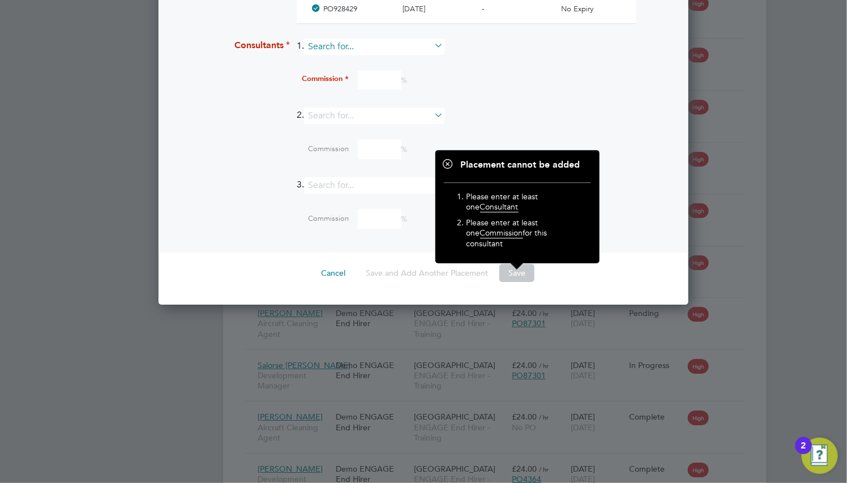
click at [368, 50] on input at bounding box center [374, 46] width 140 height 16
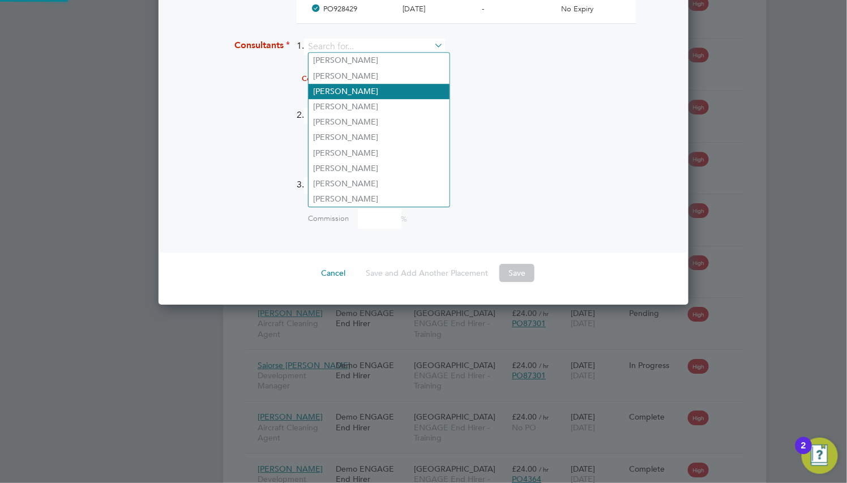
click at [368, 93] on li "Lorelle Evans" at bounding box center [378, 91] width 141 height 15
type input "Lorelle Evans"
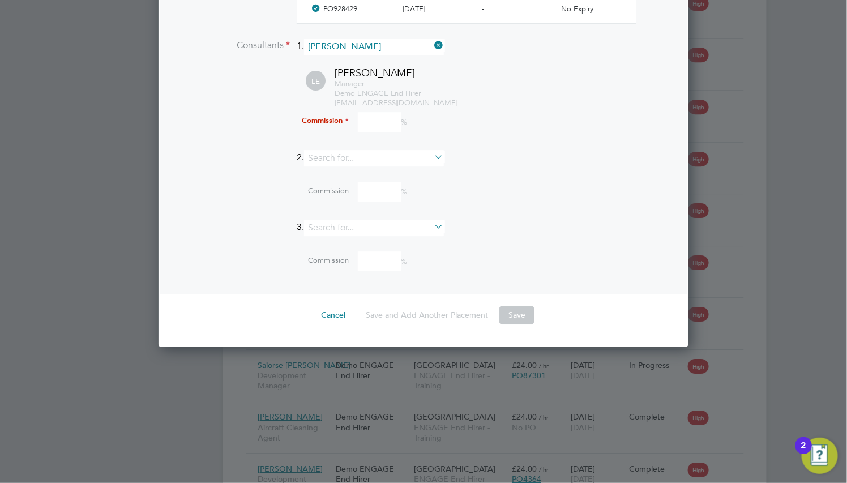
click at [383, 115] on input at bounding box center [380, 122] width 44 height 20
type input "10"
click at [523, 309] on button "Save" at bounding box center [516, 315] width 35 height 18
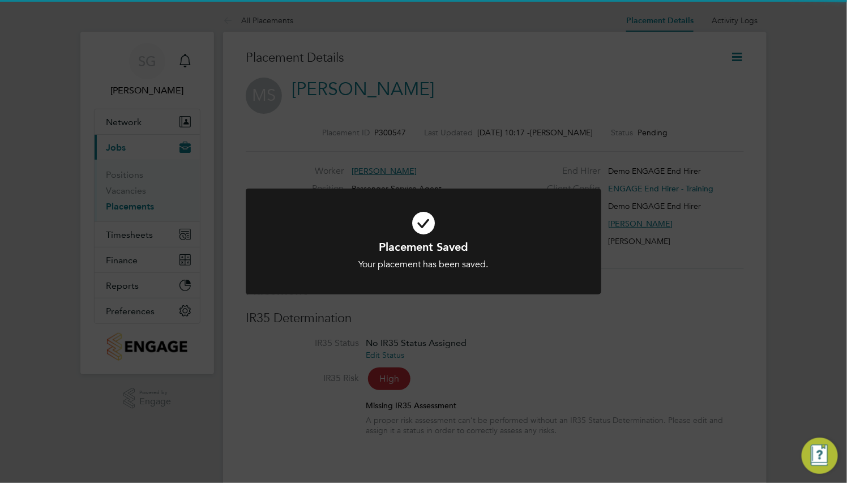
click at [510, 225] on icon at bounding box center [423, 223] width 294 height 44
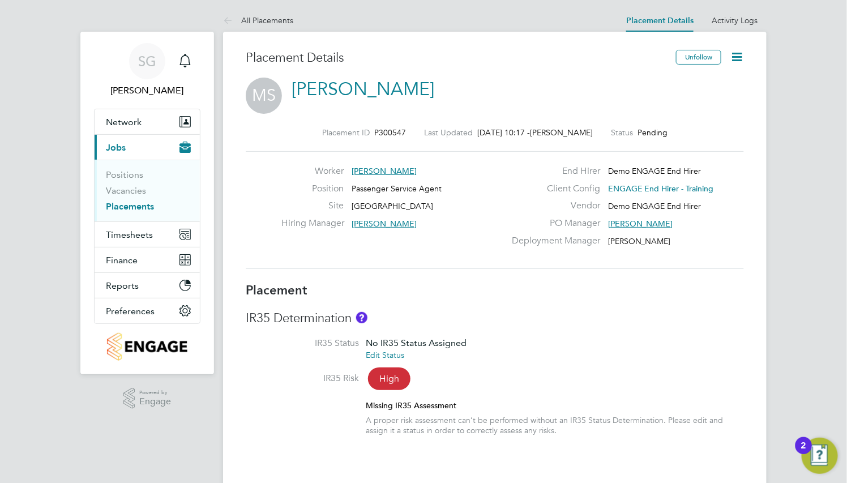
click at [338, 95] on link "Martin Strong" at bounding box center [362, 89] width 143 height 22
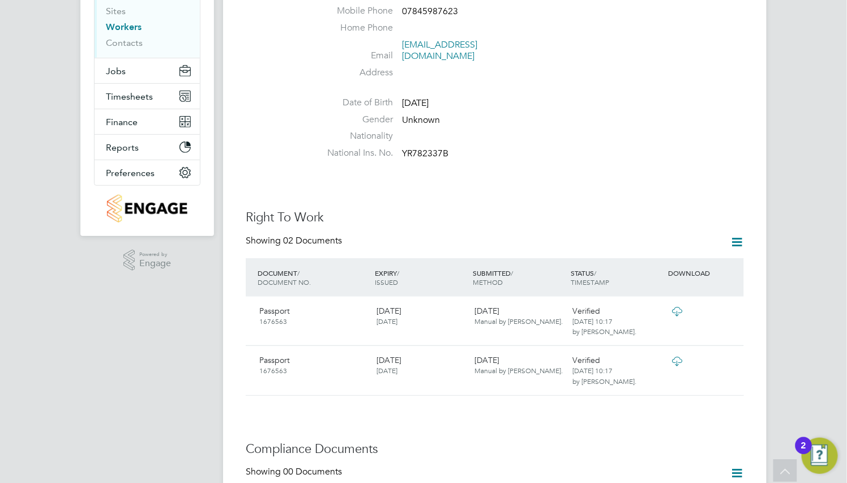
scroll to position [340, 0]
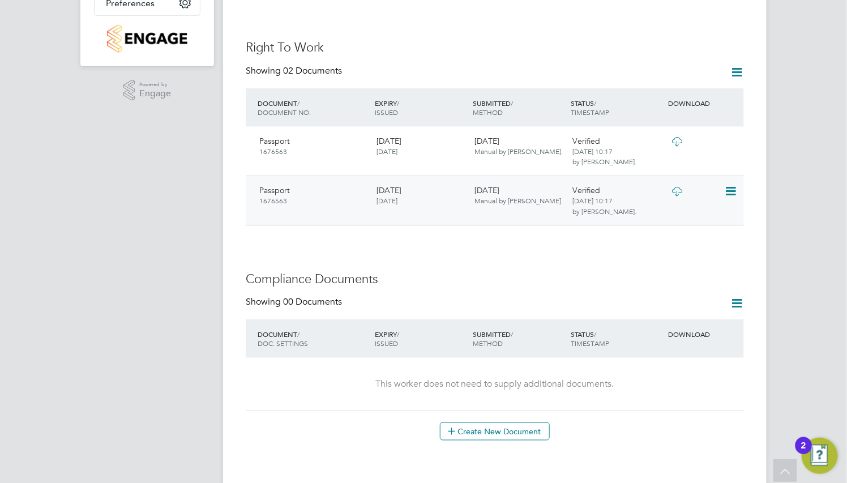
click at [732, 184] on icon at bounding box center [729, 191] width 11 height 14
click at [690, 233] on li "Remove Document" at bounding box center [692, 238] width 83 height 16
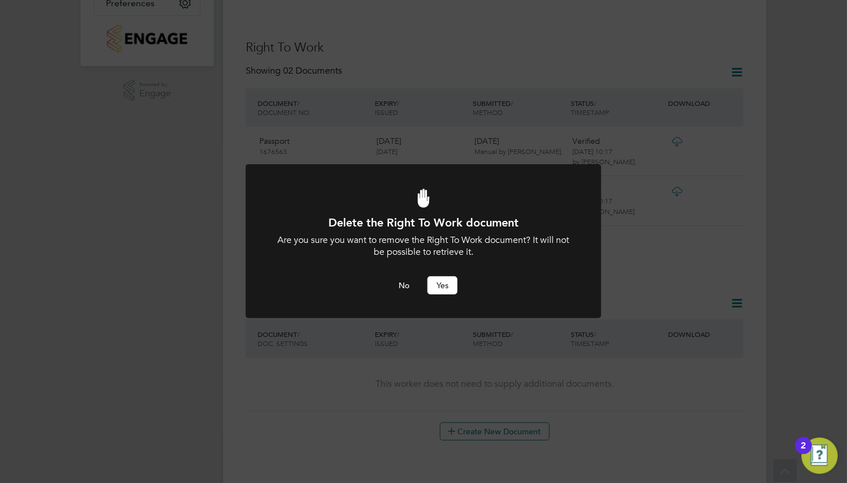
scroll to position [0, 0]
click at [444, 283] on button "Yes" at bounding box center [442, 285] width 30 height 18
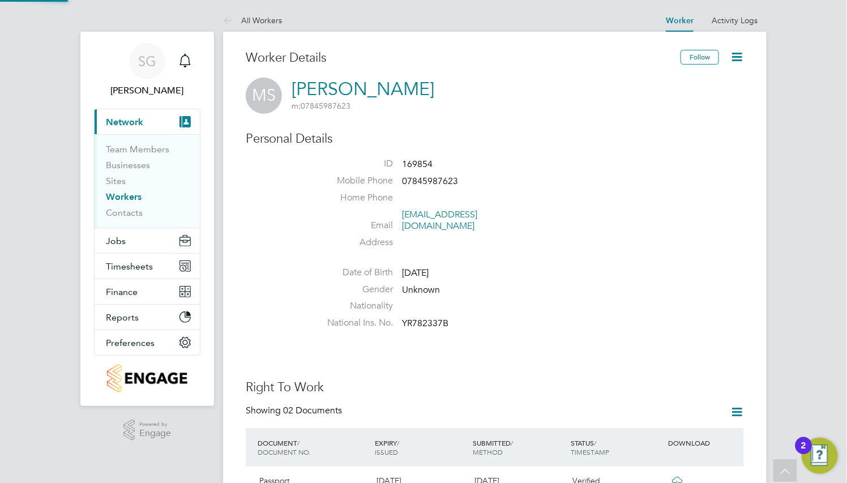
scroll to position [340, 0]
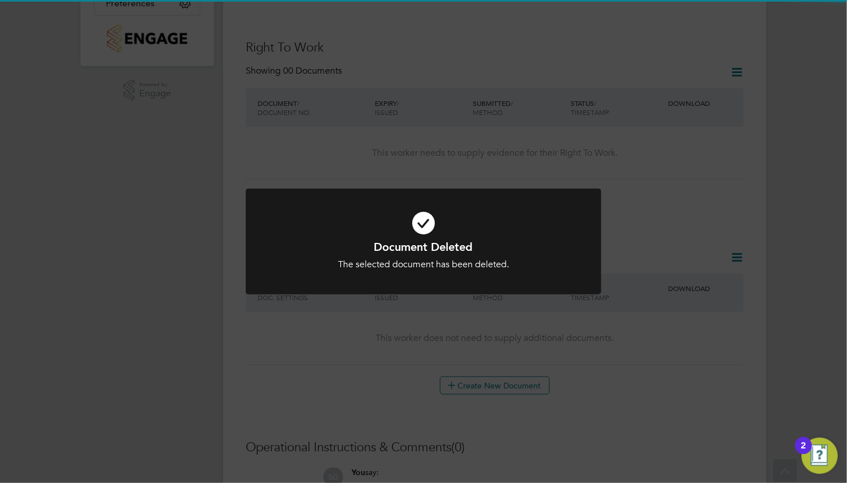
click at [518, 230] on icon at bounding box center [423, 223] width 294 height 44
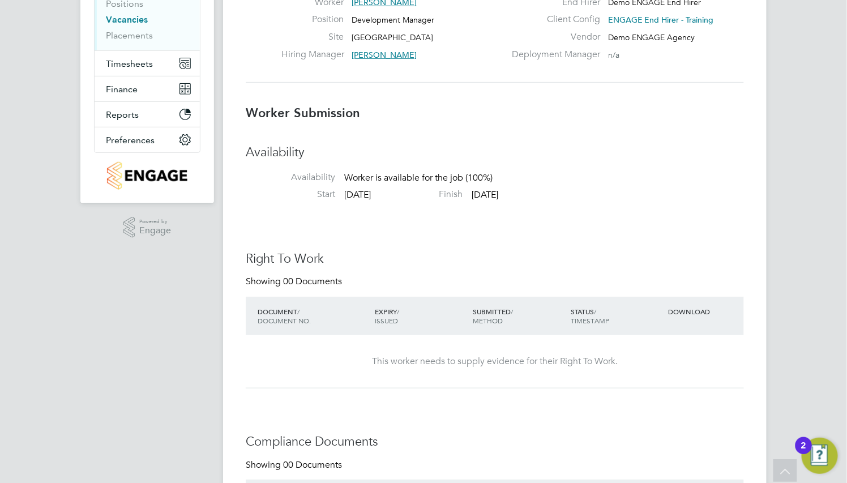
click at [546, 355] on div "This worker needs to supply evidence for their Right To Work." at bounding box center [494, 361] width 475 height 12
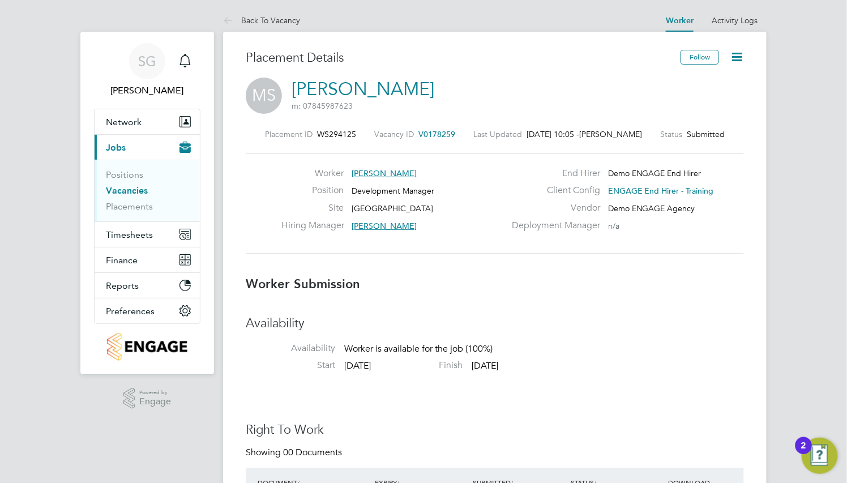
click at [341, 88] on link "[PERSON_NAME]" at bounding box center [362, 89] width 143 height 22
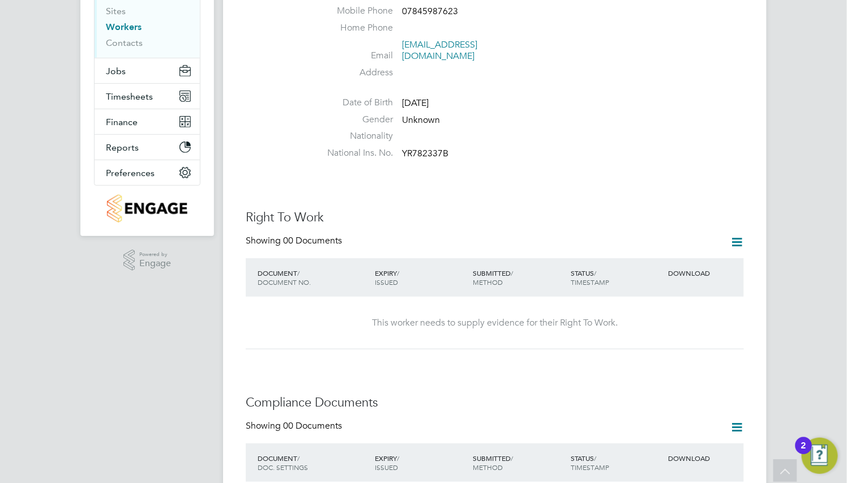
scroll to position [340, 0]
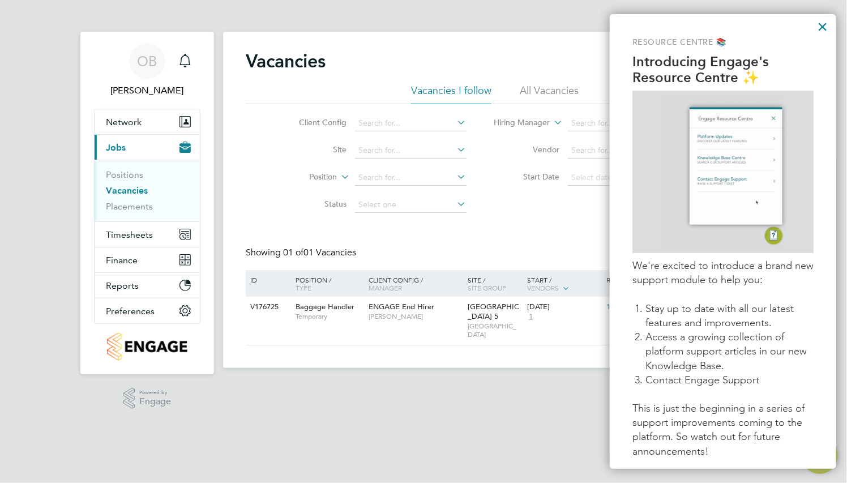
click at [816, 31] on div "Resource Centre 📚 Introducing Engage's Resource Centre ✨ We're excited to intro…" at bounding box center [723, 241] width 226 height 454
click at [822, 20] on button "×" at bounding box center [822, 27] width 11 height 18
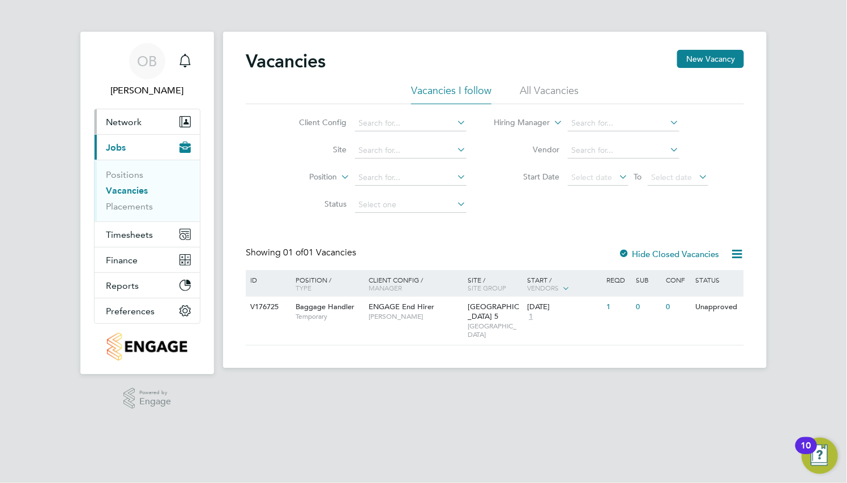
click at [105, 109] on button "Network" at bounding box center [147, 121] width 105 height 25
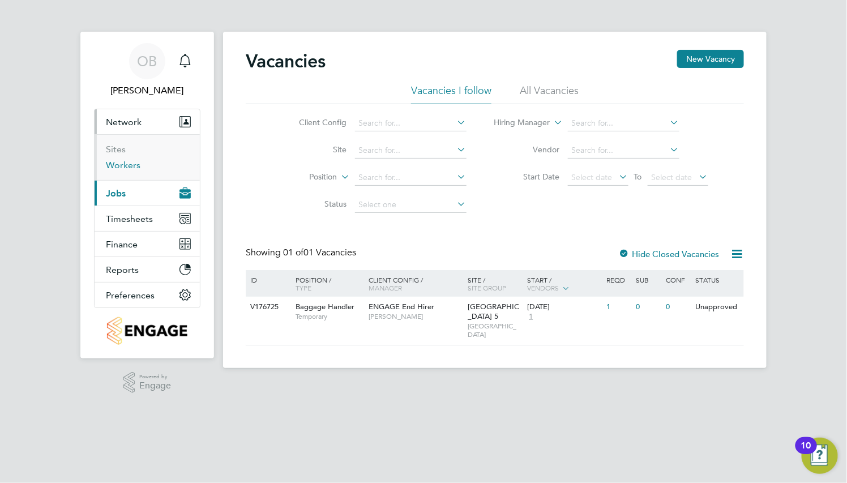
click at [117, 164] on link "Workers" at bounding box center [123, 165] width 35 height 11
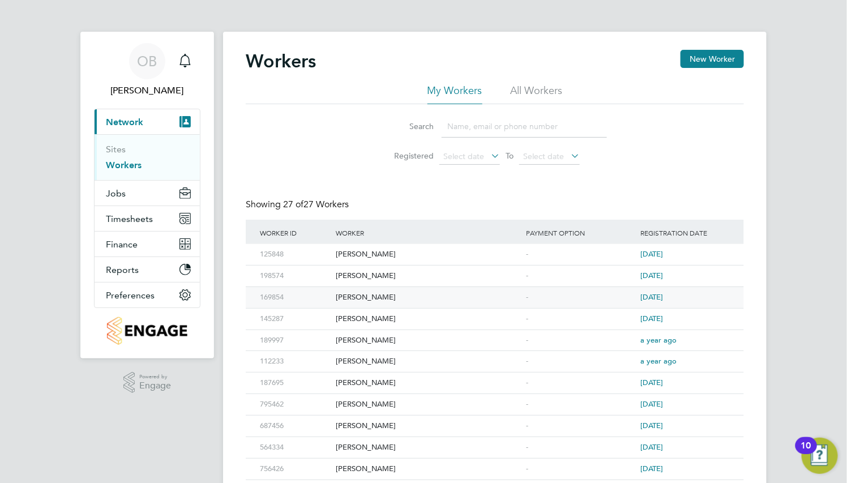
click at [353, 299] on div "[PERSON_NAME]" at bounding box center [428, 297] width 190 height 21
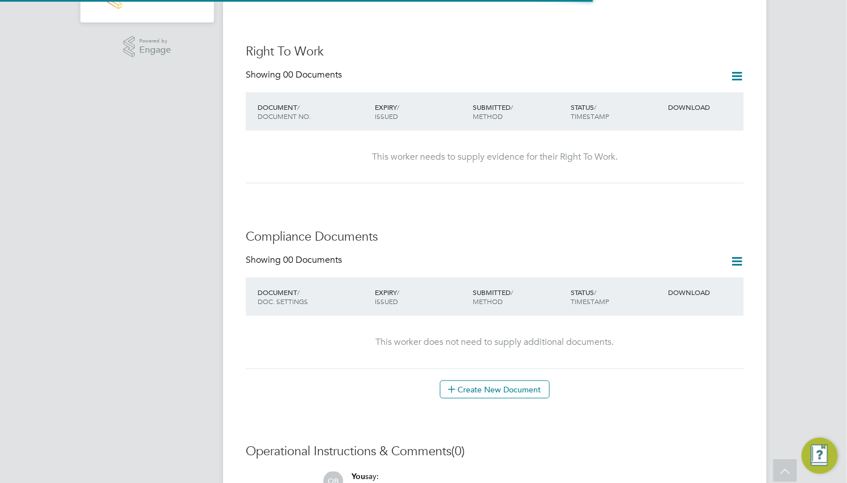
scroll to position [340, 0]
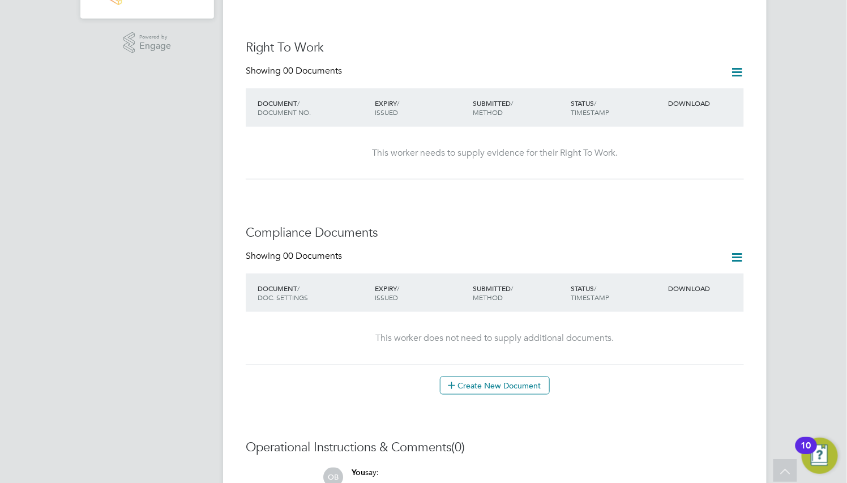
click at [732, 65] on icon at bounding box center [736, 72] width 14 height 14
click at [649, 84] on li "Add Right To Work Document" at bounding box center [674, 88] width 136 height 16
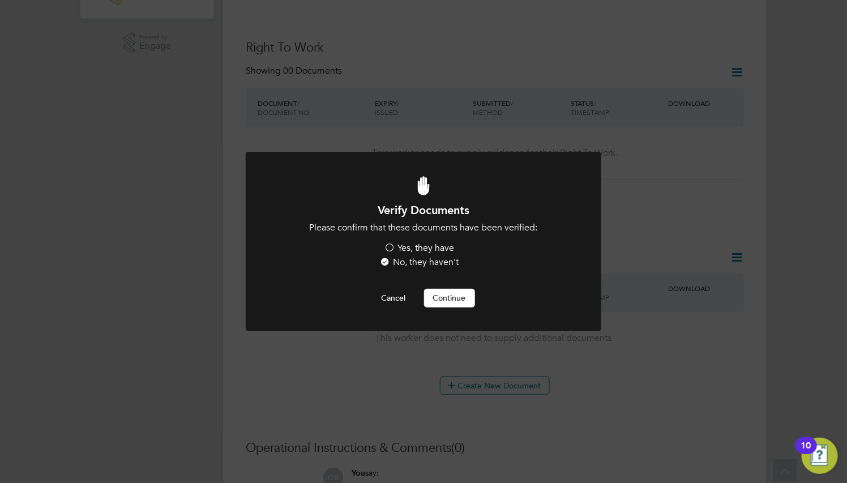
scroll to position [0, 0]
click at [438, 285] on div "Verify Documents Please confirm that these documents have been verified: Yes, t…" at bounding box center [423, 255] width 294 height 104
click at [423, 243] on label "Yes, they have" at bounding box center [419, 248] width 70 height 12
click at [0, 0] on input "Yes, they have" at bounding box center [0, 0] width 0 height 0
click at [445, 294] on button "Continue" at bounding box center [449, 298] width 51 height 18
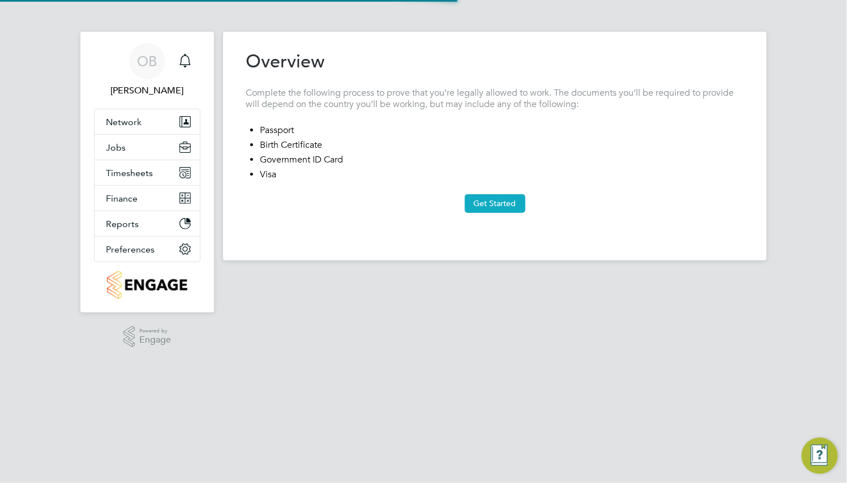
click at [493, 199] on button "Get Started" at bounding box center [495, 203] width 61 height 18
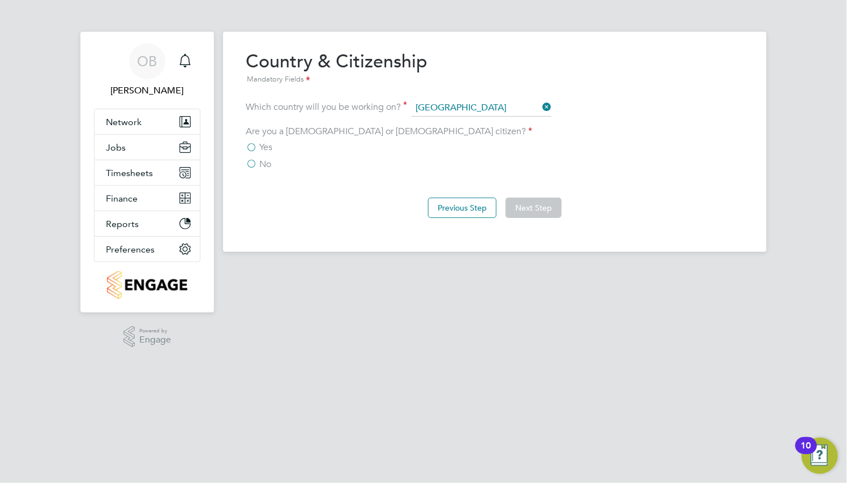
click at [258, 149] on label "Yes" at bounding box center [259, 146] width 27 height 11
click at [0, 0] on input "Yes" at bounding box center [0, 0] width 0 height 0
click at [544, 216] on button "Next Step" at bounding box center [533, 208] width 56 height 20
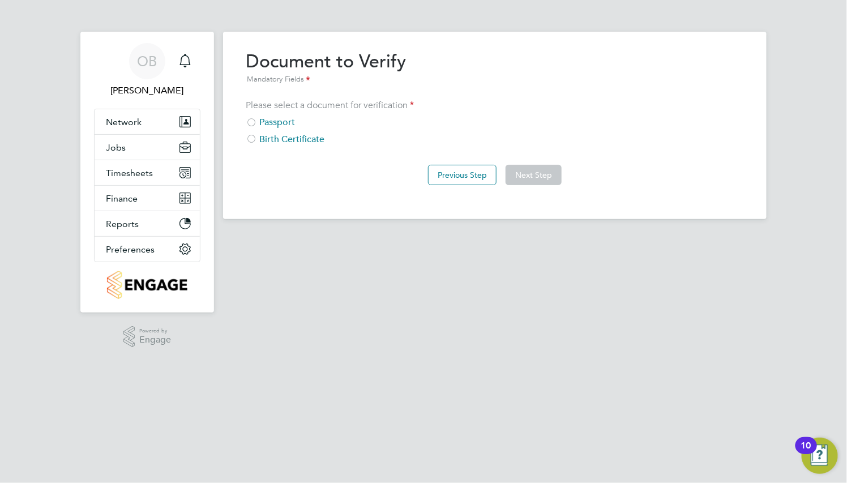
click at [297, 125] on div "Passport" at bounding box center [495, 123] width 498 height 12
click at [517, 168] on button "Next Step" at bounding box center [533, 175] width 56 height 20
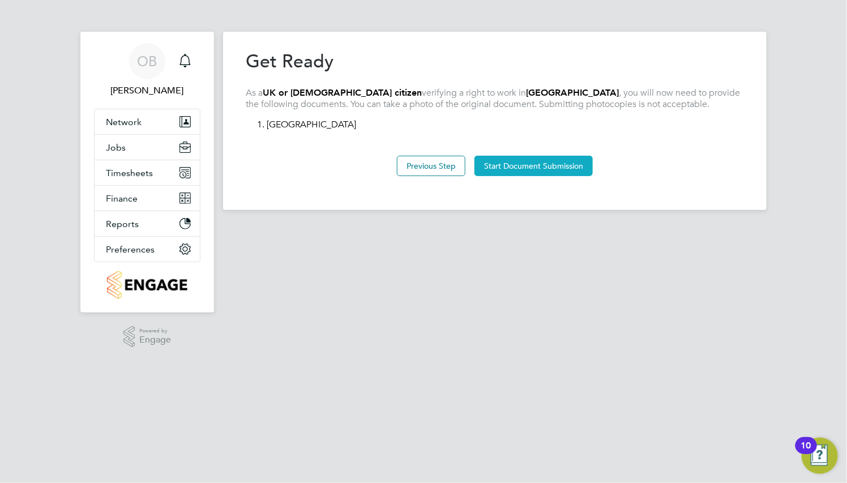
click at [540, 165] on button "Start Document Submission" at bounding box center [533, 166] width 118 height 20
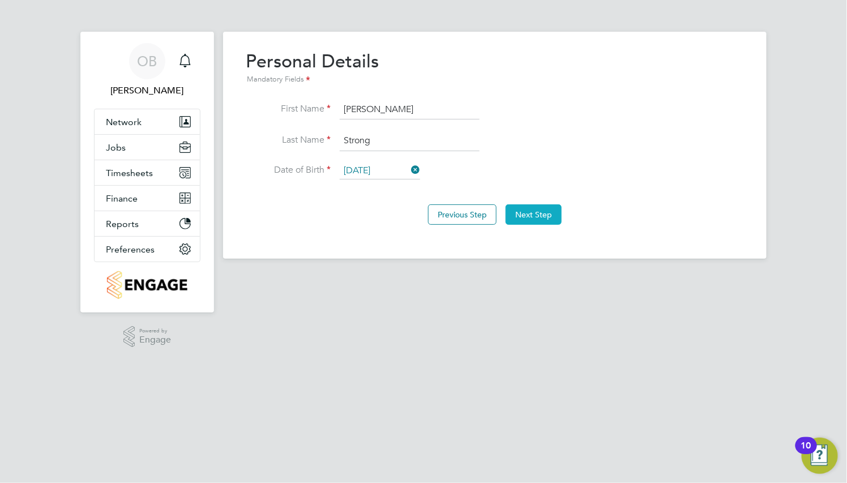
click at [533, 216] on button "Next Step" at bounding box center [533, 214] width 56 height 20
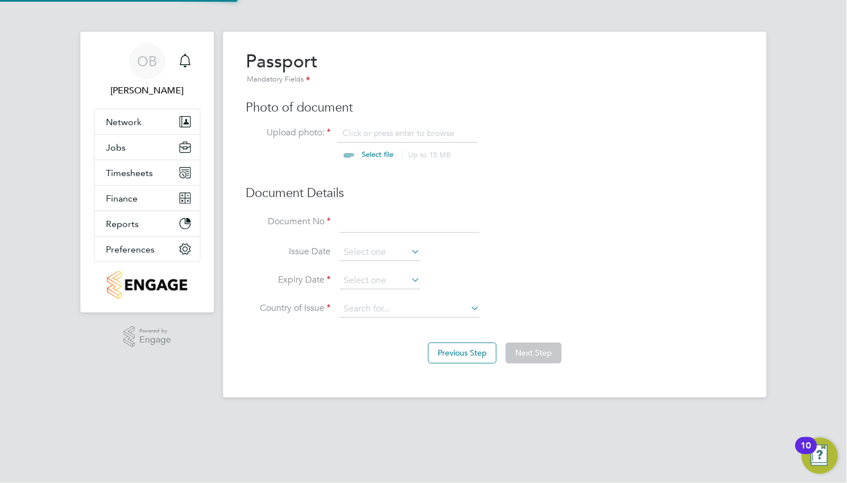
scroll to position [15, 140]
click at [367, 132] on input "file" at bounding box center [388, 144] width 178 height 34
type input "C:\fakepath\passport.jpg"
click at [380, 224] on input at bounding box center [410, 223] width 140 height 20
type input "6579643"
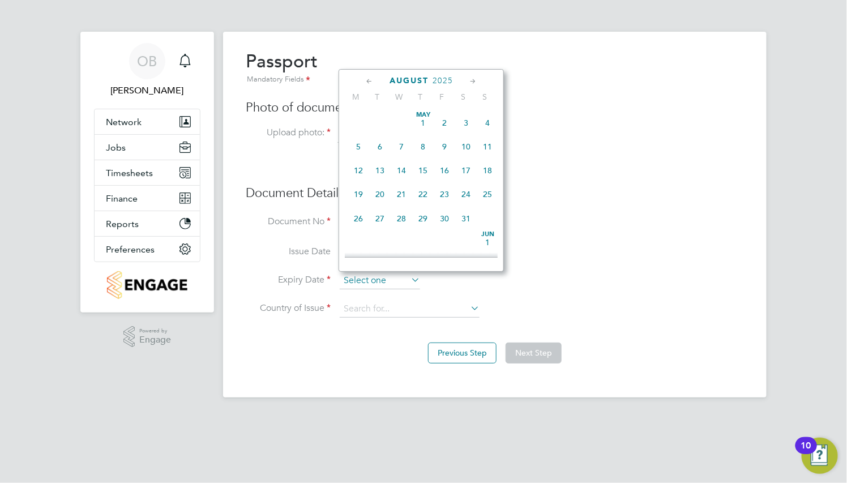
click at [378, 274] on input at bounding box center [380, 280] width 80 height 17
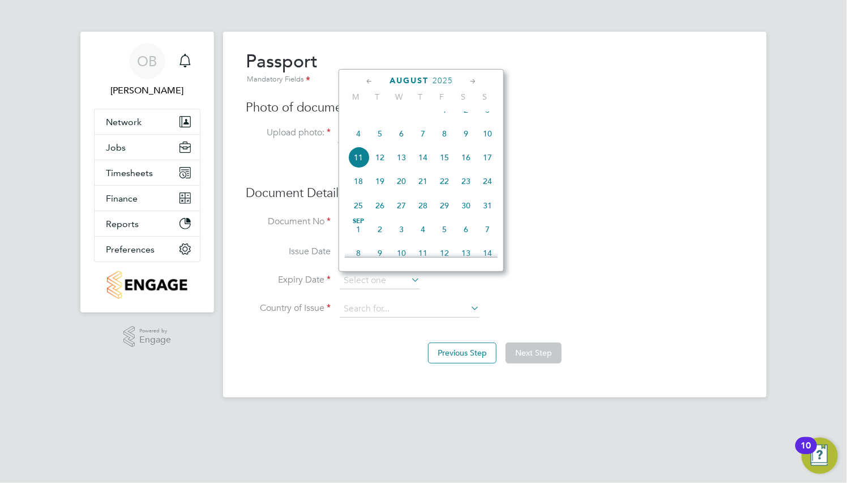
click at [445, 77] on span "2025" at bounding box center [442, 81] width 20 height 10
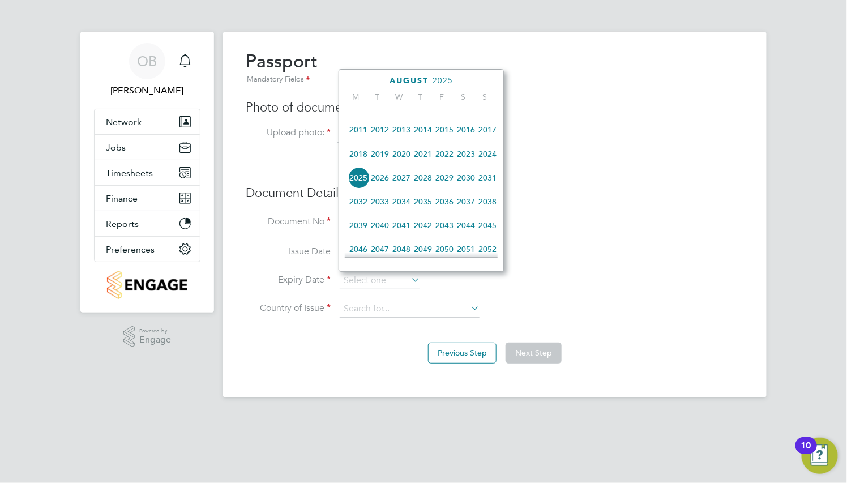
click at [426, 186] on span "2028" at bounding box center [423, 178] width 22 height 22
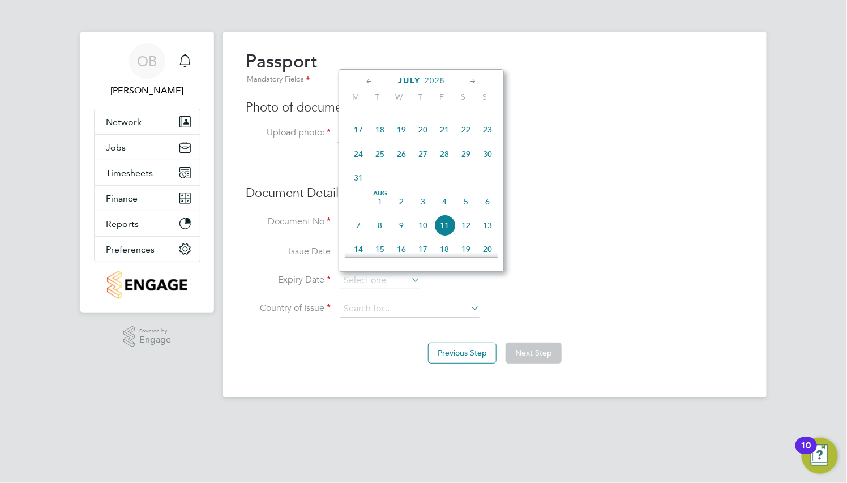
click at [360, 83] on div "July 2028" at bounding box center [421, 80] width 153 height 11
click at [366, 83] on icon at bounding box center [369, 81] width 11 height 12
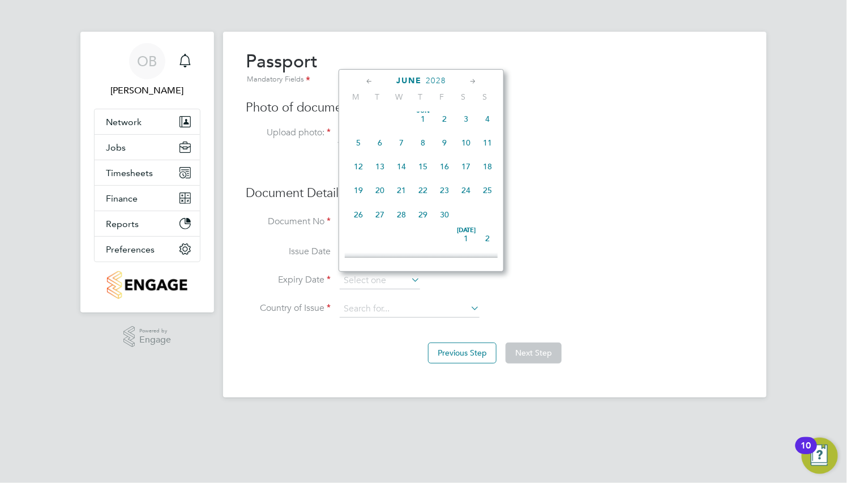
click at [366, 83] on icon at bounding box center [369, 81] width 11 height 12
click at [465, 128] on span "Apr 1" at bounding box center [466, 123] width 22 height 22
type input "01 Apr 2028"
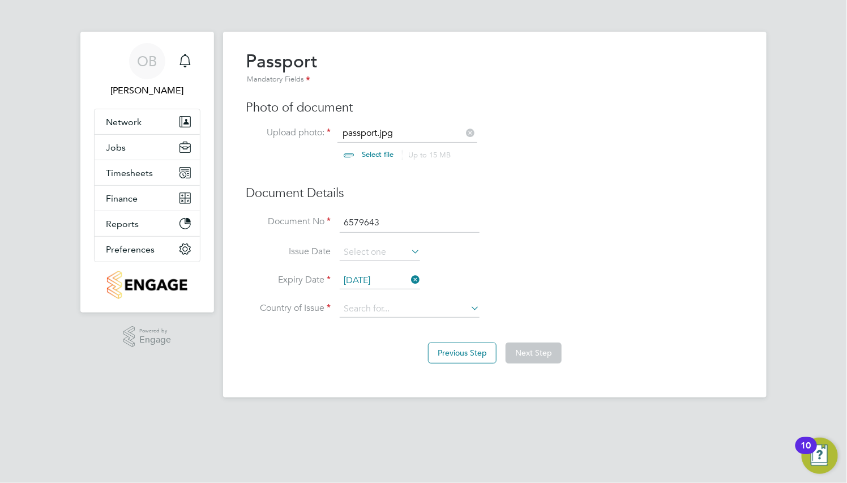
click at [402, 296] on li "Expiry Date 01 Apr 2028" at bounding box center [495, 286] width 498 height 28
click at [402, 301] on input at bounding box center [410, 309] width 140 height 17
click at [420, 361] on li "Unit ed Kingdom" at bounding box center [419, 355] width 161 height 15
type input "United Kingdom"
click at [533, 357] on button "Next Step" at bounding box center [533, 352] width 56 height 20
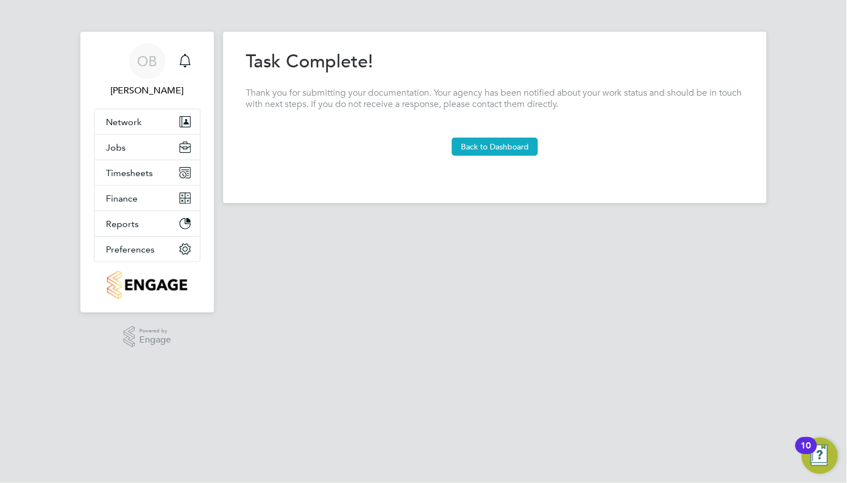
drag, startPoint x: 508, startPoint y: 125, endPoint x: 507, endPoint y: 142, distance: 17.0
click at [507, 135] on section "Task Complete! Thank you for submitting your documentation. Your agency has bee…" at bounding box center [495, 103] width 498 height 106
click at [507, 143] on button "Back to Dashboard" at bounding box center [495, 147] width 86 height 18
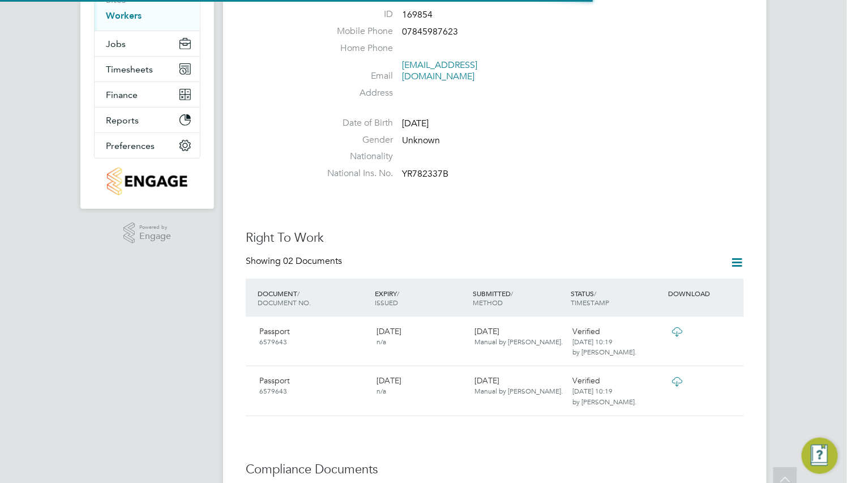
scroll to position [170, 0]
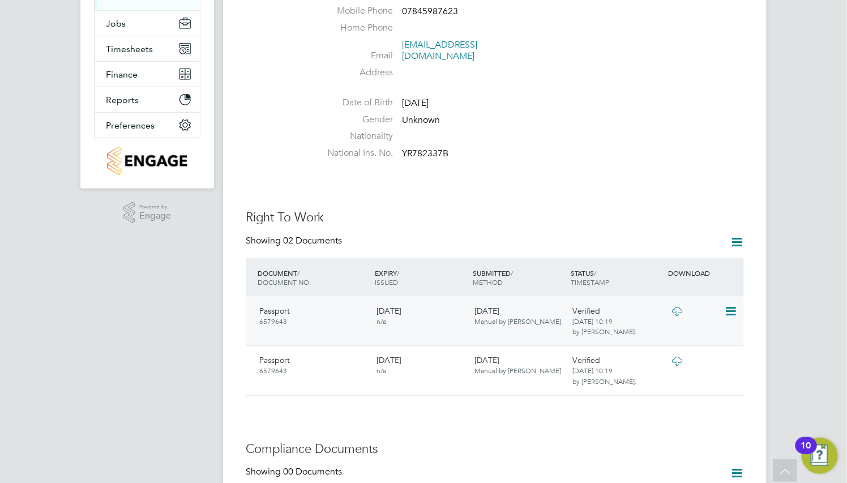
click at [724, 304] on icon at bounding box center [729, 311] width 11 height 14
click at [703, 339] on li "Reject Document" at bounding box center [696, 342] width 76 height 16
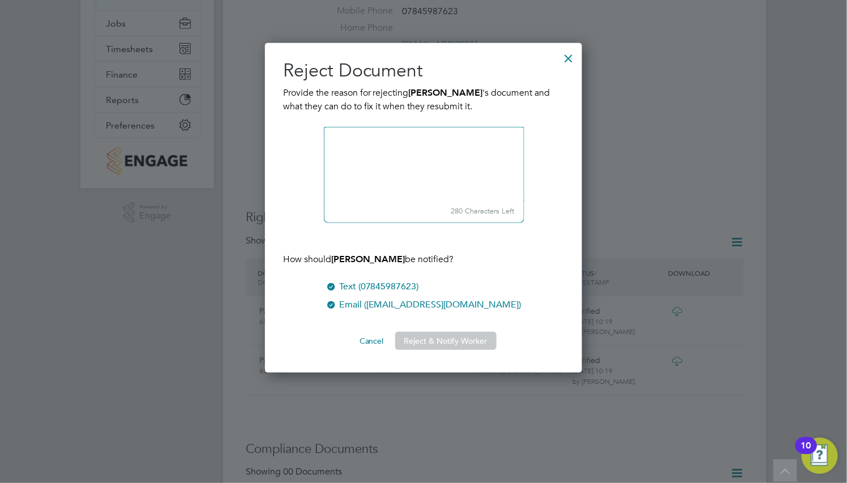
scroll to position [332, 317]
type textarea "Wrong"
click at [464, 334] on button "Reject & Notify Worker" at bounding box center [445, 341] width 101 height 18
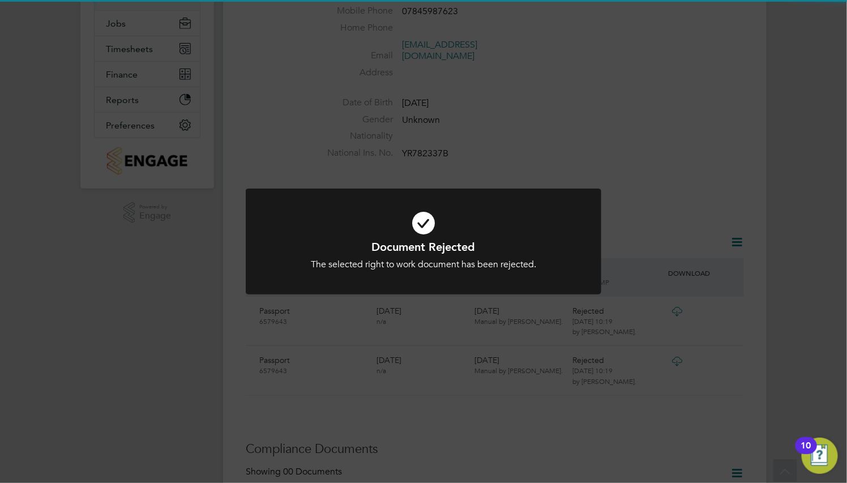
click at [533, 261] on div "The selected right to work document has been rejected." at bounding box center [423, 265] width 294 height 12
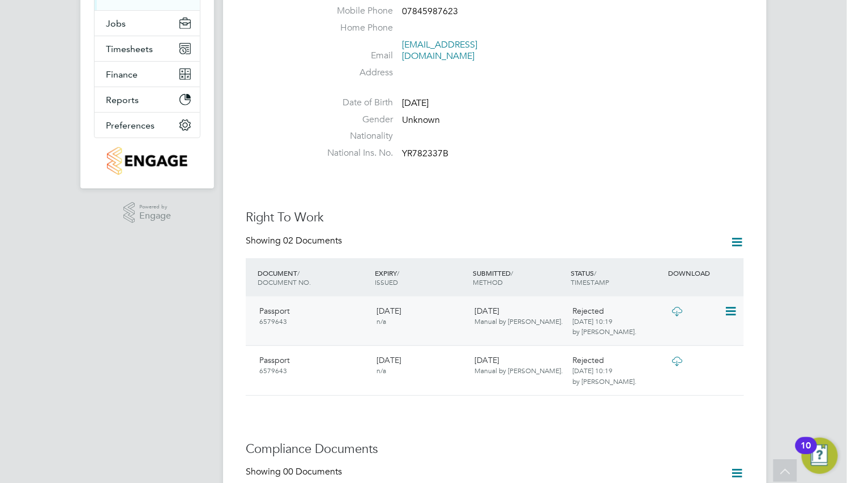
click at [727, 304] on icon at bounding box center [729, 311] width 11 height 14
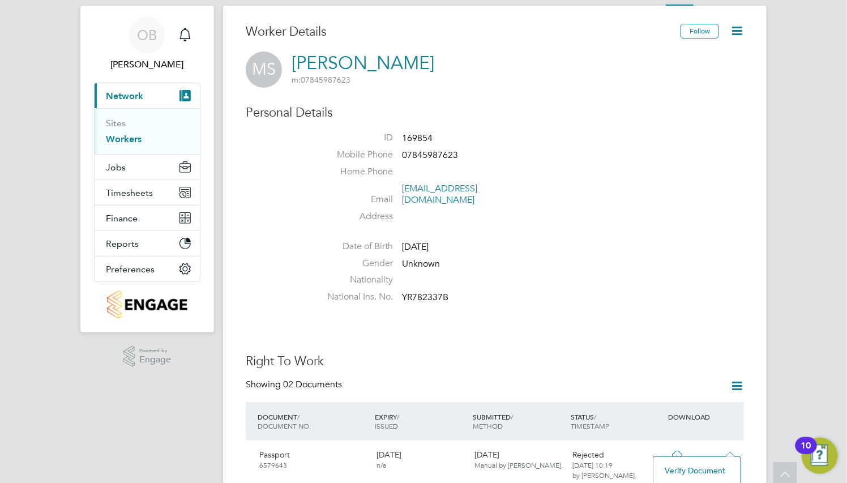
scroll to position [0, 0]
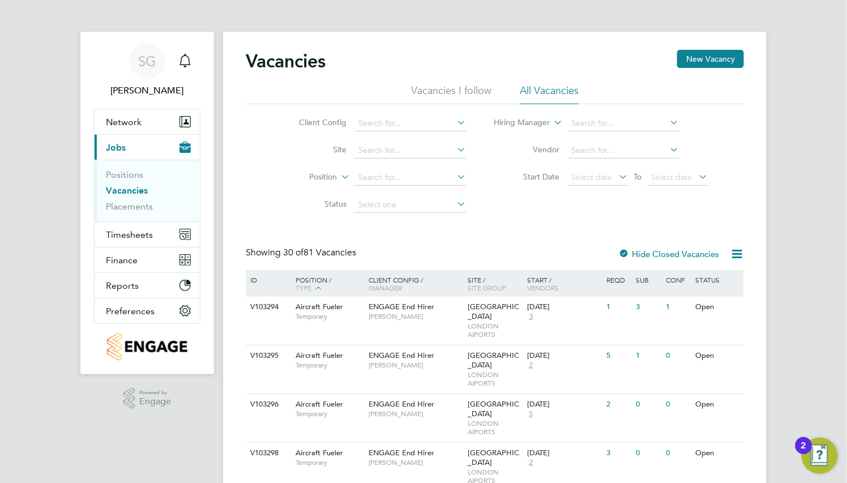
click at [132, 188] on link "Vacancies" at bounding box center [127, 190] width 42 height 11
click at [388, 170] on input at bounding box center [410, 178] width 111 height 16
click at [388, 152] on input at bounding box center [410, 151] width 111 height 16
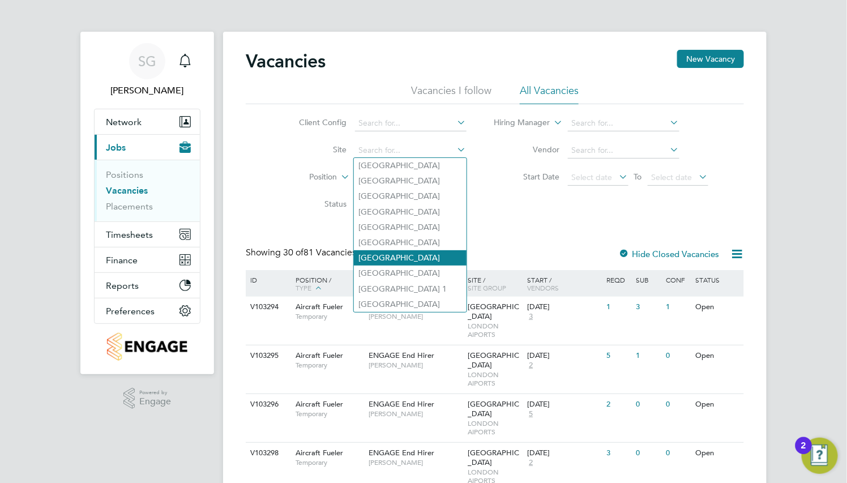
click at [412, 263] on li "[GEOGRAPHIC_DATA]" at bounding box center [410, 257] width 113 height 15
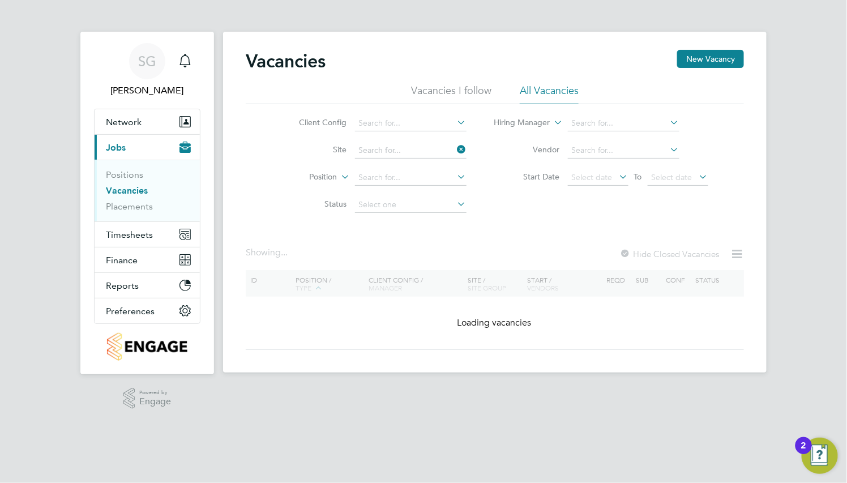
type input "[GEOGRAPHIC_DATA]"
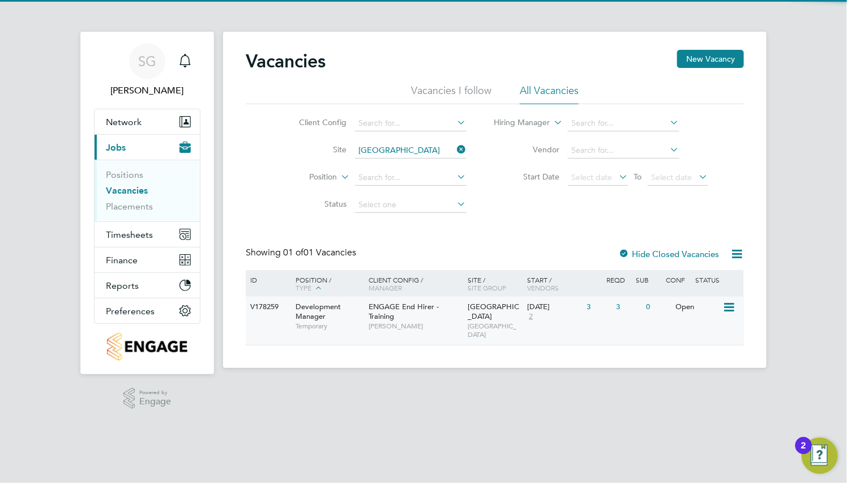
click at [405, 304] on span "ENGAGE End Hirer - Training" at bounding box center [404, 311] width 70 height 19
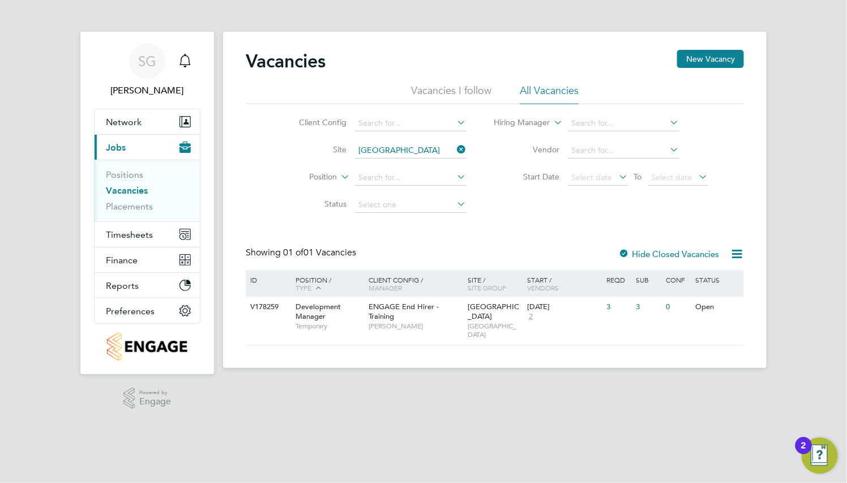
click at [455, 148] on icon at bounding box center [455, 149] width 0 height 16
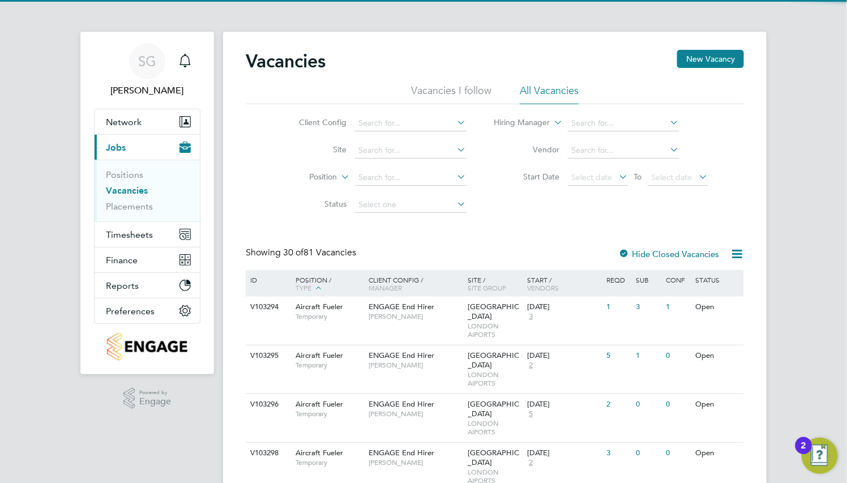
click at [694, 254] on label "Hide Closed Vacancies" at bounding box center [668, 253] width 101 height 11
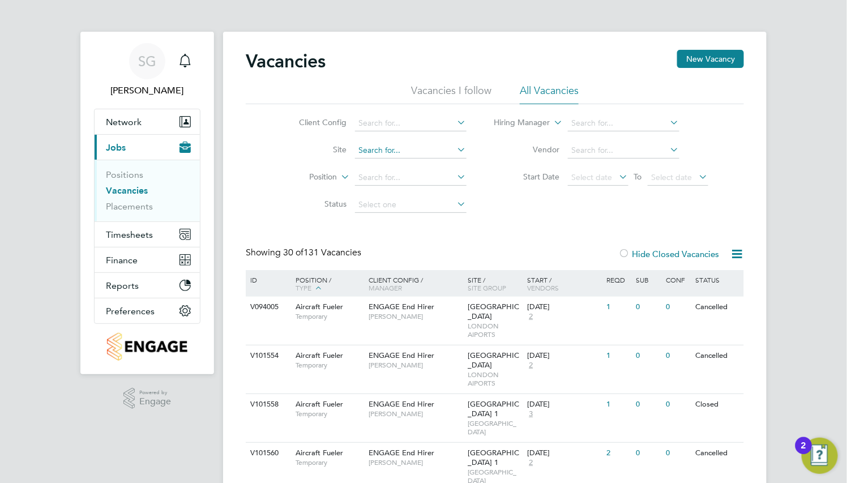
click at [394, 150] on input at bounding box center [410, 151] width 111 height 16
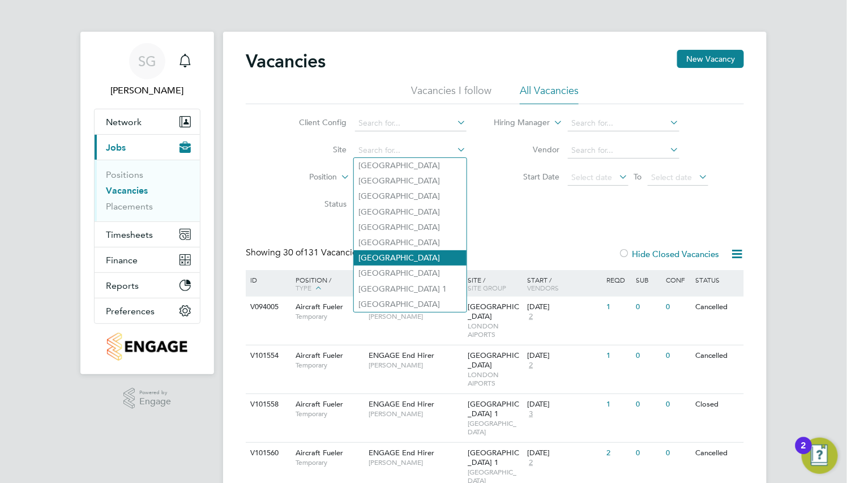
click at [389, 260] on li "[GEOGRAPHIC_DATA]" at bounding box center [410, 257] width 113 height 15
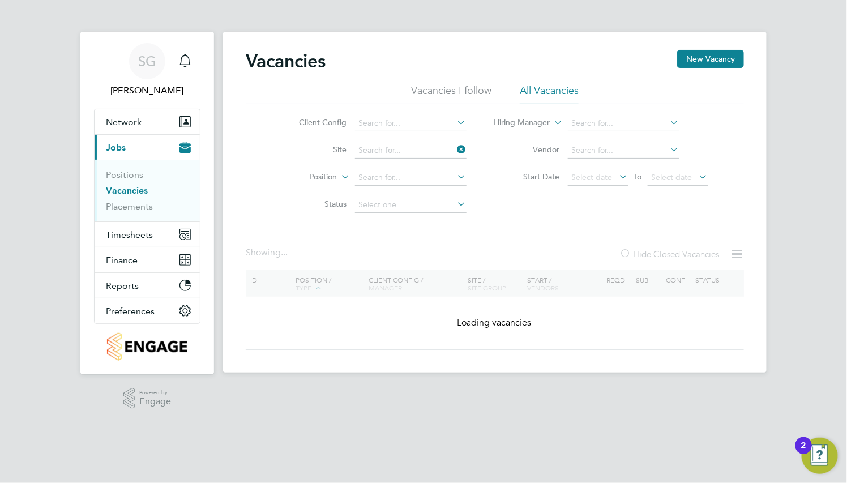
type input "[GEOGRAPHIC_DATA]"
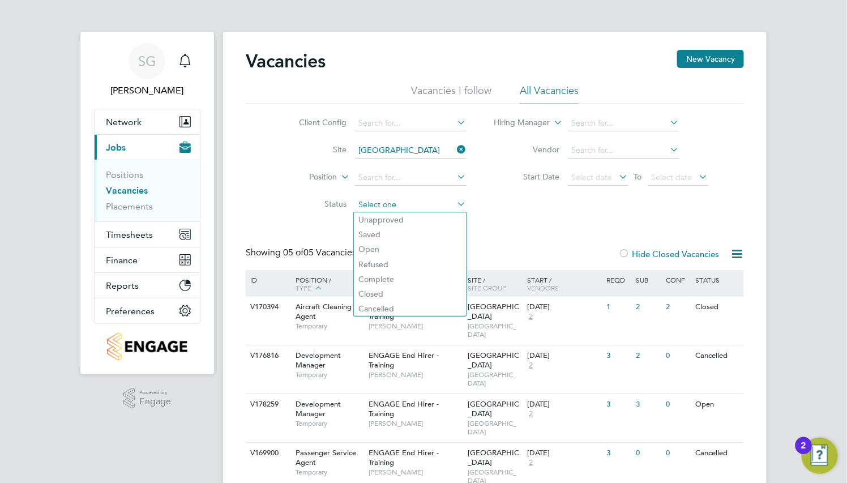
click at [396, 203] on input at bounding box center [410, 205] width 111 height 16
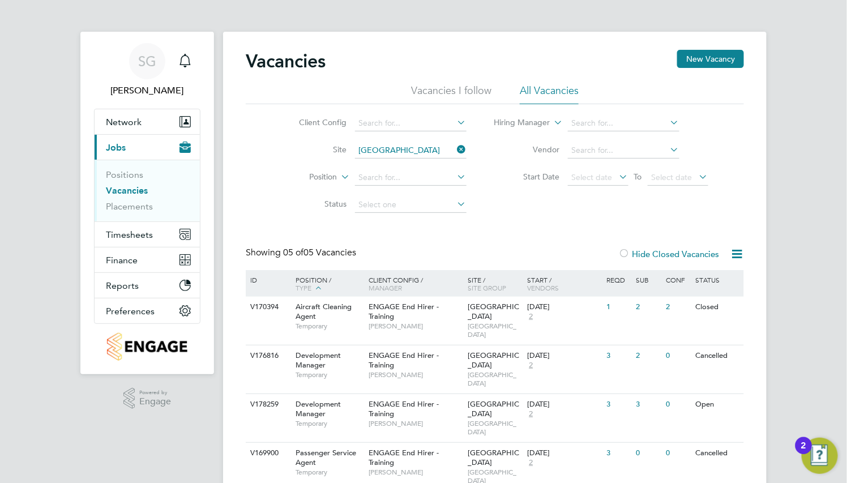
click at [393, 247] on li "Open" at bounding box center [410, 249] width 113 height 15
type input "Open"
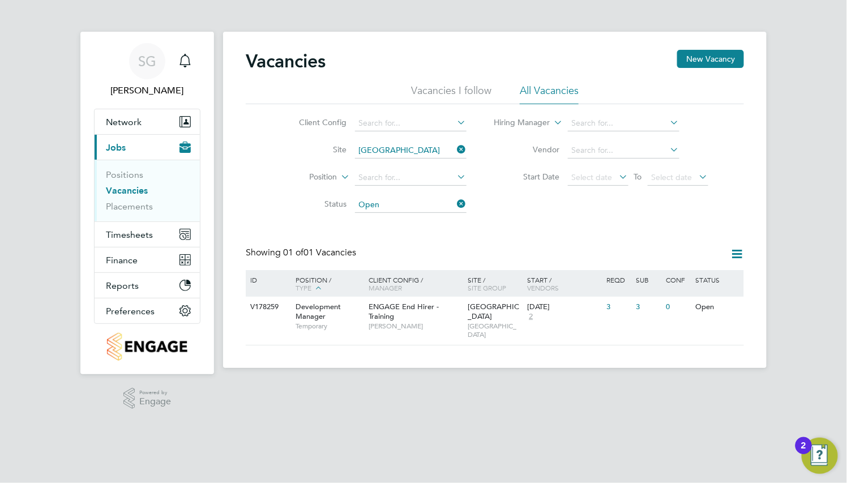
click at [455, 143] on icon at bounding box center [455, 149] width 0 height 16
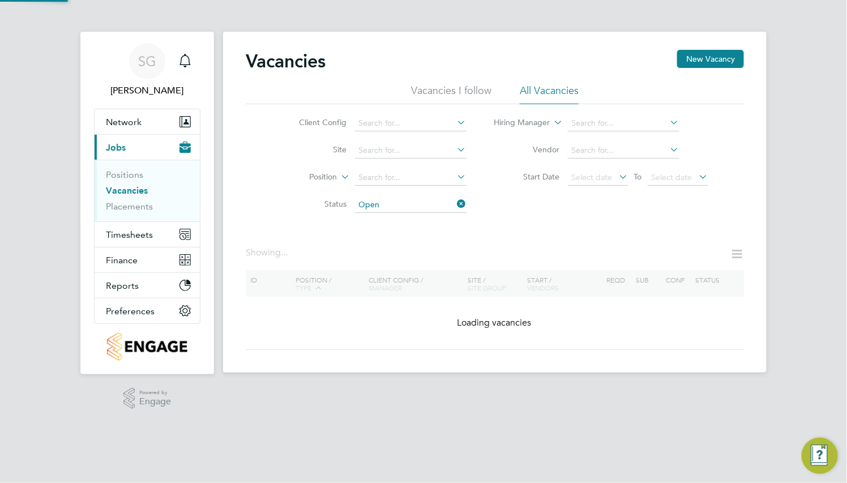
click at [455, 203] on icon at bounding box center [455, 204] width 0 height 16
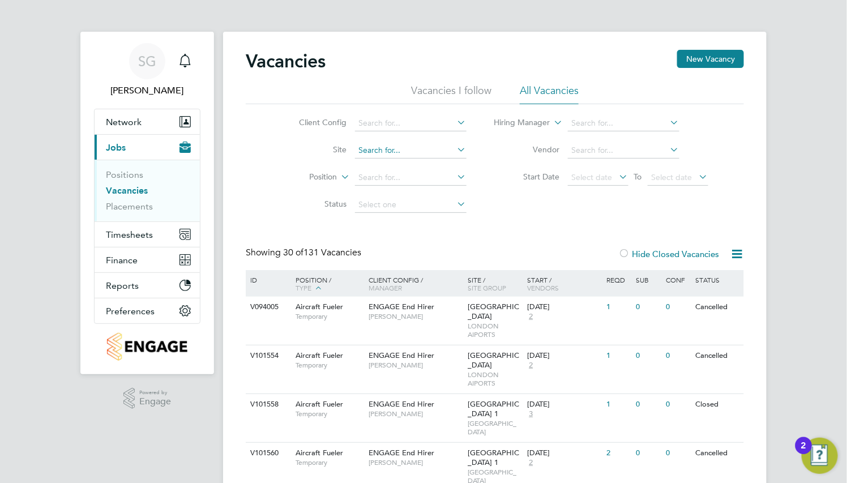
click at [387, 148] on input at bounding box center [410, 151] width 111 height 16
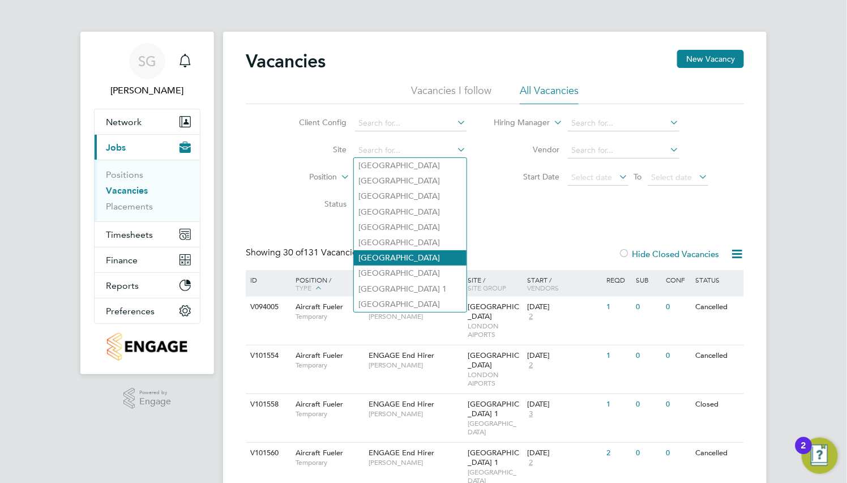
click at [387, 251] on li "[GEOGRAPHIC_DATA]" at bounding box center [410, 257] width 113 height 15
type input "[GEOGRAPHIC_DATA]"
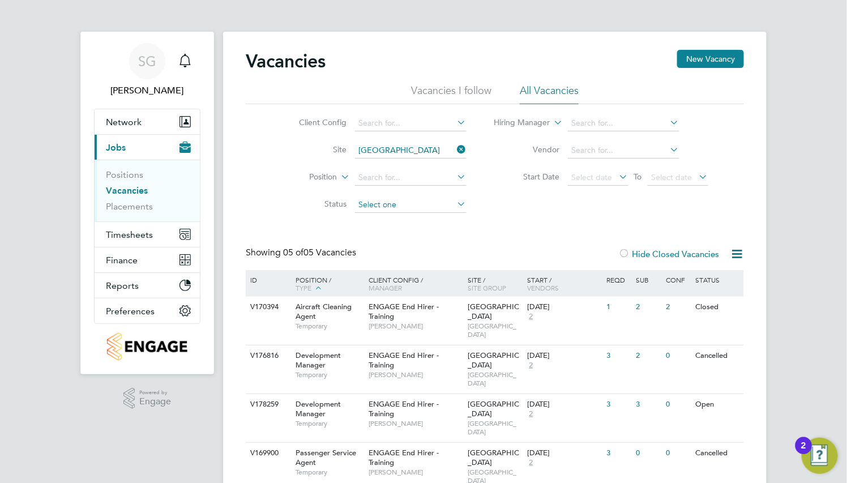
click at [393, 206] on input at bounding box center [410, 205] width 111 height 16
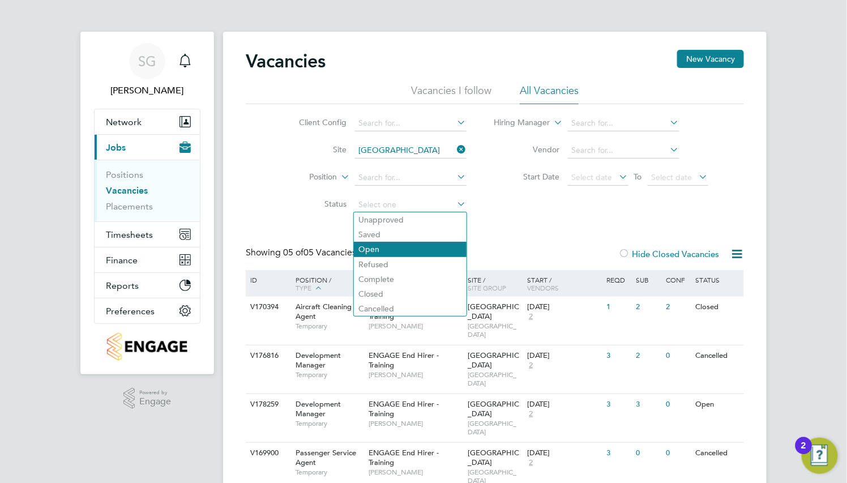
click at [388, 246] on li "Open" at bounding box center [410, 249] width 113 height 15
type input "Open"
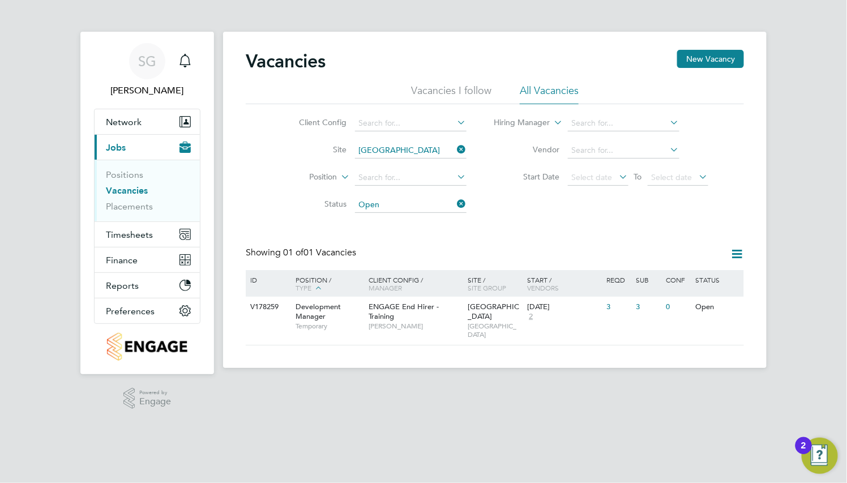
click at [455, 147] on icon at bounding box center [455, 149] width 0 height 16
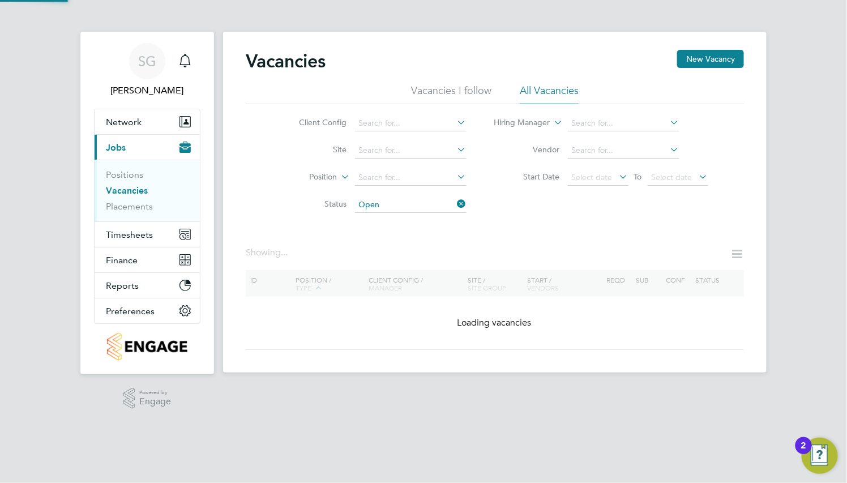
click at [455, 207] on icon at bounding box center [455, 204] width 0 height 16
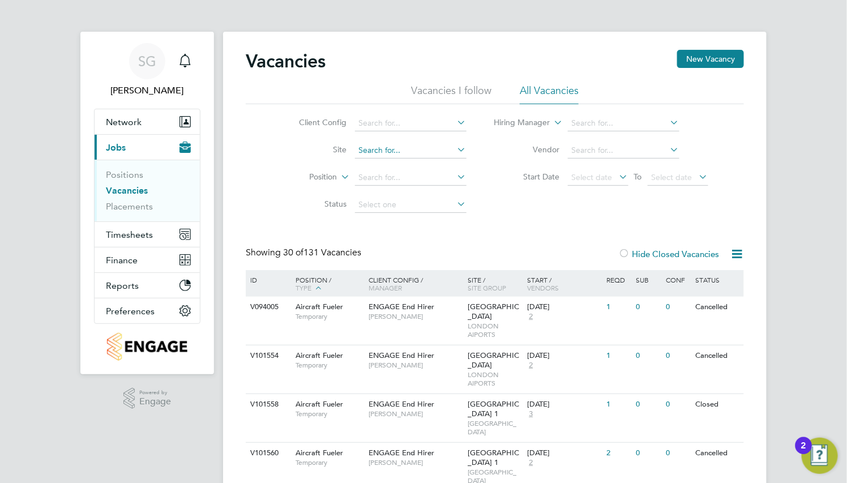
click at [417, 150] on input at bounding box center [410, 151] width 111 height 16
click at [405, 258] on li "[GEOGRAPHIC_DATA]" at bounding box center [410, 257] width 113 height 15
type input "[GEOGRAPHIC_DATA]"
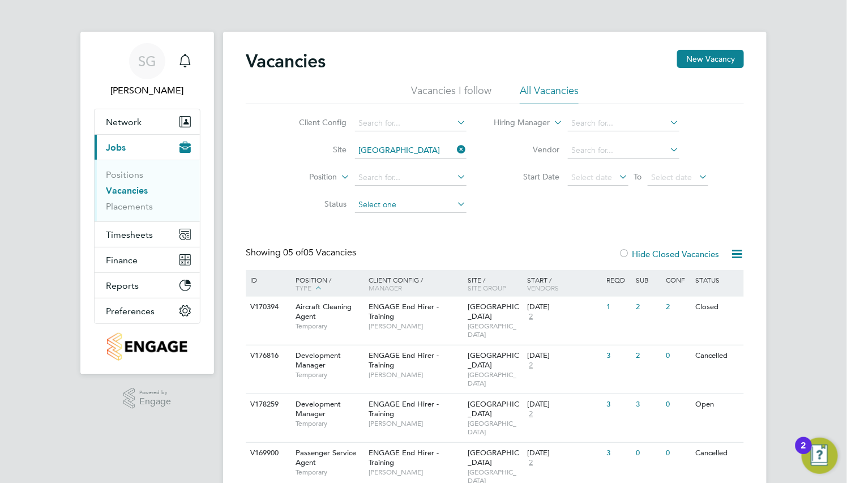
click at [396, 204] on input at bounding box center [410, 205] width 111 height 16
click at [391, 245] on li "Open" at bounding box center [410, 249] width 113 height 15
type input "Open"
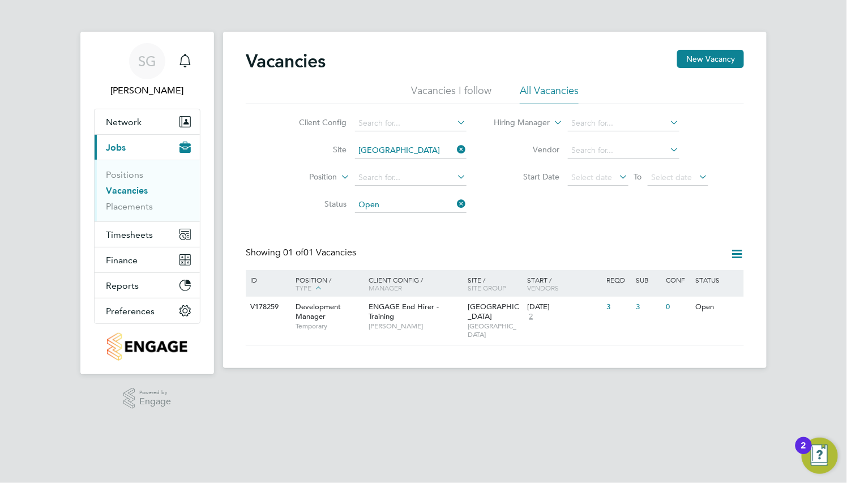
click at [455, 207] on icon at bounding box center [455, 204] width 0 height 16
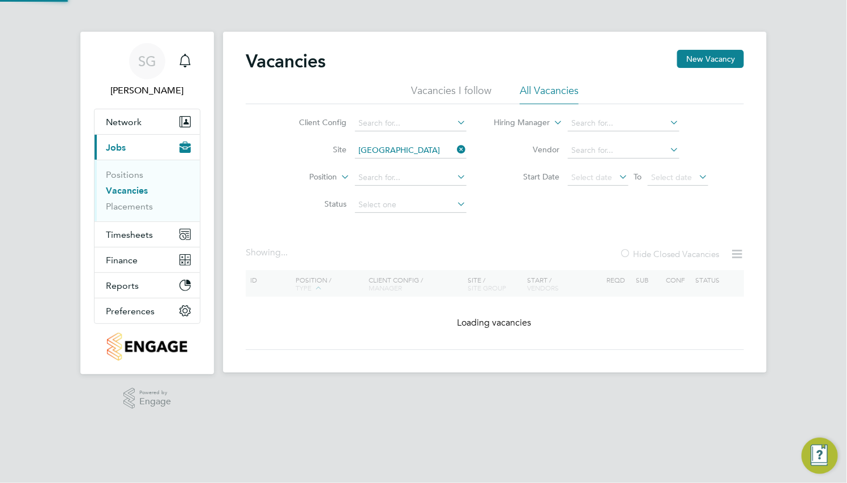
click at [455, 152] on icon at bounding box center [455, 149] width 0 height 16
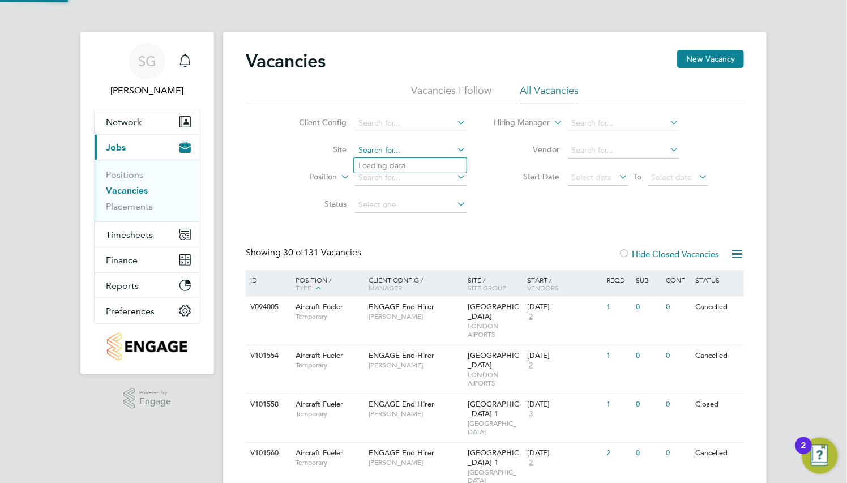
click at [383, 152] on input at bounding box center [410, 151] width 111 height 16
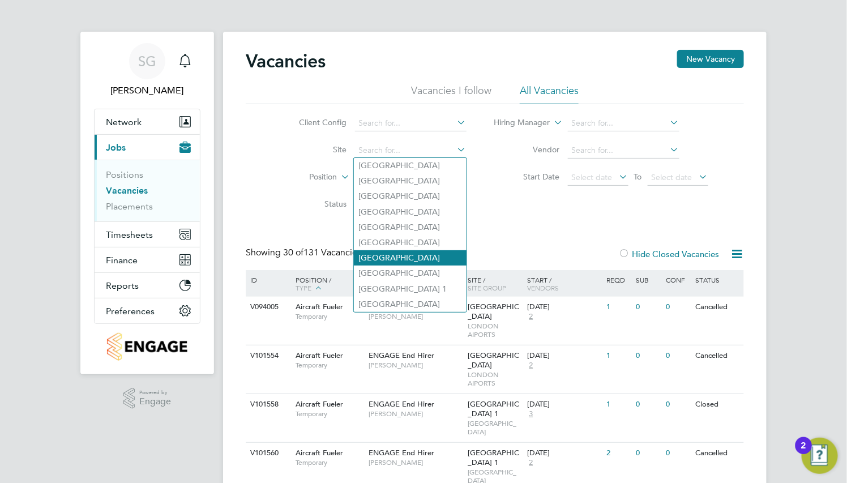
click at [393, 254] on li "[GEOGRAPHIC_DATA]" at bounding box center [410, 257] width 113 height 15
type input "[GEOGRAPHIC_DATA]"
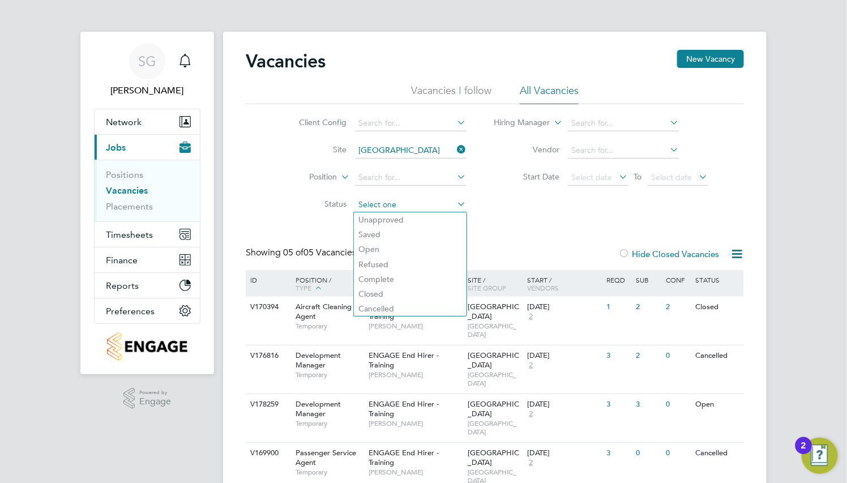
click at [394, 204] on input at bounding box center [410, 205] width 111 height 16
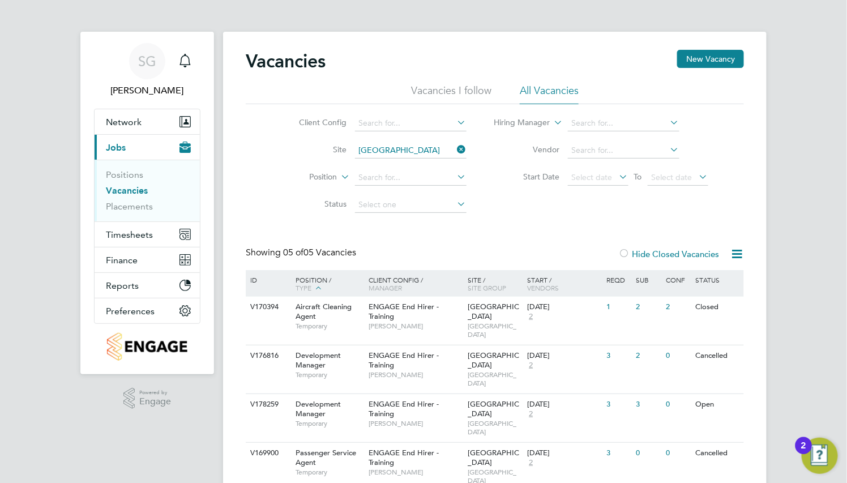
click at [383, 246] on li "Open" at bounding box center [410, 249] width 113 height 15
type input "Open"
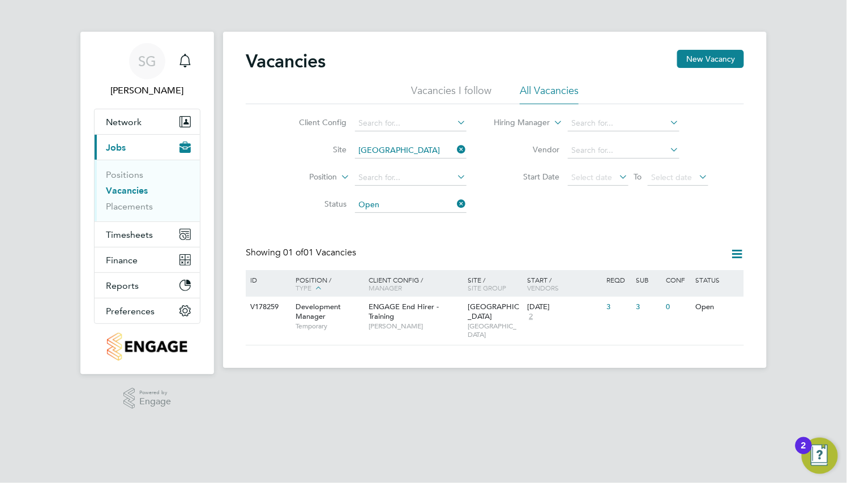
click at [455, 152] on icon at bounding box center [455, 149] width 0 height 16
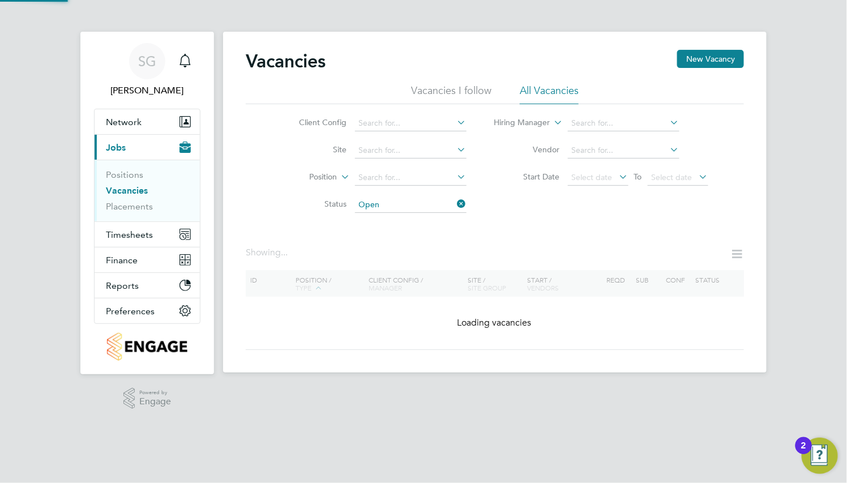
click at [455, 209] on icon at bounding box center [455, 204] width 0 height 16
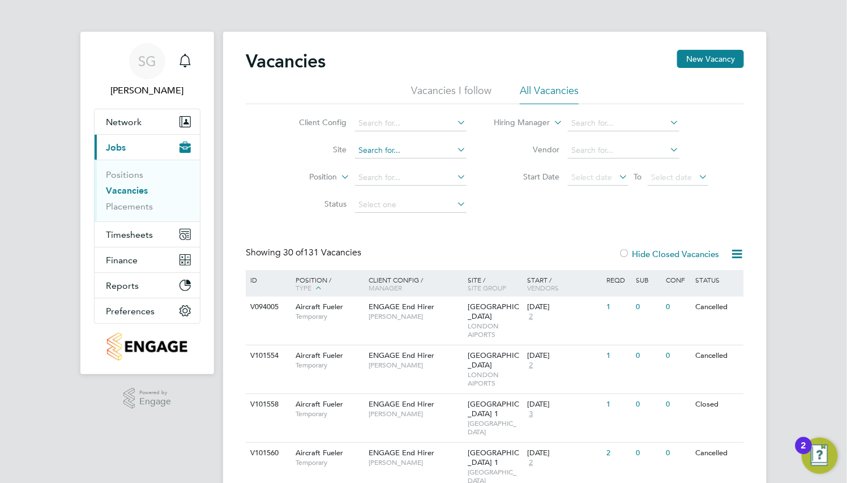
click at [401, 148] on input at bounding box center [410, 151] width 111 height 16
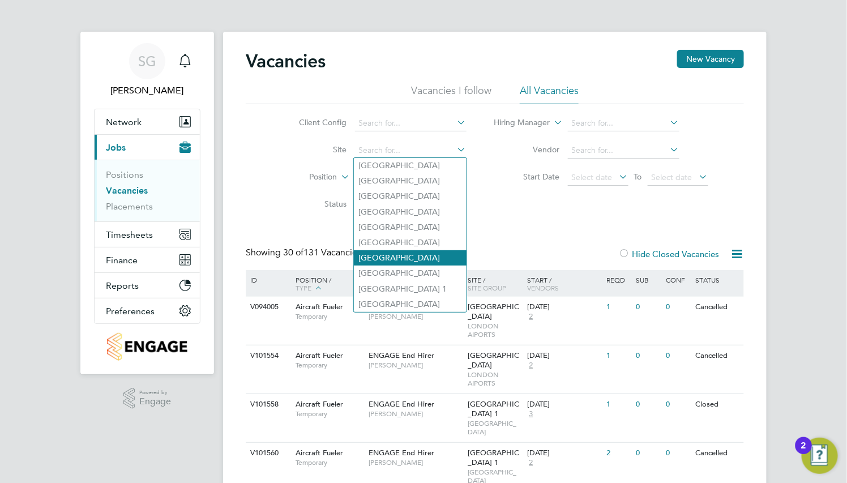
click at [397, 252] on li "[GEOGRAPHIC_DATA]" at bounding box center [410, 257] width 113 height 15
type input "[GEOGRAPHIC_DATA]"
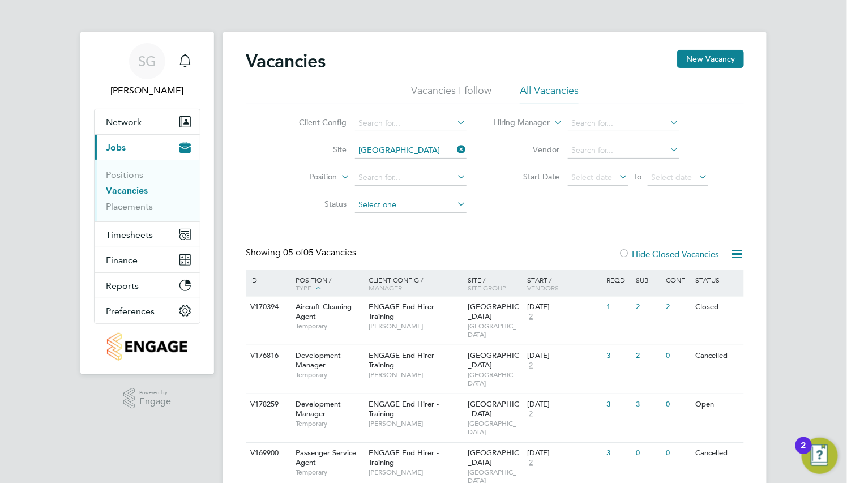
click at [383, 204] on input at bounding box center [410, 205] width 111 height 16
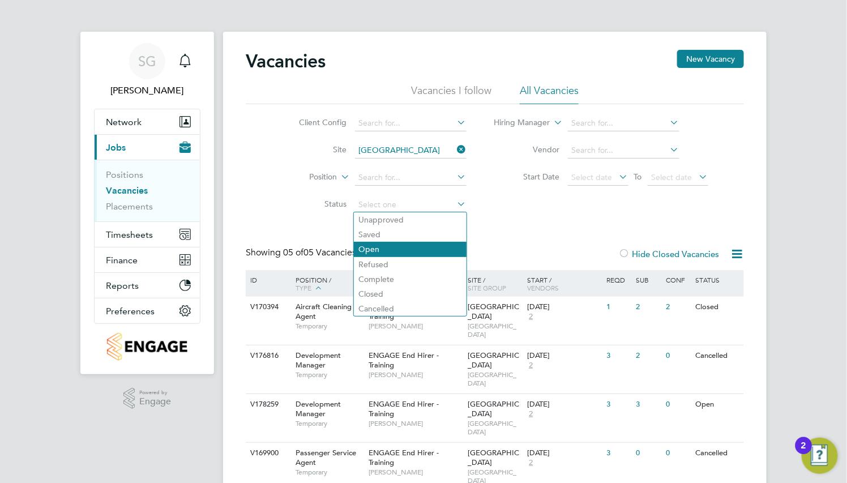
click at [379, 245] on li "Open" at bounding box center [410, 249] width 113 height 15
type input "Open"
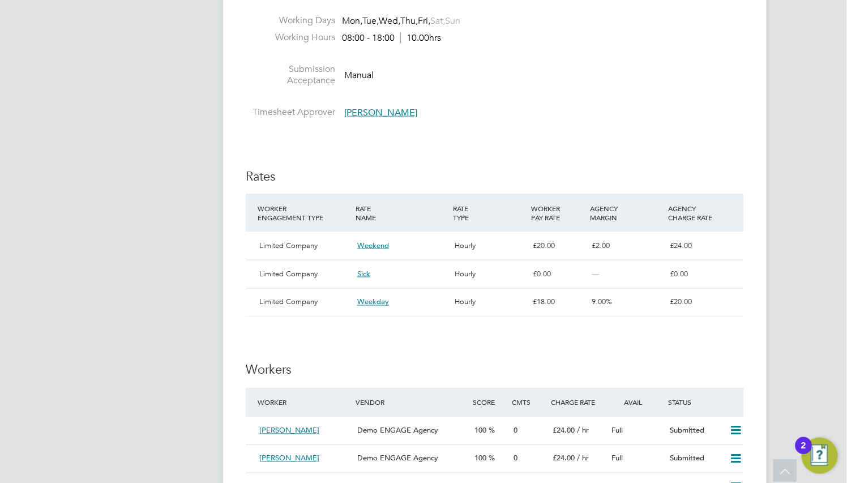
scroll to position [679, 0]
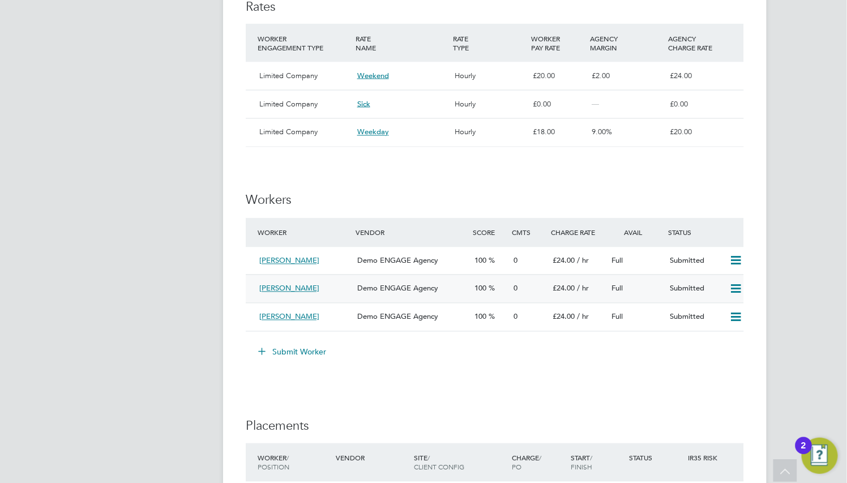
click at [380, 284] on div "Demo ENGAGE Agency" at bounding box center [411, 289] width 117 height 19
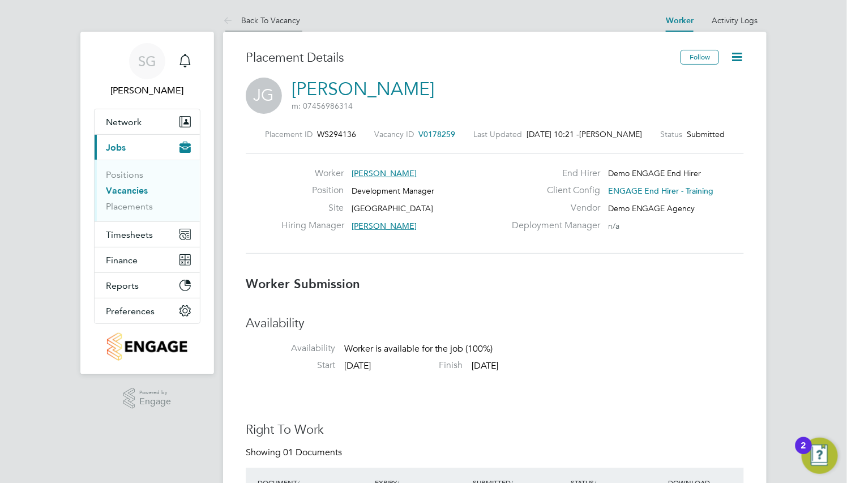
click at [253, 19] on link "Back To Vacancy" at bounding box center [261, 20] width 77 height 10
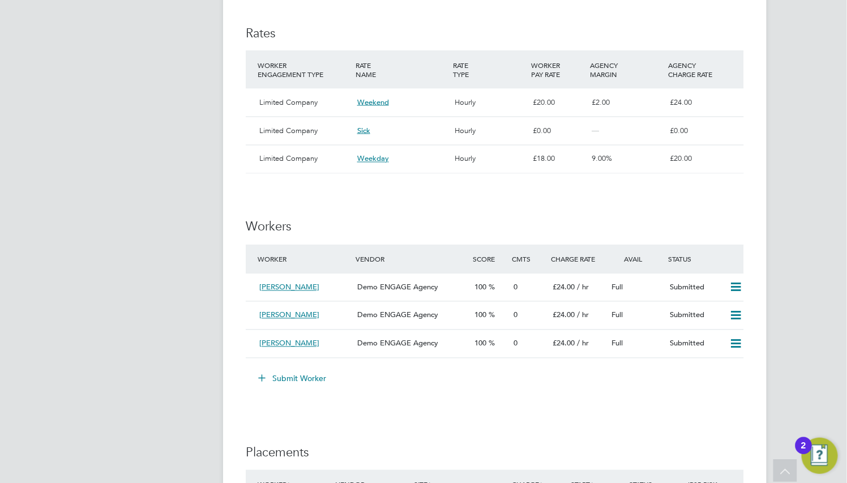
scroll to position [679, 0]
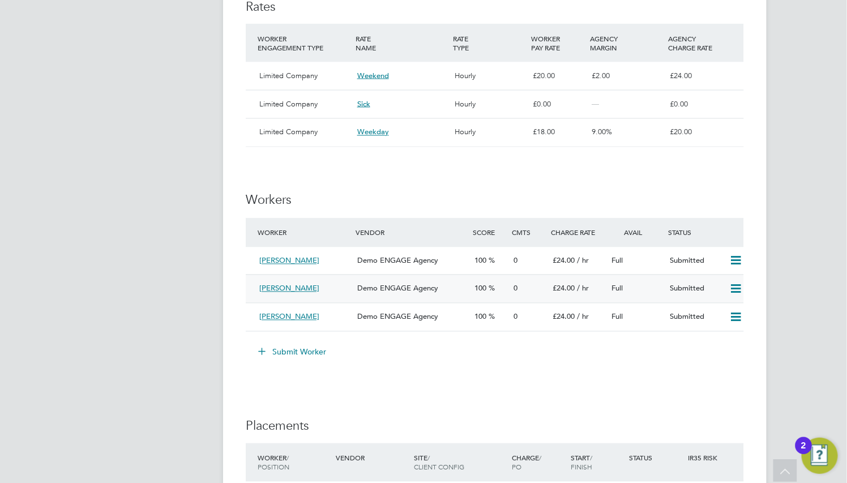
click at [333, 291] on div "[PERSON_NAME]" at bounding box center [304, 289] width 98 height 19
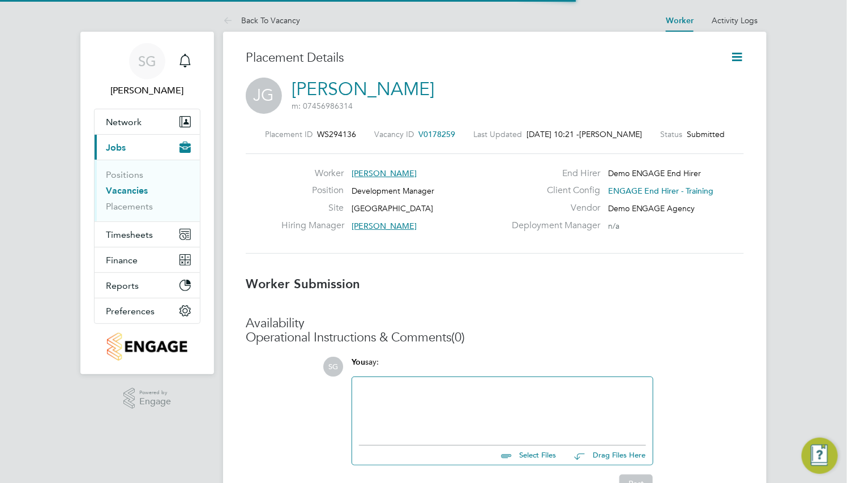
scroll to position [5, 5]
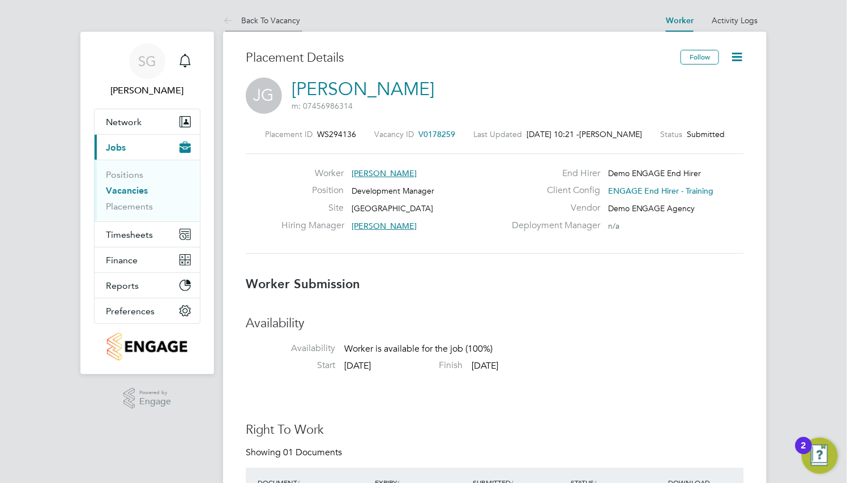
click at [248, 23] on link "Back To Vacancy" at bounding box center [261, 20] width 77 height 10
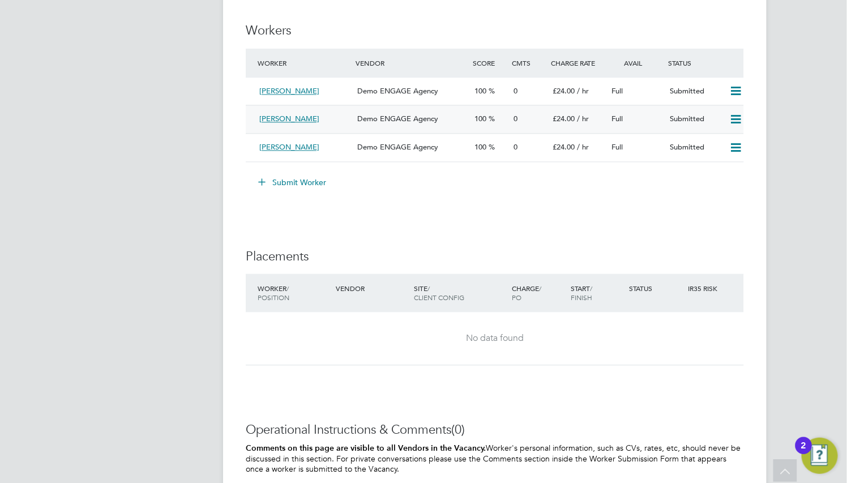
click at [732, 121] on icon at bounding box center [735, 119] width 14 height 9
click at [544, 213] on div "IR35 Determination IR35 Status No IR35 Status Assigned Edit Status Details Reas…" at bounding box center [495, 8] width 498 height 1232
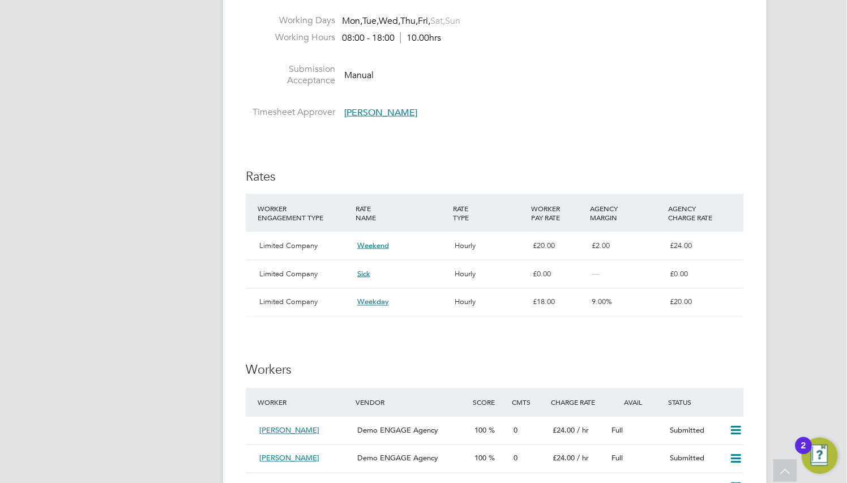
scroll to position [679, 0]
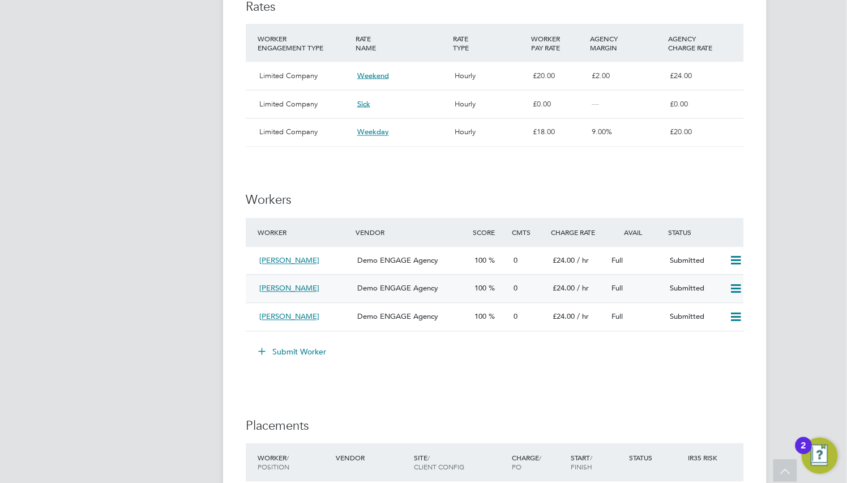
click at [332, 293] on div "[PERSON_NAME]" at bounding box center [304, 289] width 98 height 19
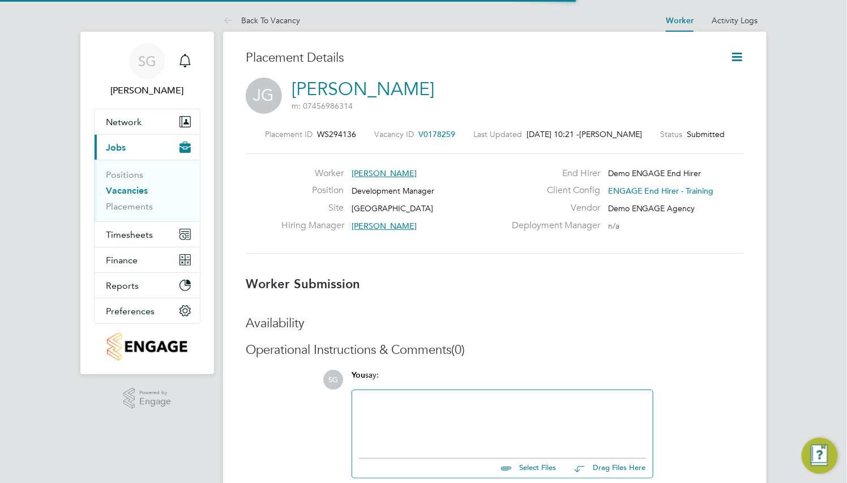
scroll to position [5, 5]
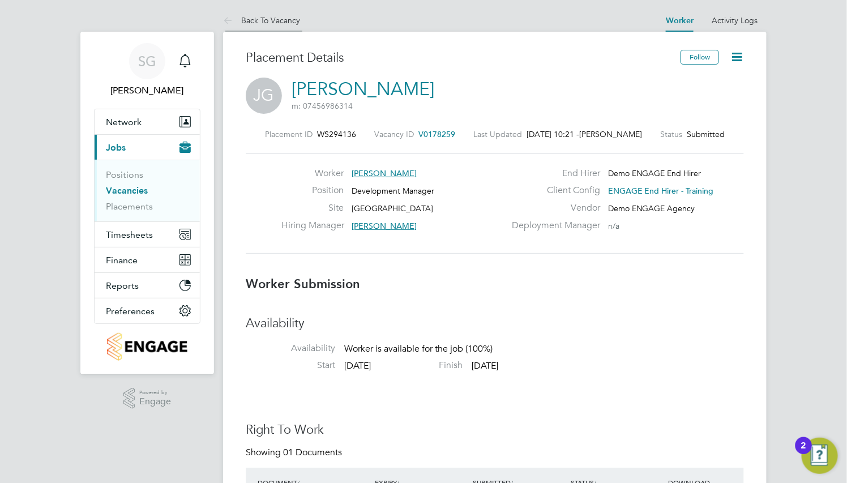
click at [249, 21] on link "Back To Vacancy" at bounding box center [261, 20] width 77 height 10
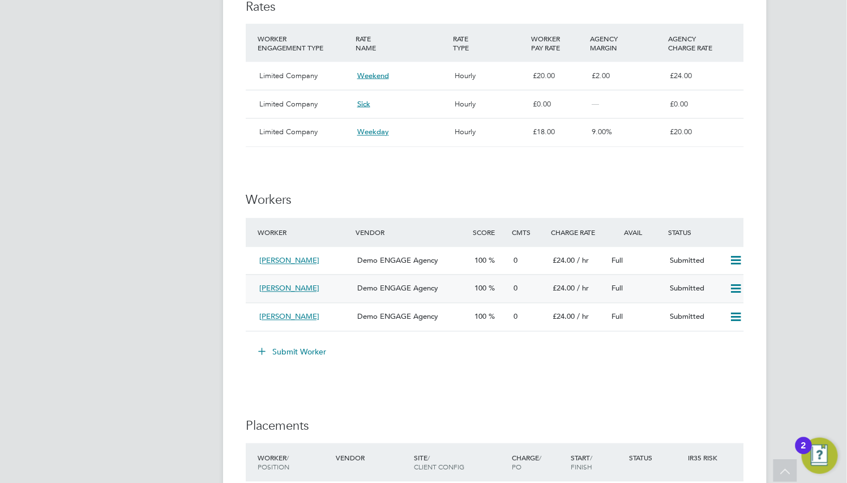
click at [740, 291] on icon at bounding box center [735, 289] width 14 height 9
